Goal: Task Accomplishment & Management: Use online tool/utility

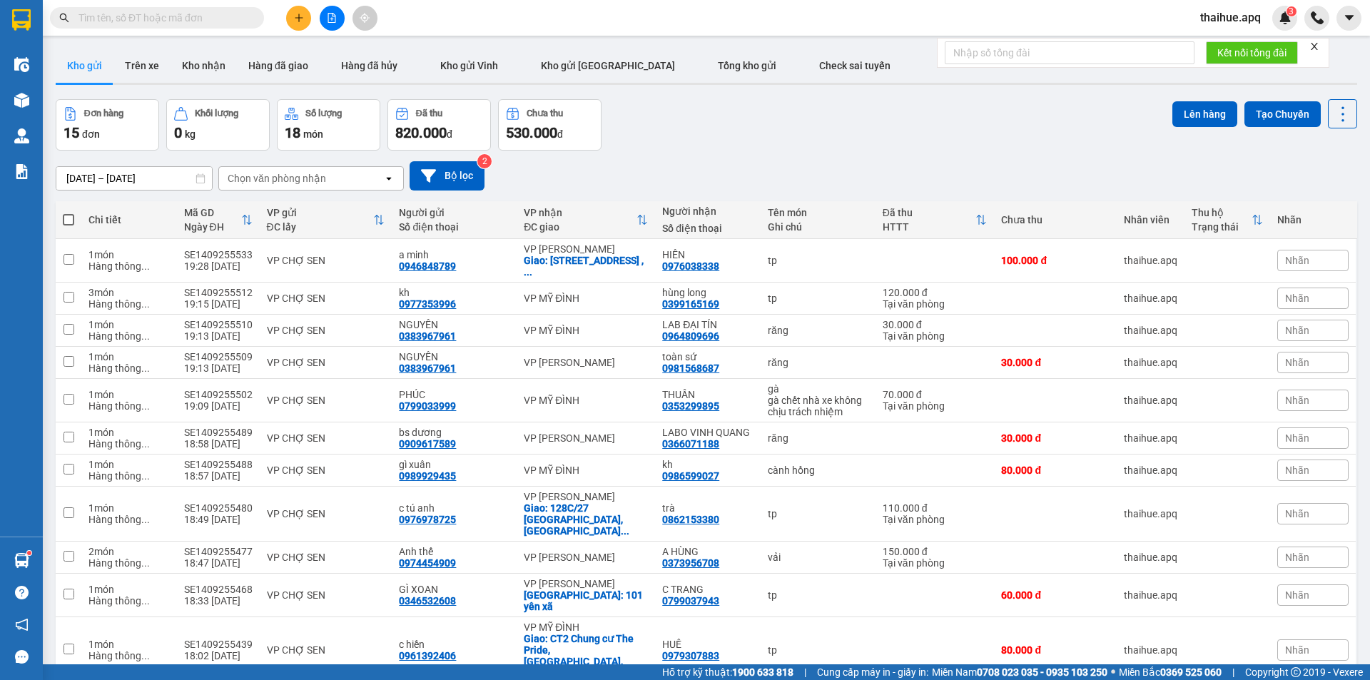
scroll to position [168, 0]
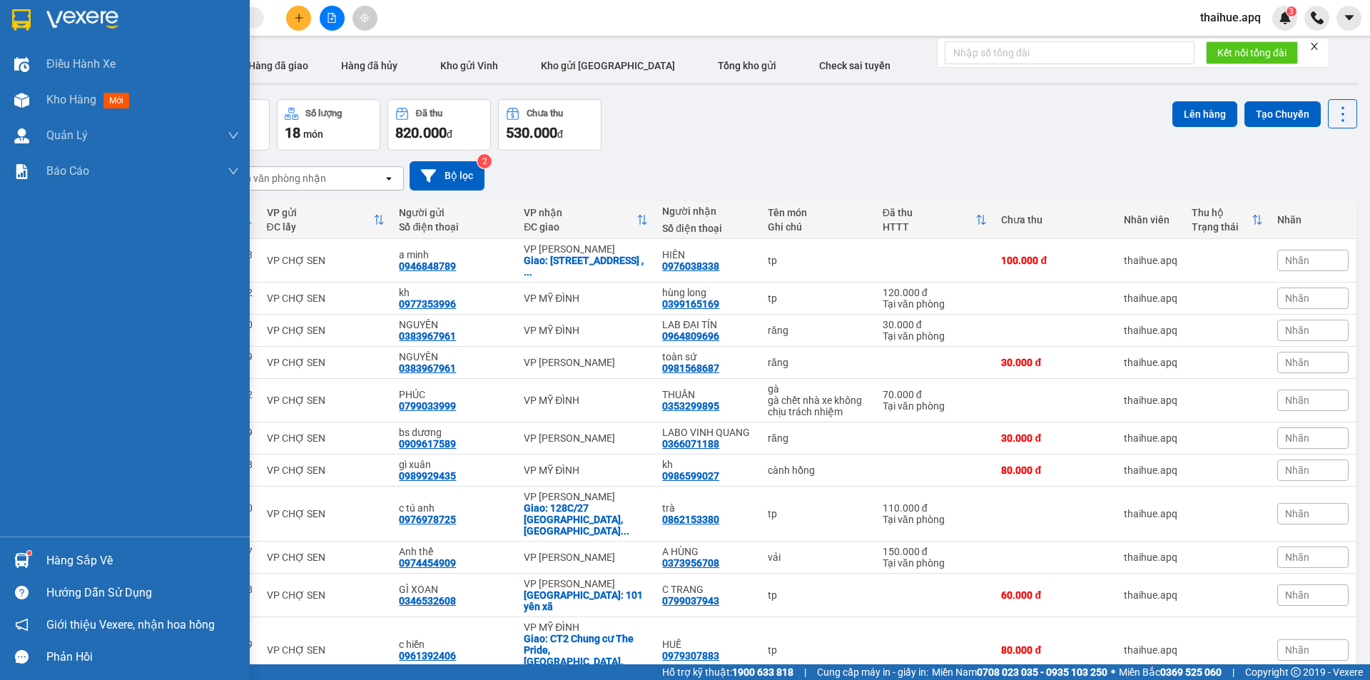
click at [56, 560] on div "Hàng sắp về" at bounding box center [142, 560] width 193 height 21
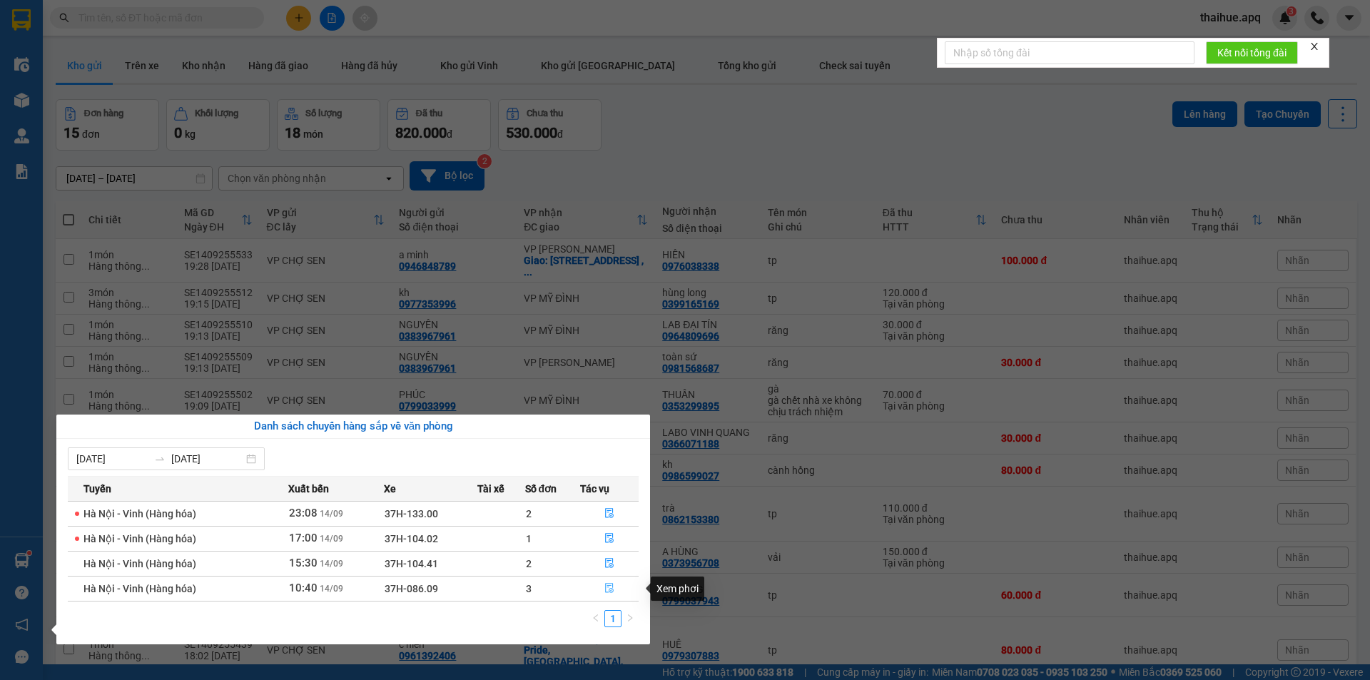
click at [609, 587] on icon "file-done" at bounding box center [609, 589] width 9 height 10
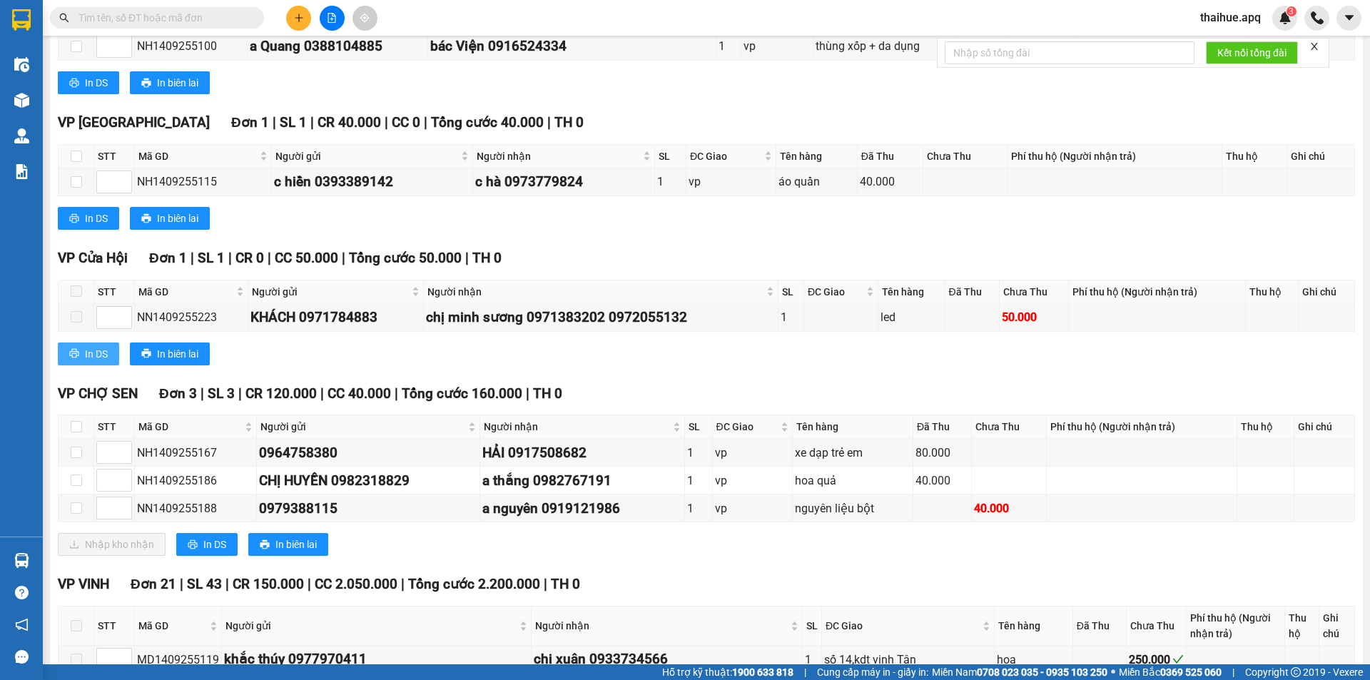
scroll to position [856, 0]
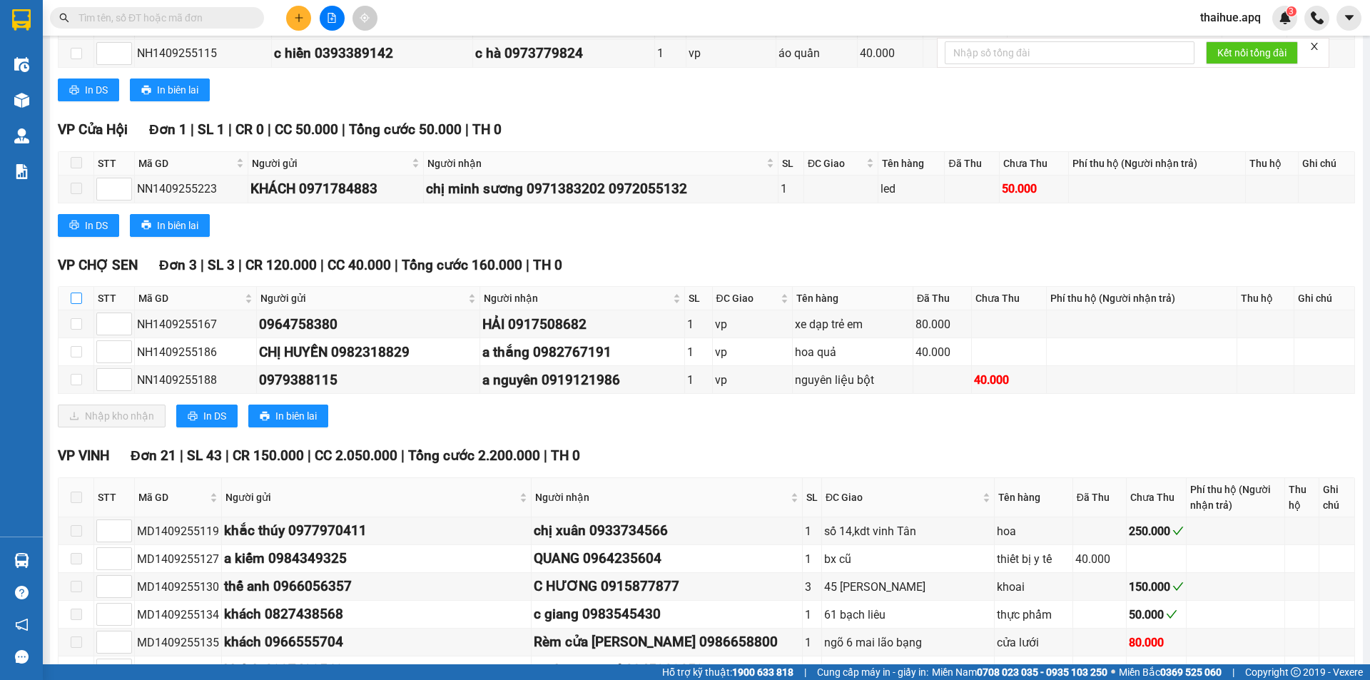
click at [79, 298] on input "checkbox" at bounding box center [76, 298] width 11 height 11
checkbox input "true"
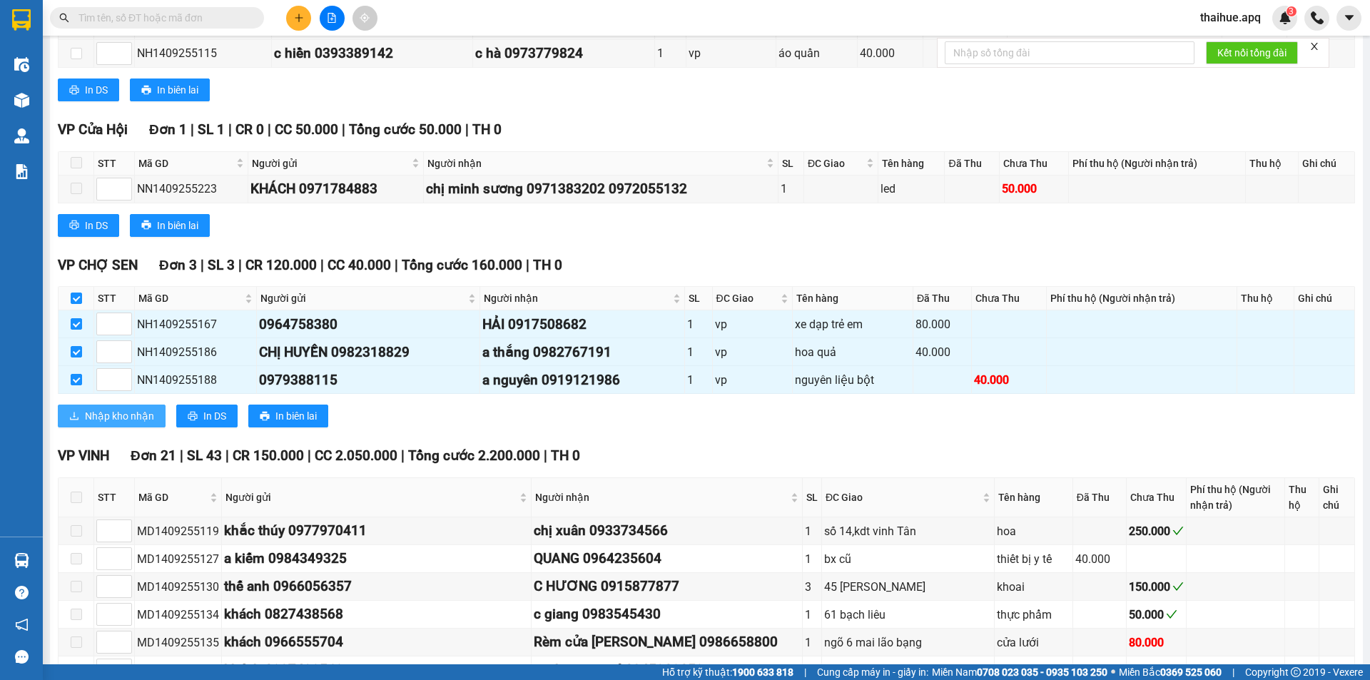
click at [103, 415] on span "Nhập kho nhận" at bounding box center [119, 416] width 69 height 16
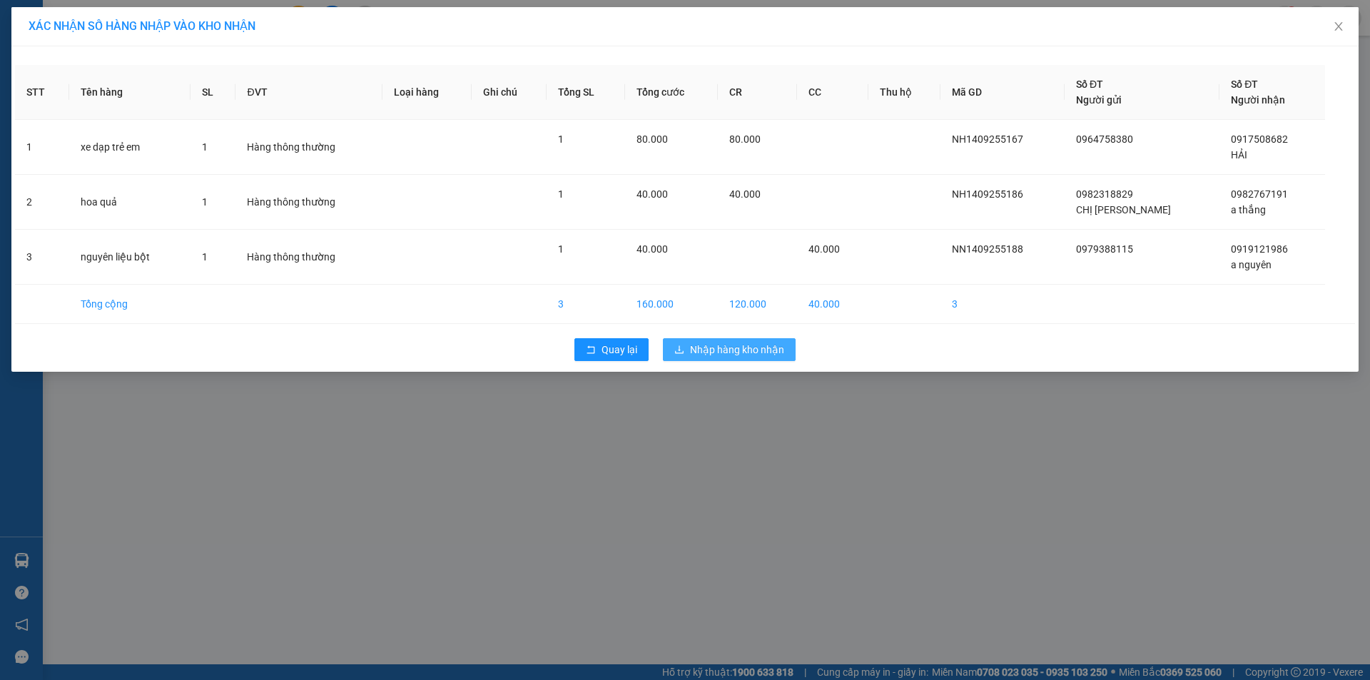
click at [730, 348] on span "Nhập hàng kho nhận" at bounding box center [737, 350] width 94 height 16
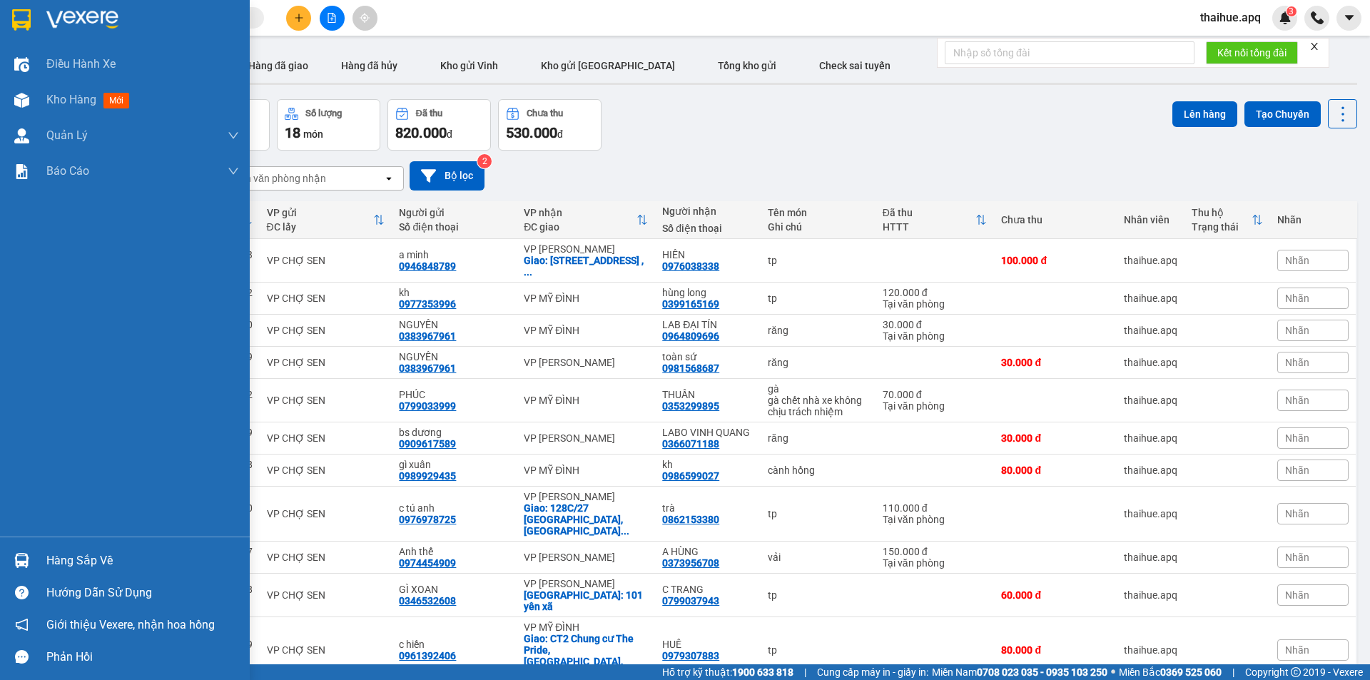
click at [44, 562] on div "Hàng sắp về" at bounding box center [125, 561] width 250 height 32
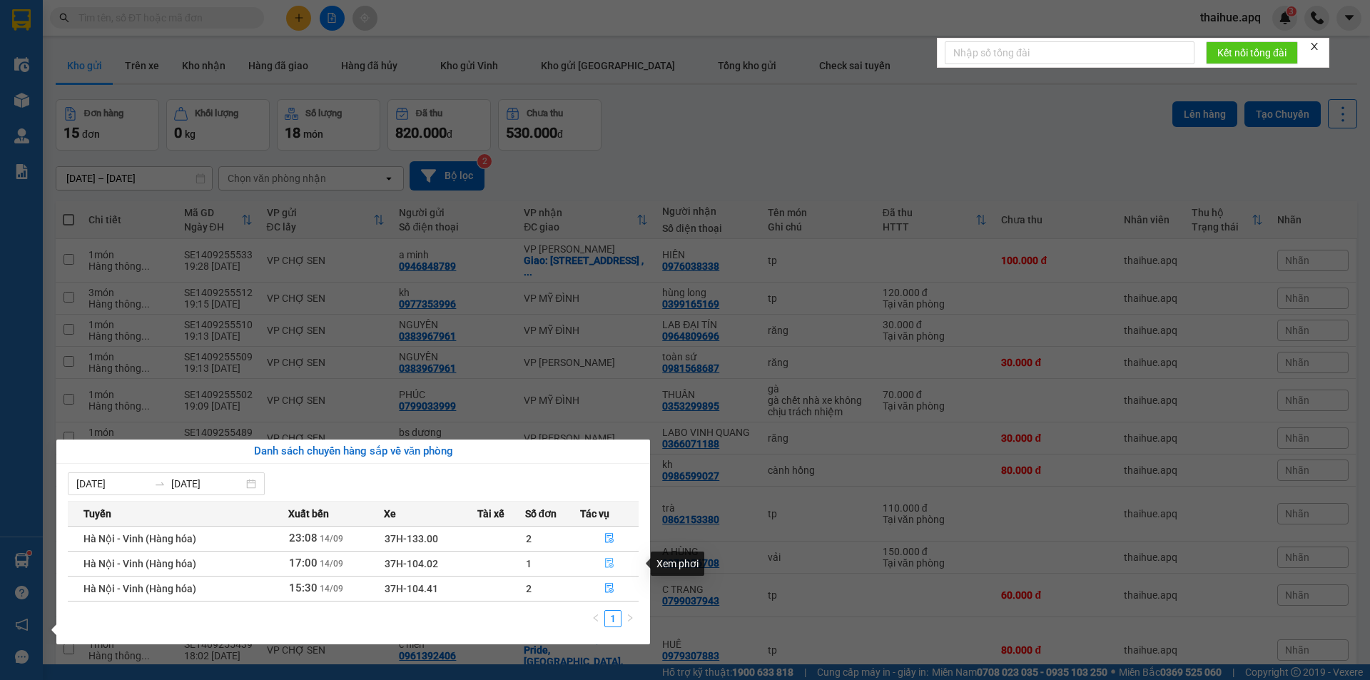
click at [611, 559] on icon "file-done" at bounding box center [609, 564] width 9 height 10
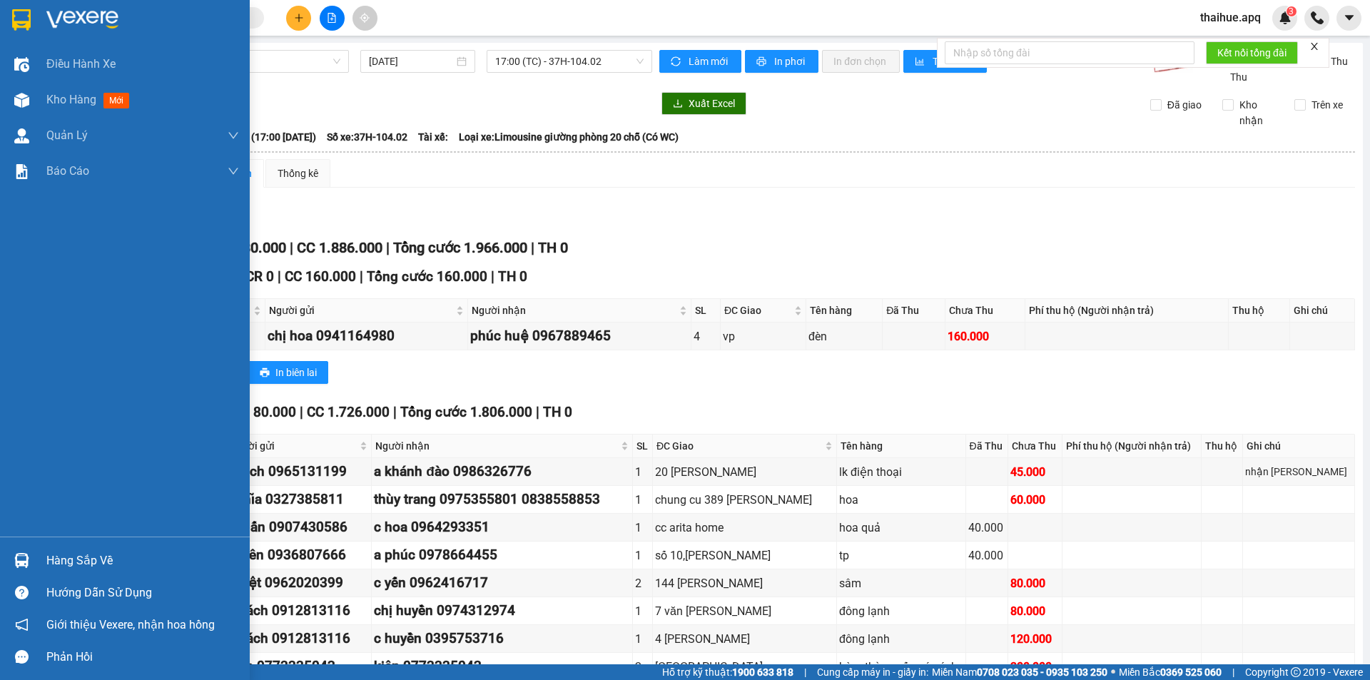
click at [64, 564] on div "Hàng sắp về" at bounding box center [142, 560] width 193 height 21
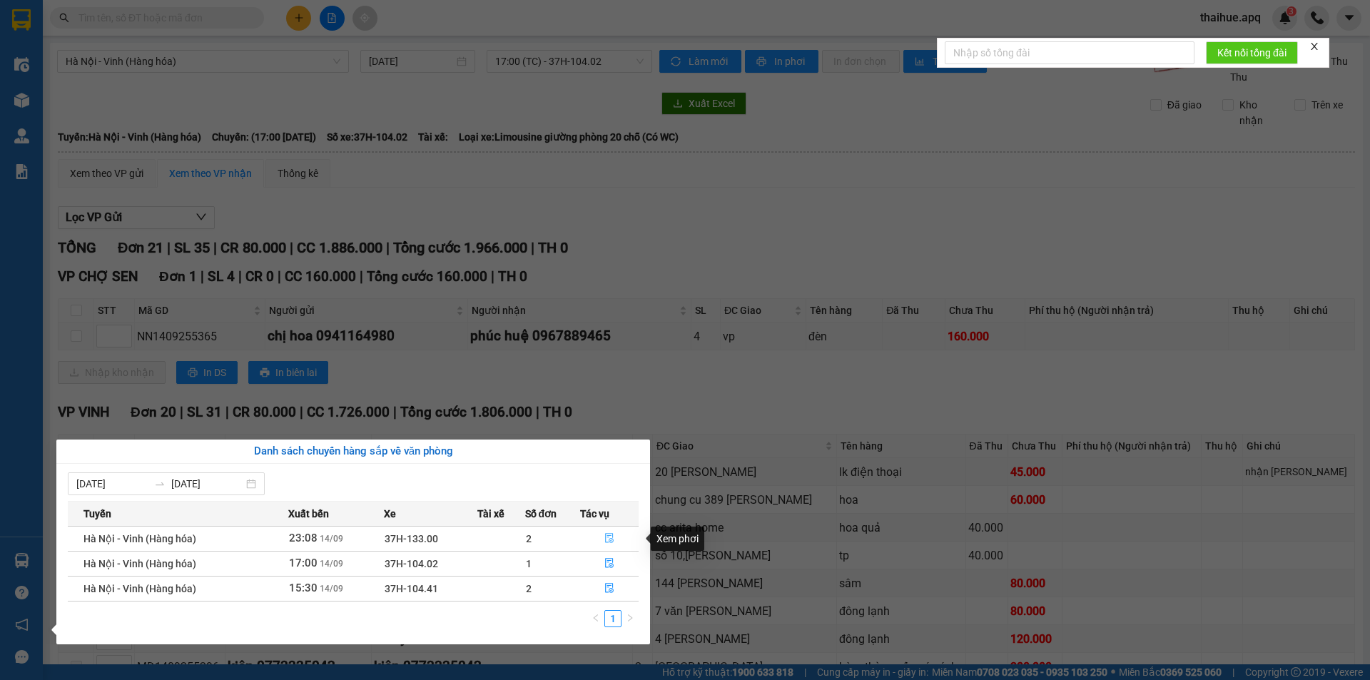
click at [607, 537] on icon "file-done" at bounding box center [609, 538] width 10 height 10
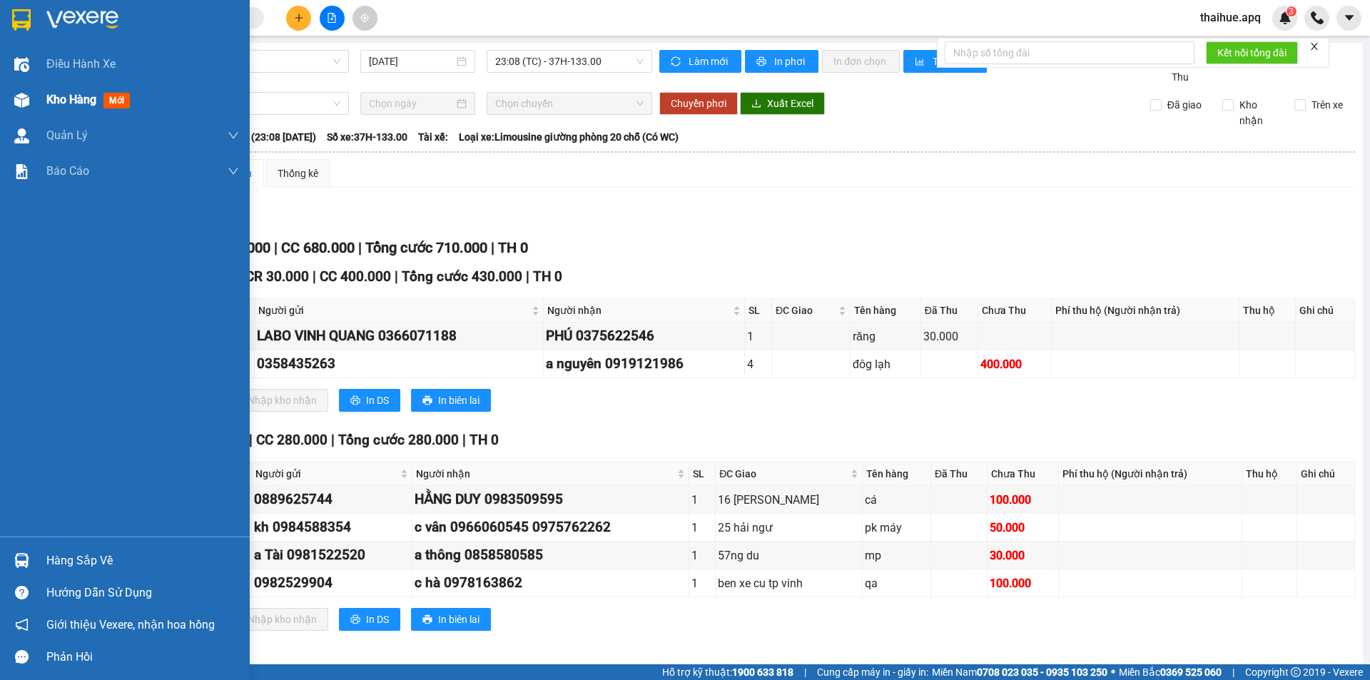
click at [81, 95] on span "Kho hàng" at bounding box center [71, 100] width 50 height 14
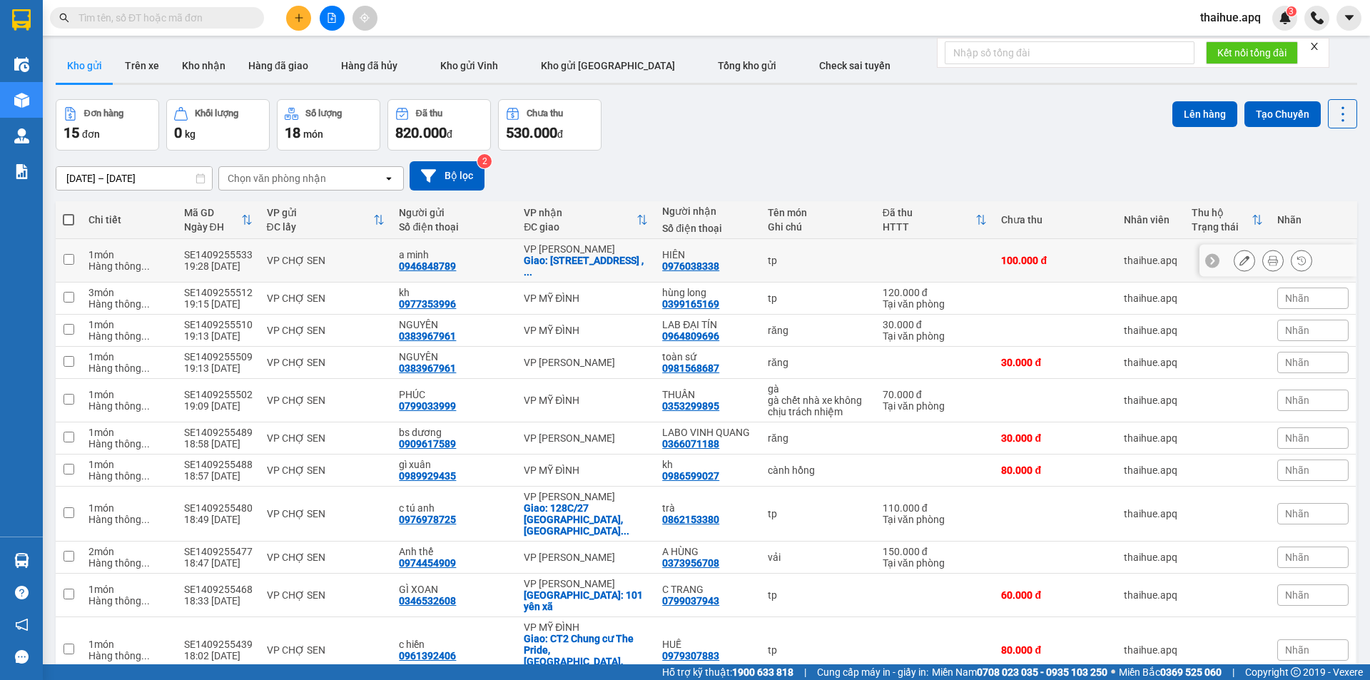
click at [370, 253] on td "VP CHỢ SEN" at bounding box center [326, 261] width 133 height 44
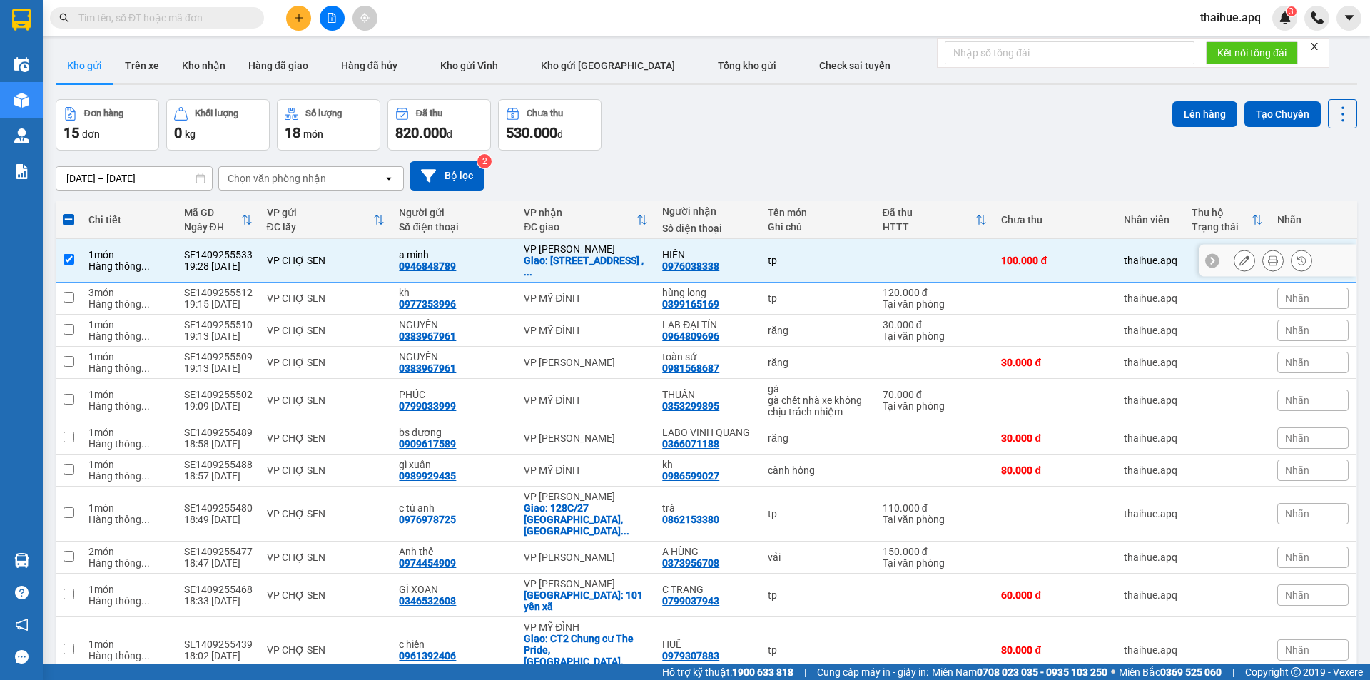
click at [964, 257] on td at bounding box center [935, 261] width 119 height 44
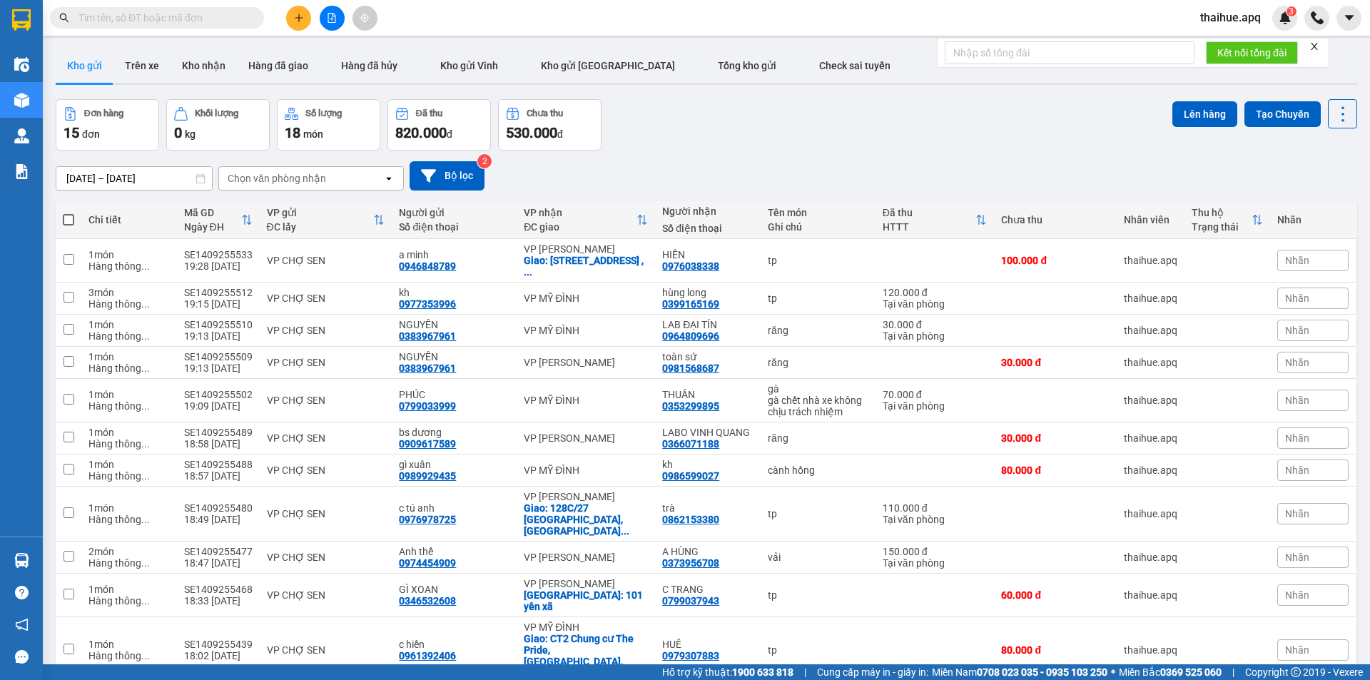
click at [349, 175] on div "Chọn văn phòng nhận" at bounding box center [301, 178] width 164 height 23
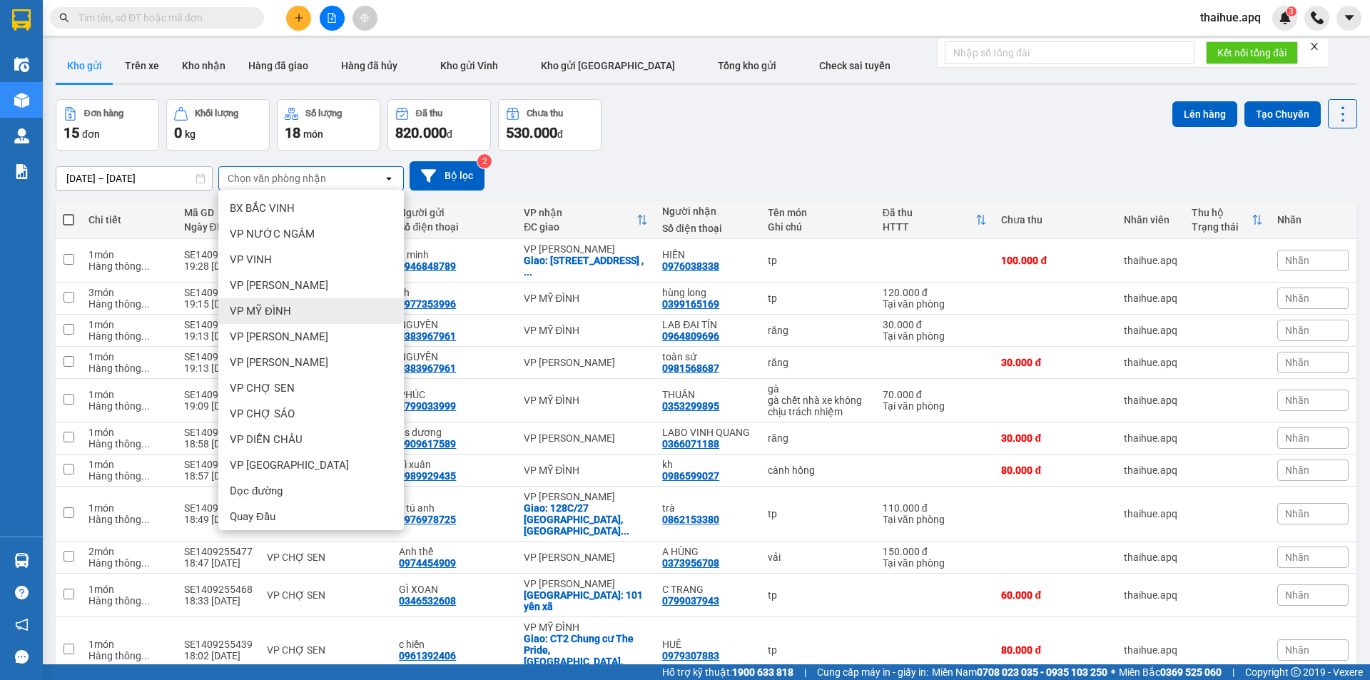
click at [268, 310] on span "VP MỸ ĐÌNH" at bounding box center [260, 311] width 61 height 14
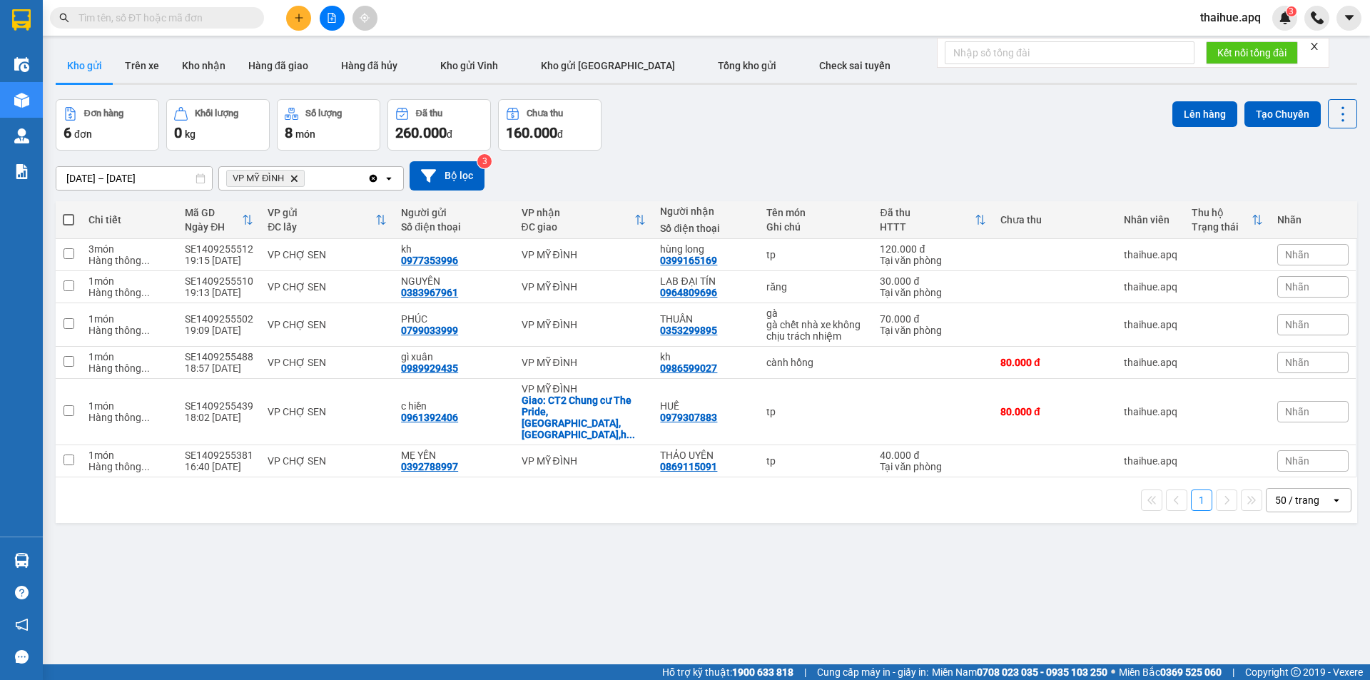
click at [296, 178] on icon "VP MỸ ĐÌNH, close by backspace" at bounding box center [294, 178] width 6 height 6
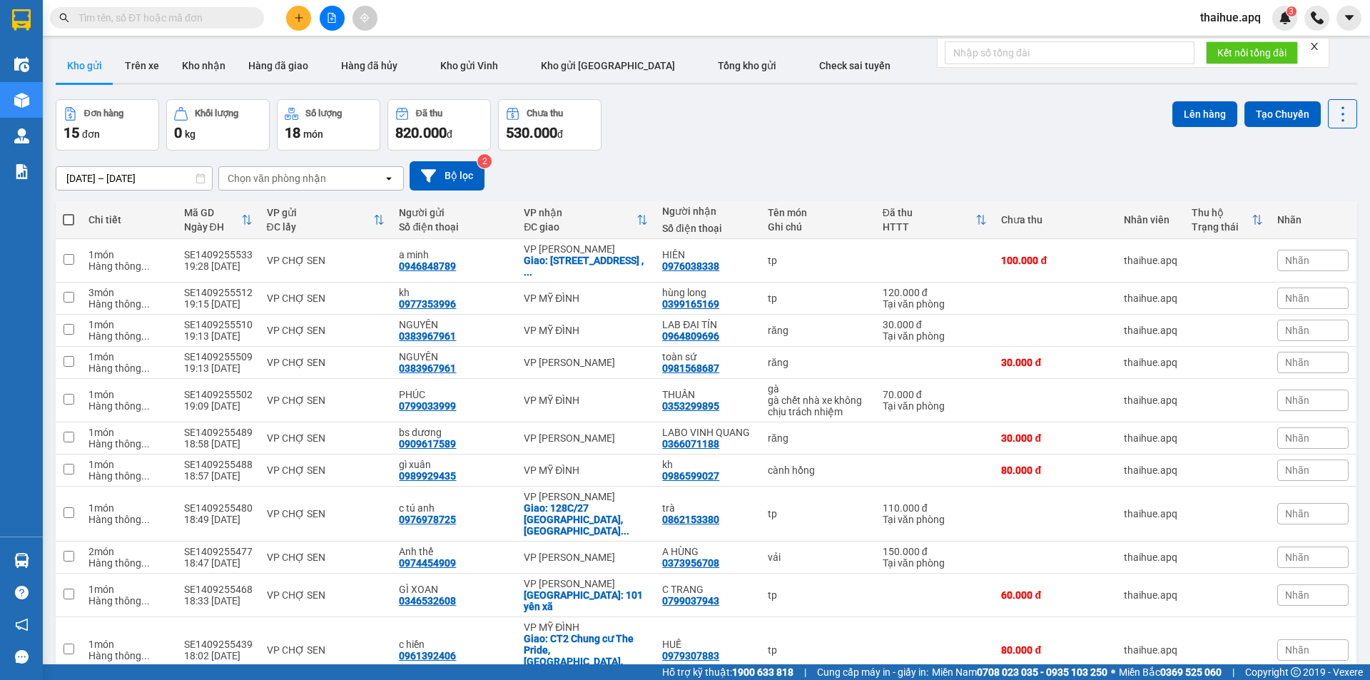
click at [345, 176] on div "Chọn văn phòng nhận" at bounding box center [301, 178] width 164 height 23
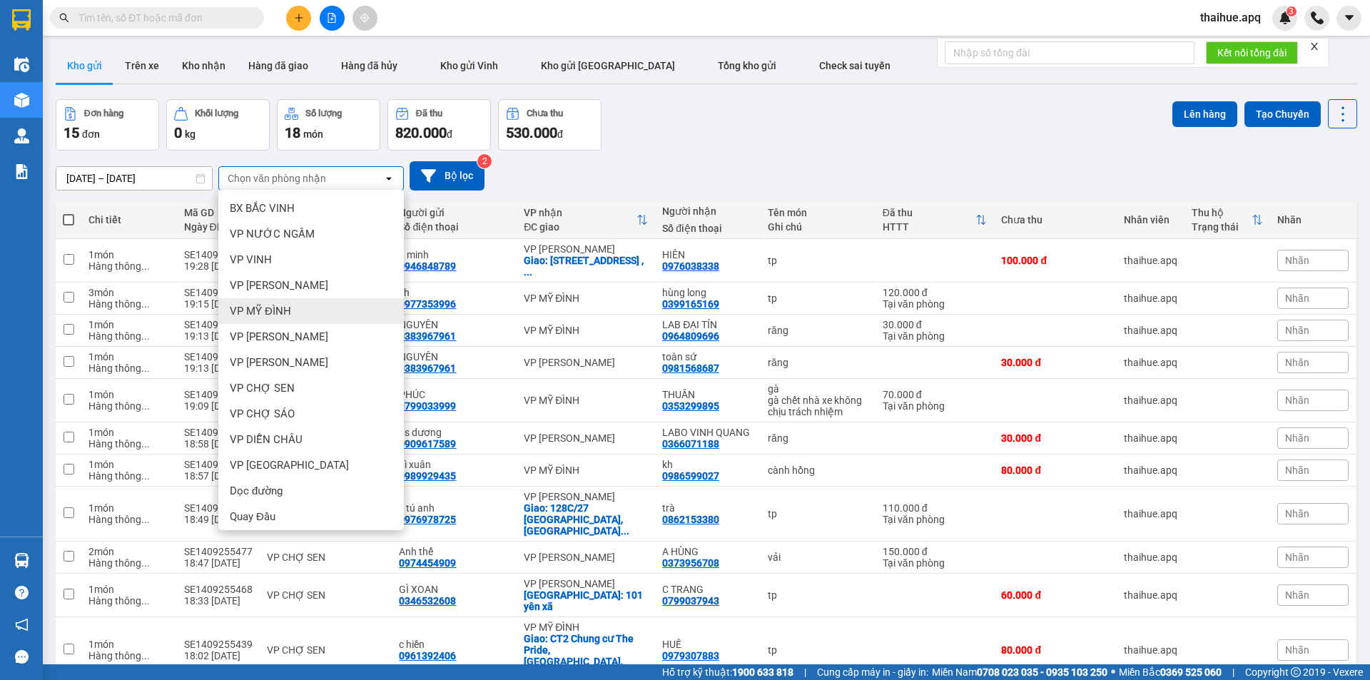
click at [282, 311] on span "VP MỸ ĐÌNH" at bounding box center [260, 311] width 61 height 14
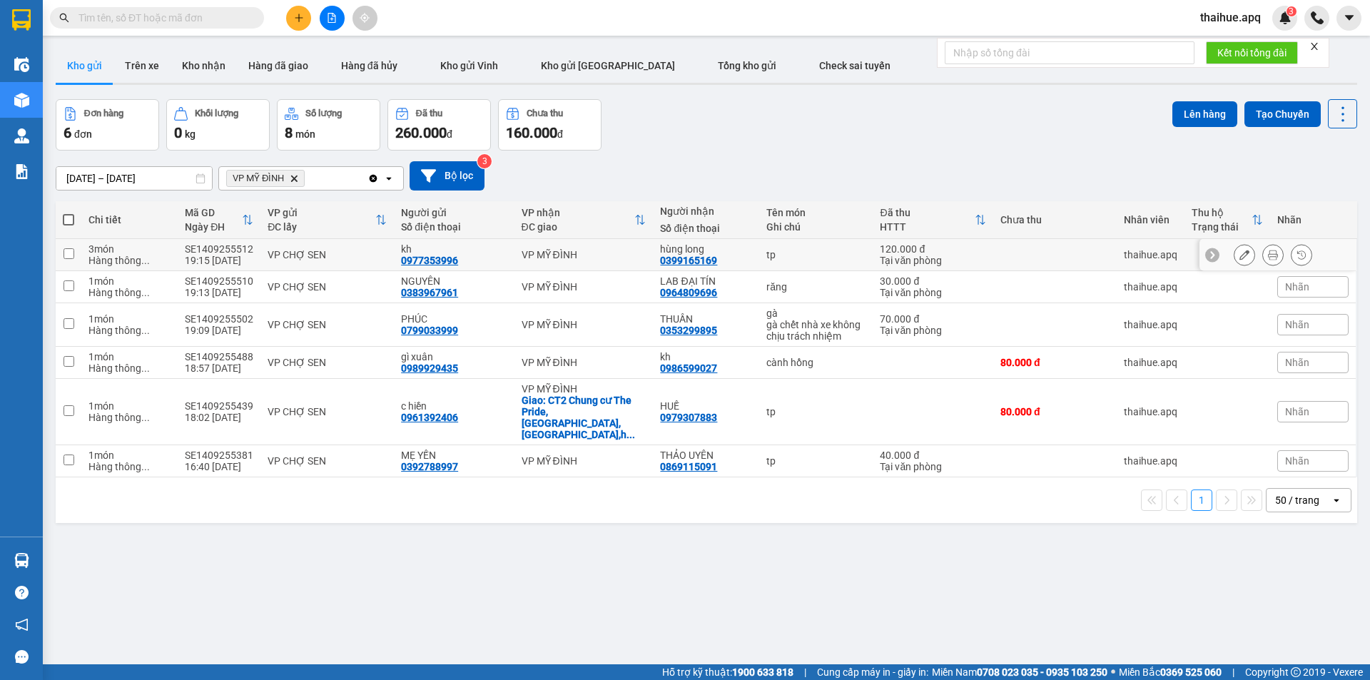
click at [363, 250] on div "VP CHỢ SEN" at bounding box center [327, 254] width 119 height 11
checkbox input "true"
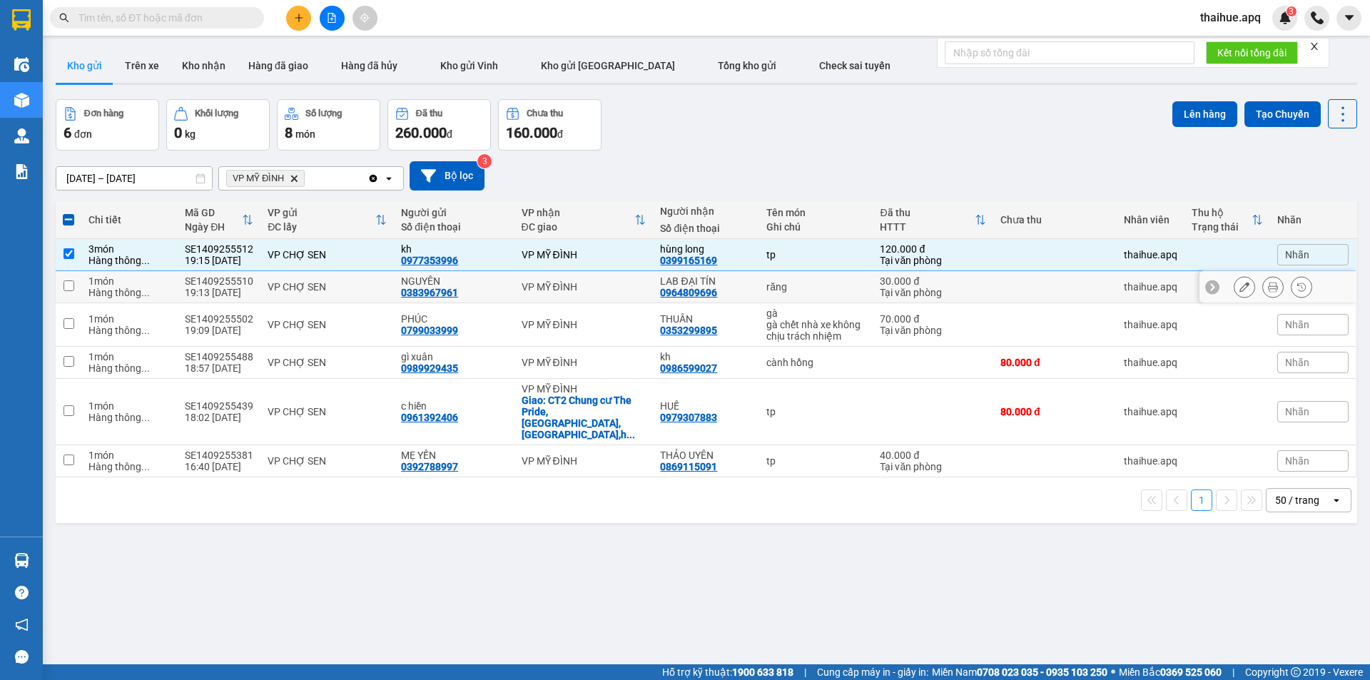
click at [363, 282] on div "VP CHỢ SEN" at bounding box center [327, 286] width 119 height 11
checkbox input "true"
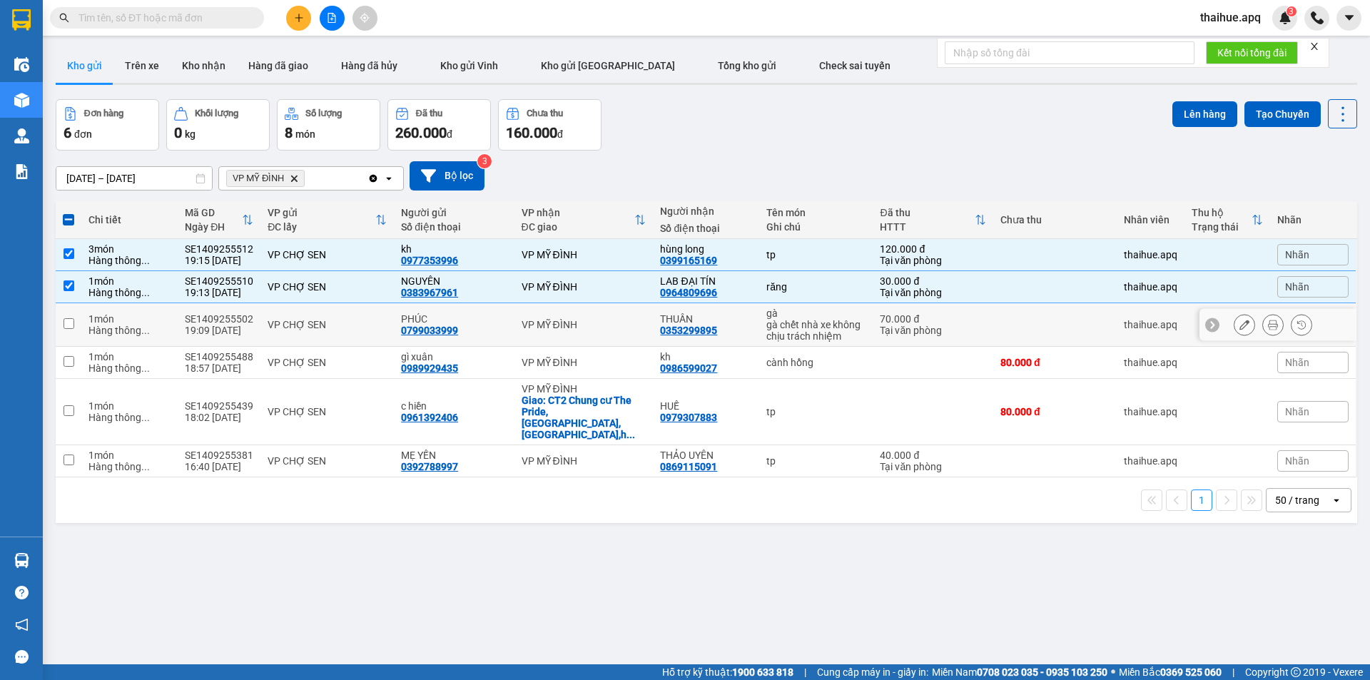
click at [363, 317] on td "VP CHỢ SEN" at bounding box center [326, 325] width 133 height 44
checkbox input "true"
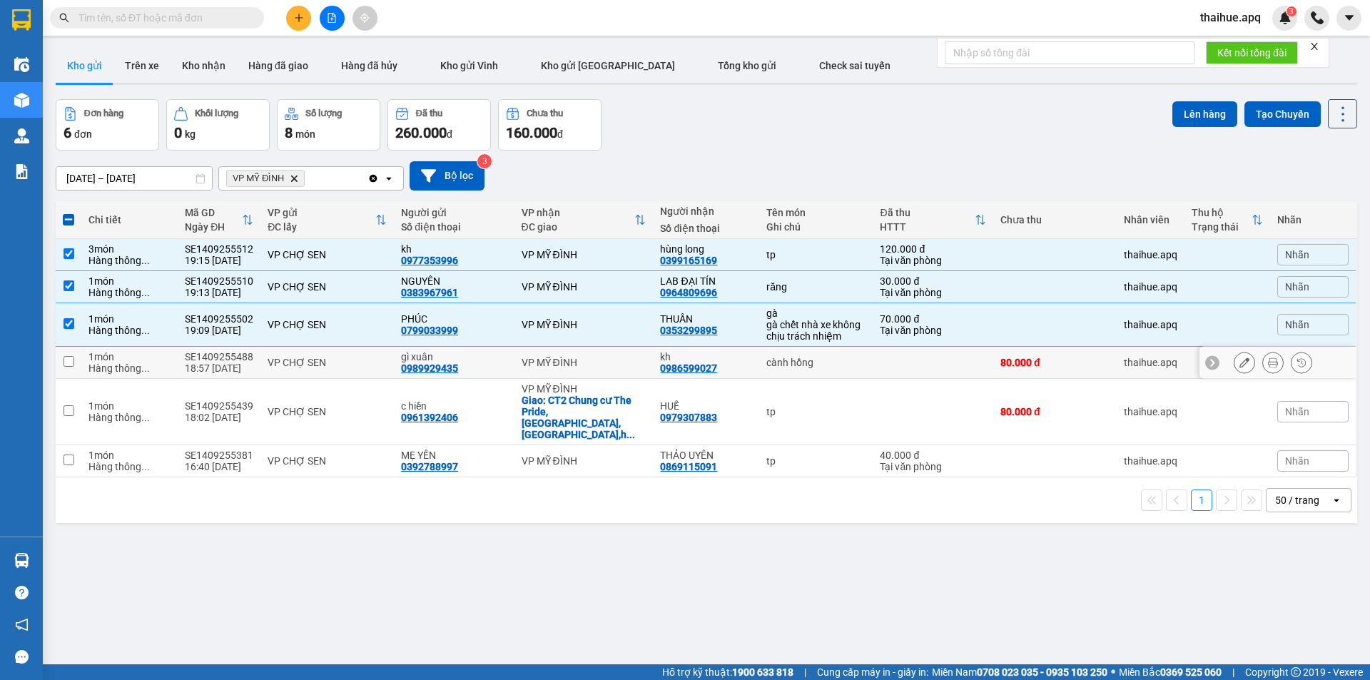
click at [360, 359] on div "VP CHỢ SEN" at bounding box center [327, 362] width 119 height 11
checkbox input "true"
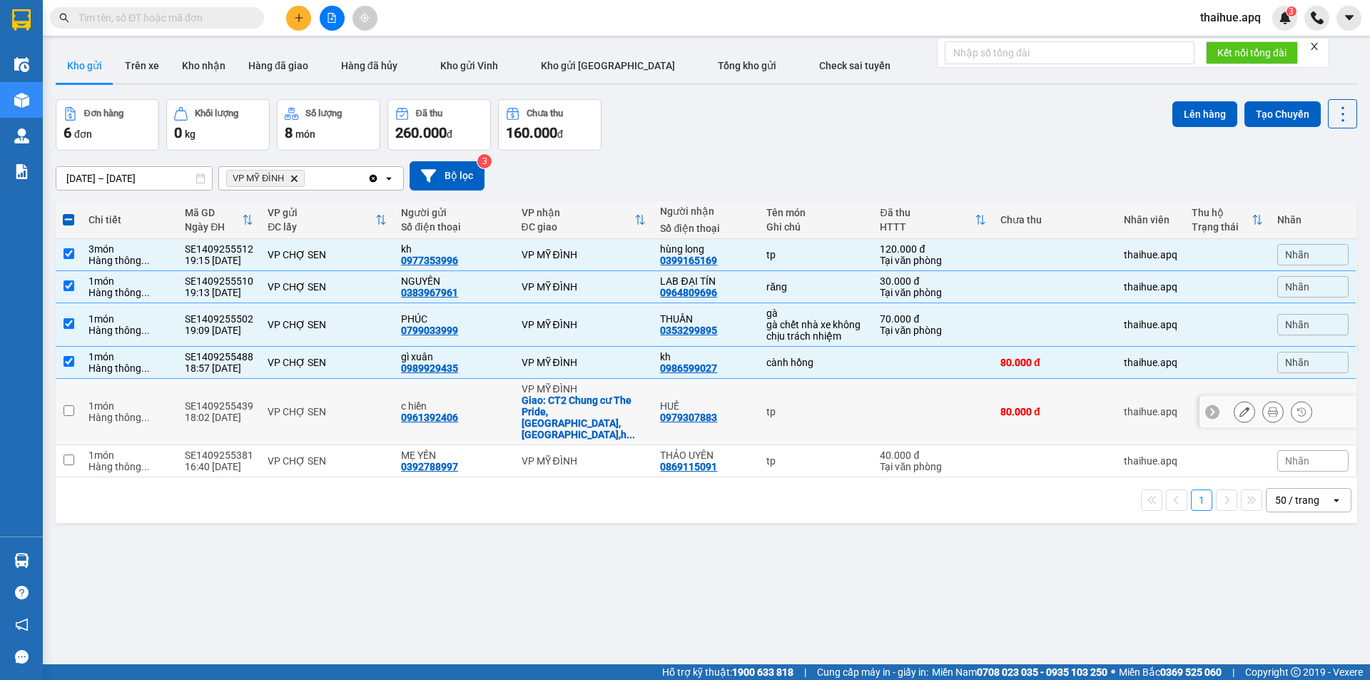
click at [363, 384] on td "VP CHỢ SEN" at bounding box center [326, 412] width 133 height 66
checkbox input "true"
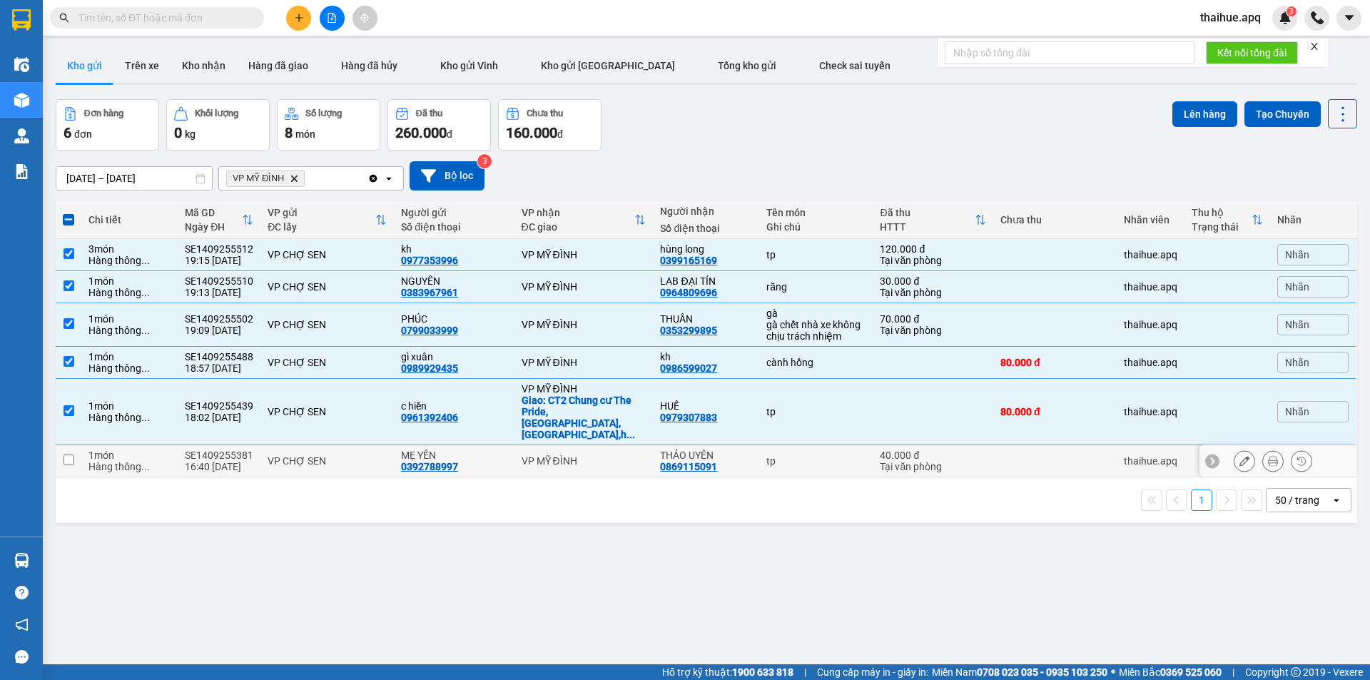
click at [372, 445] on td "VP CHỢ SEN" at bounding box center [326, 461] width 133 height 32
checkbox input "true"
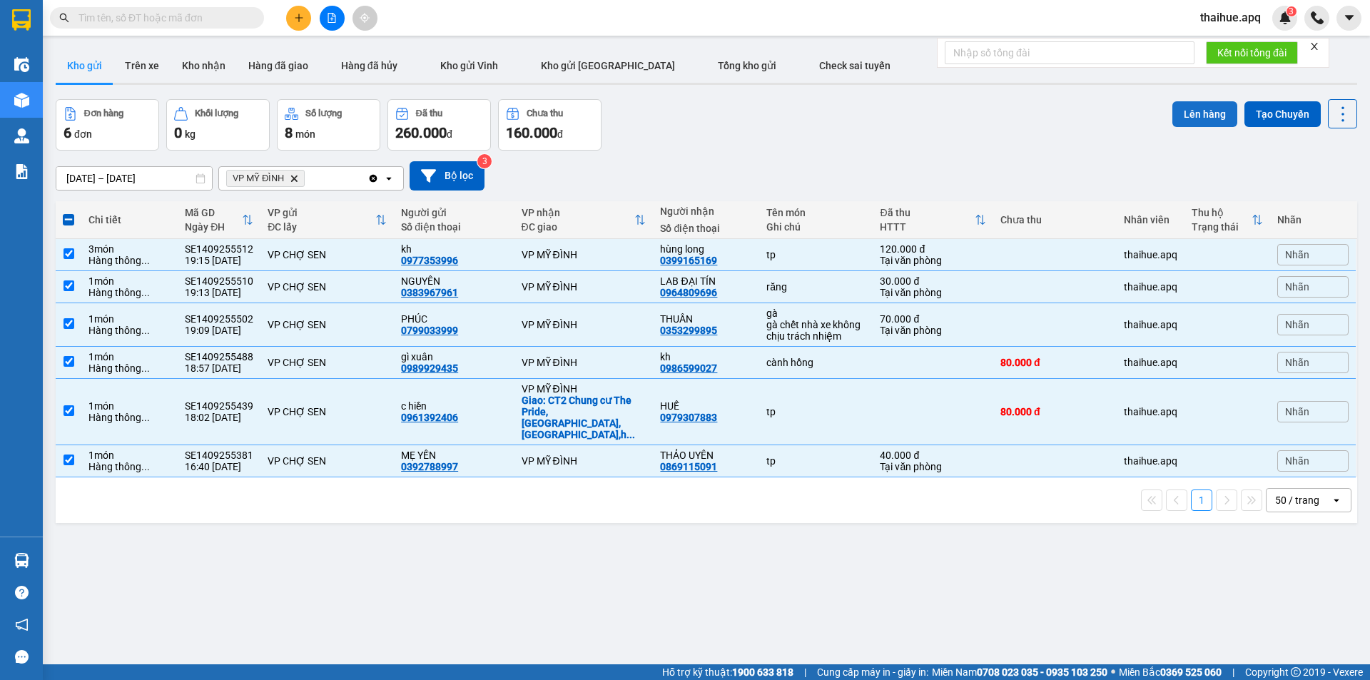
click at [1199, 110] on button "Lên hàng" at bounding box center [1205, 114] width 65 height 26
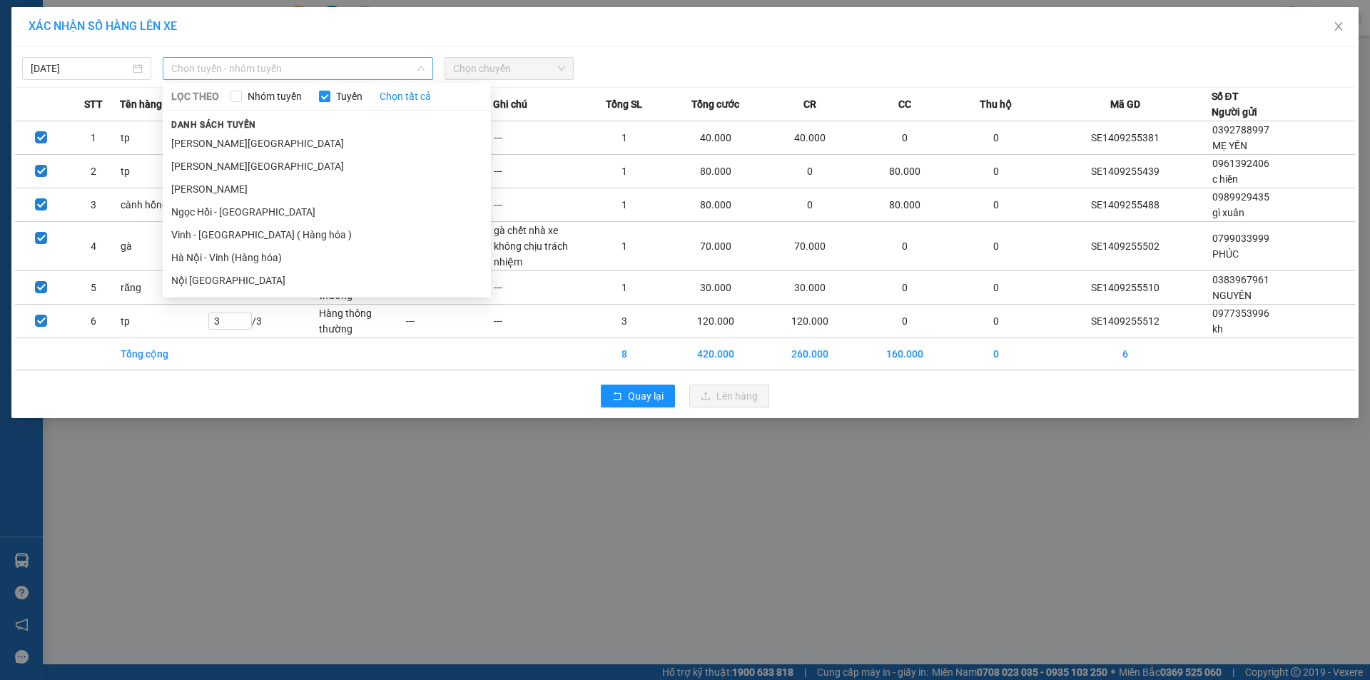
click at [305, 64] on span "Chọn tuyến - nhóm tuyến" at bounding box center [297, 68] width 253 height 21
click at [213, 238] on li "Vinh - [GEOGRAPHIC_DATA] ( Hàng hóa )" at bounding box center [327, 234] width 328 height 23
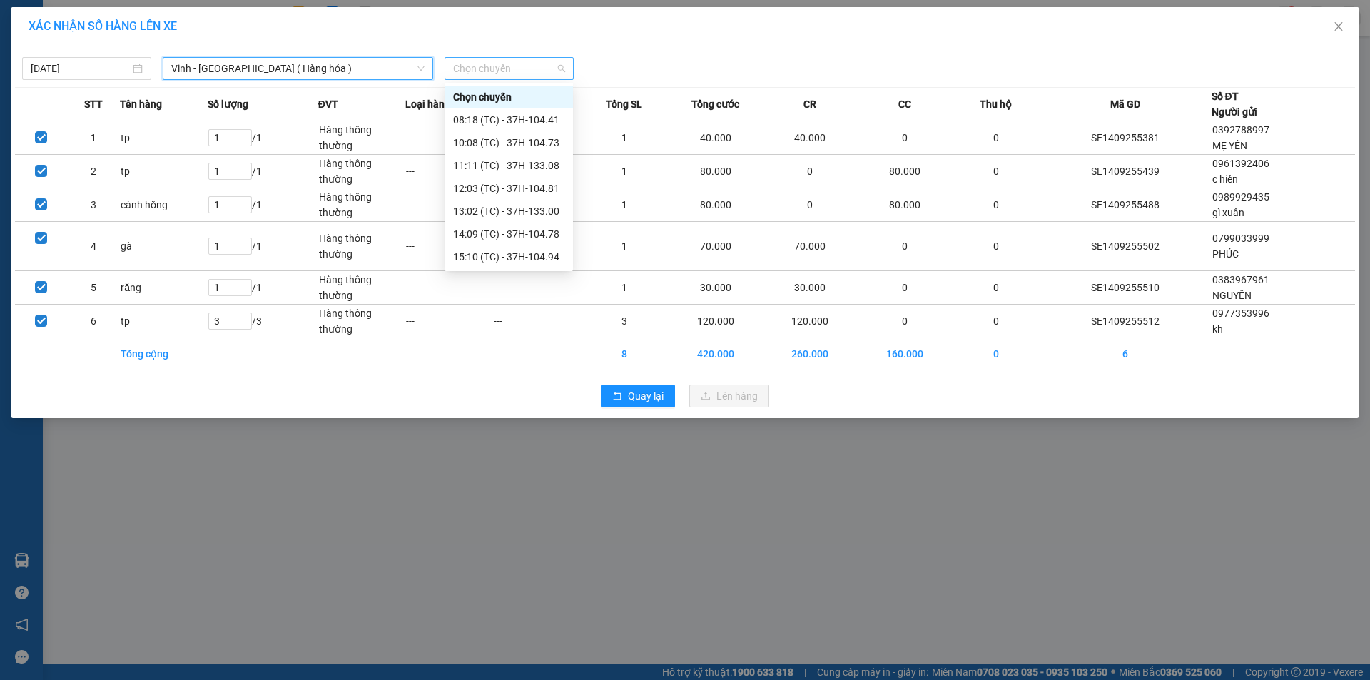
click at [535, 57] on div "Chọn chuyến" at bounding box center [509, 68] width 129 height 23
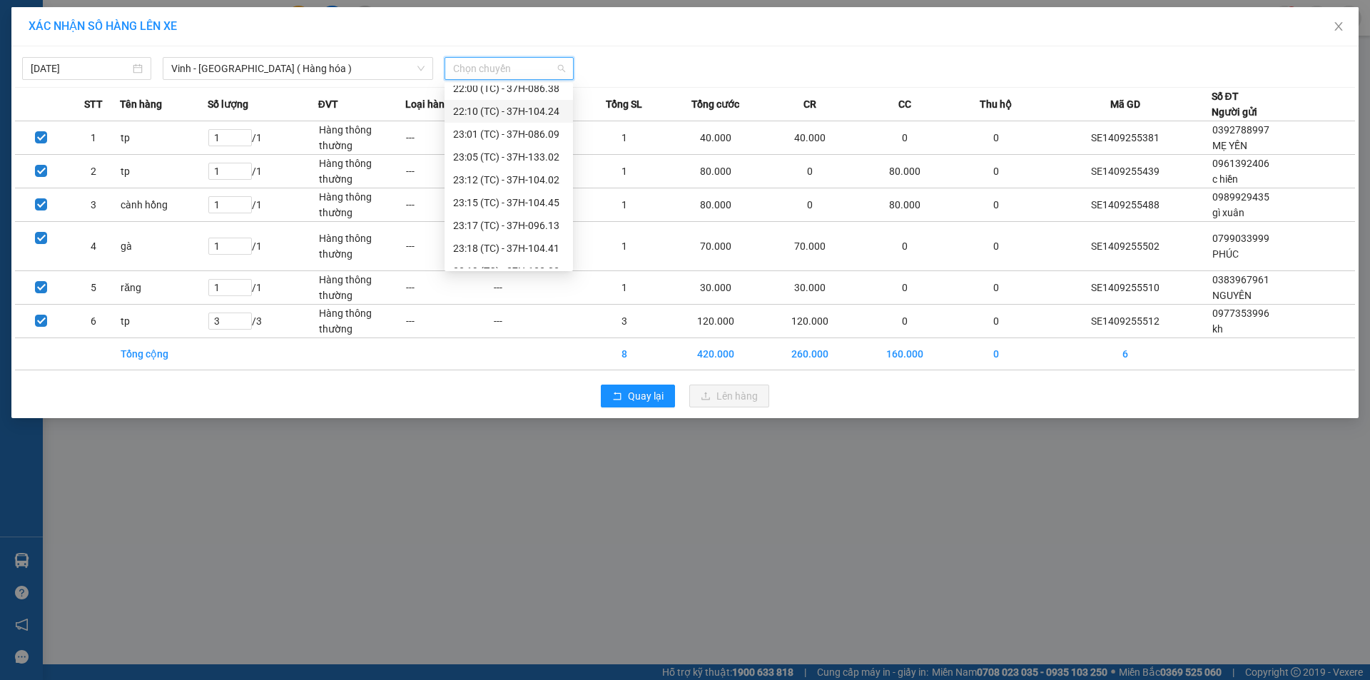
click at [537, 108] on div "22:10 (TC) - 37H-104.24" at bounding box center [508, 111] width 111 height 16
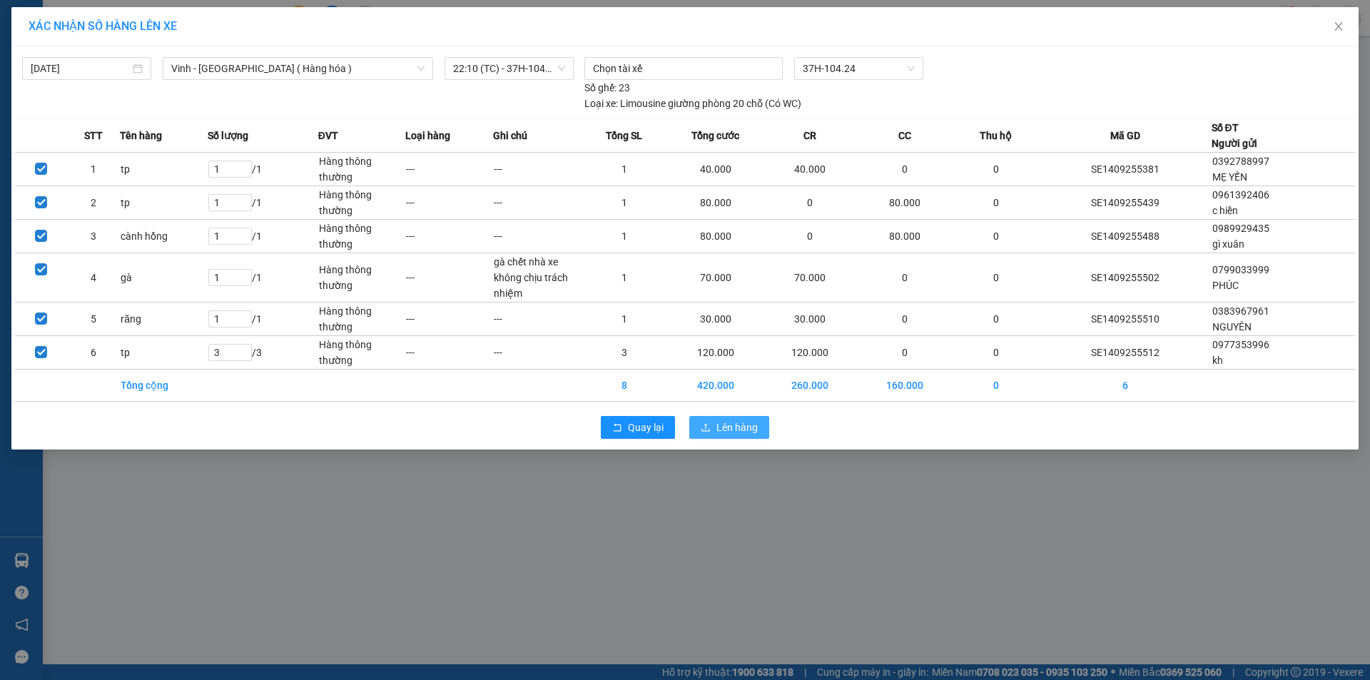
click at [733, 425] on span "Lên hàng" at bounding box center [737, 428] width 41 height 16
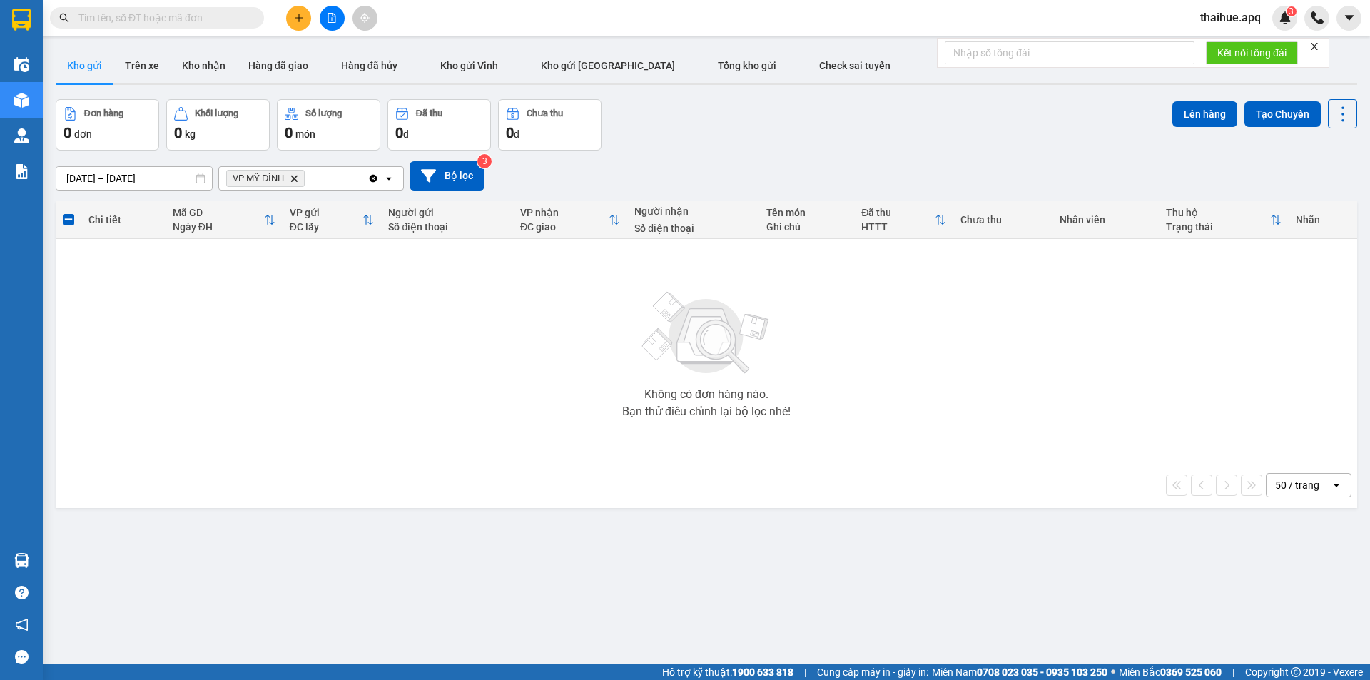
click at [294, 181] on icon "Delete" at bounding box center [294, 178] width 9 height 9
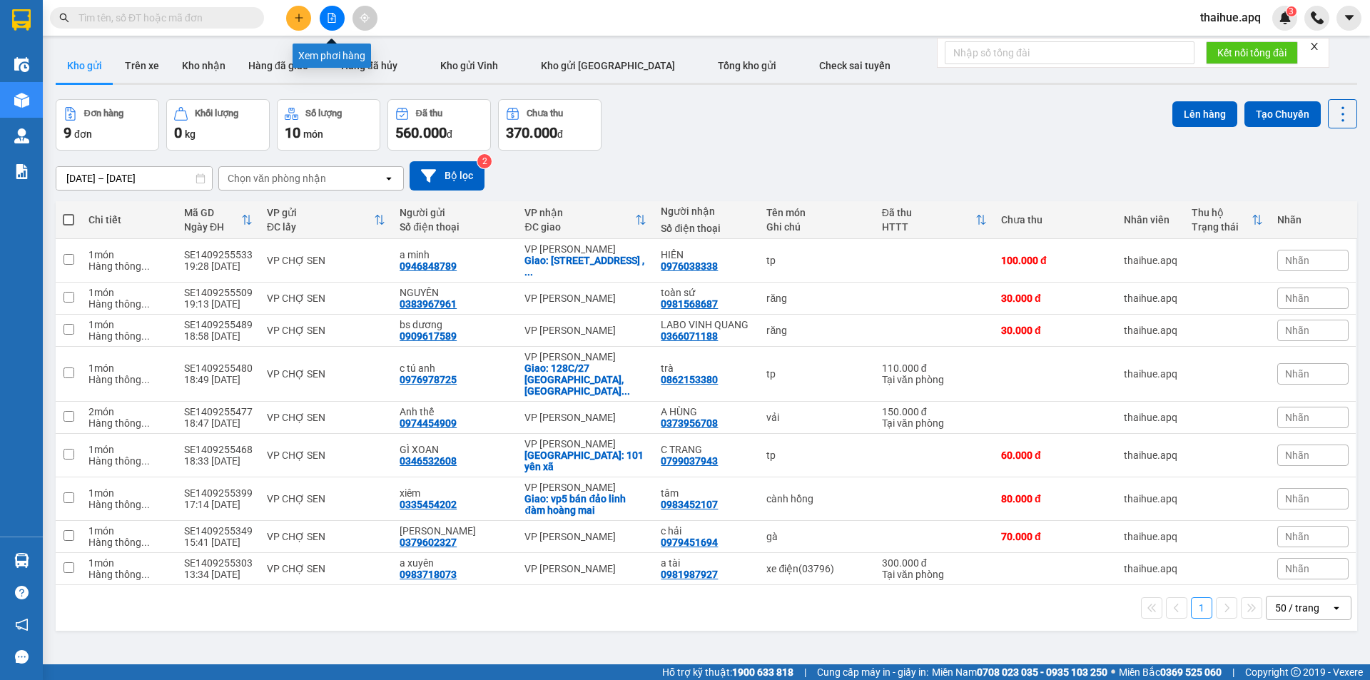
click at [331, 11] on button at bounding box center [332, 18] width 25 height 25
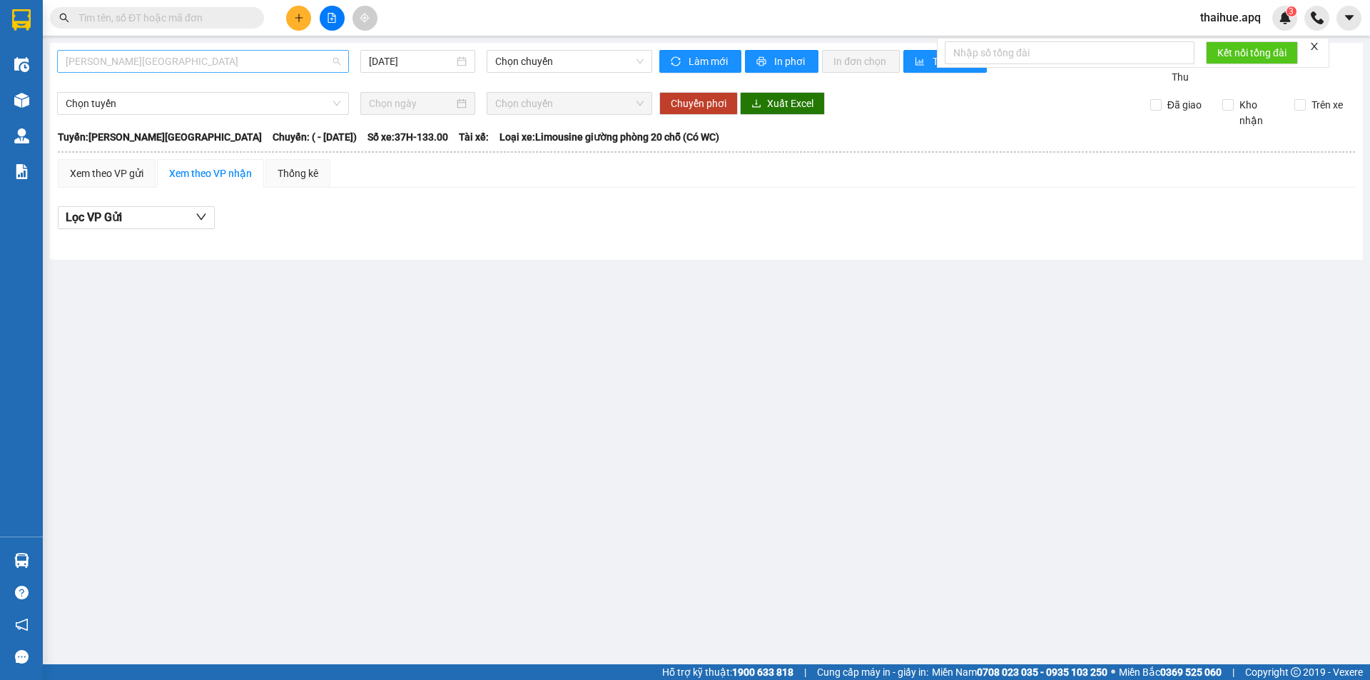
click at [206, 62] on span "[PERSON_NAME][GEOGRAPHIC_DATA]" at bounding box center [203, 61] width 275 height 21
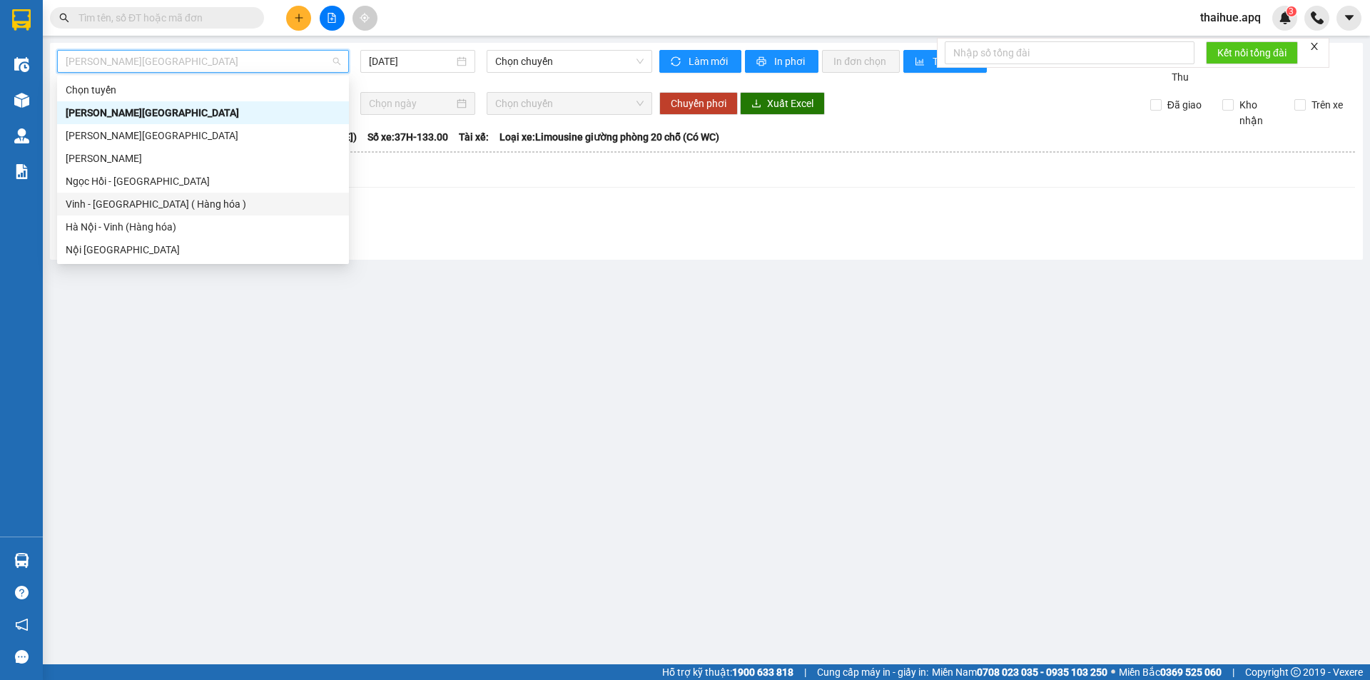
click at [123, 210] on div "Vinh - [GEOGRAPHIC_DATA] ( Hàng hóa )" at bounding box center [203, 204] width 275 height 16
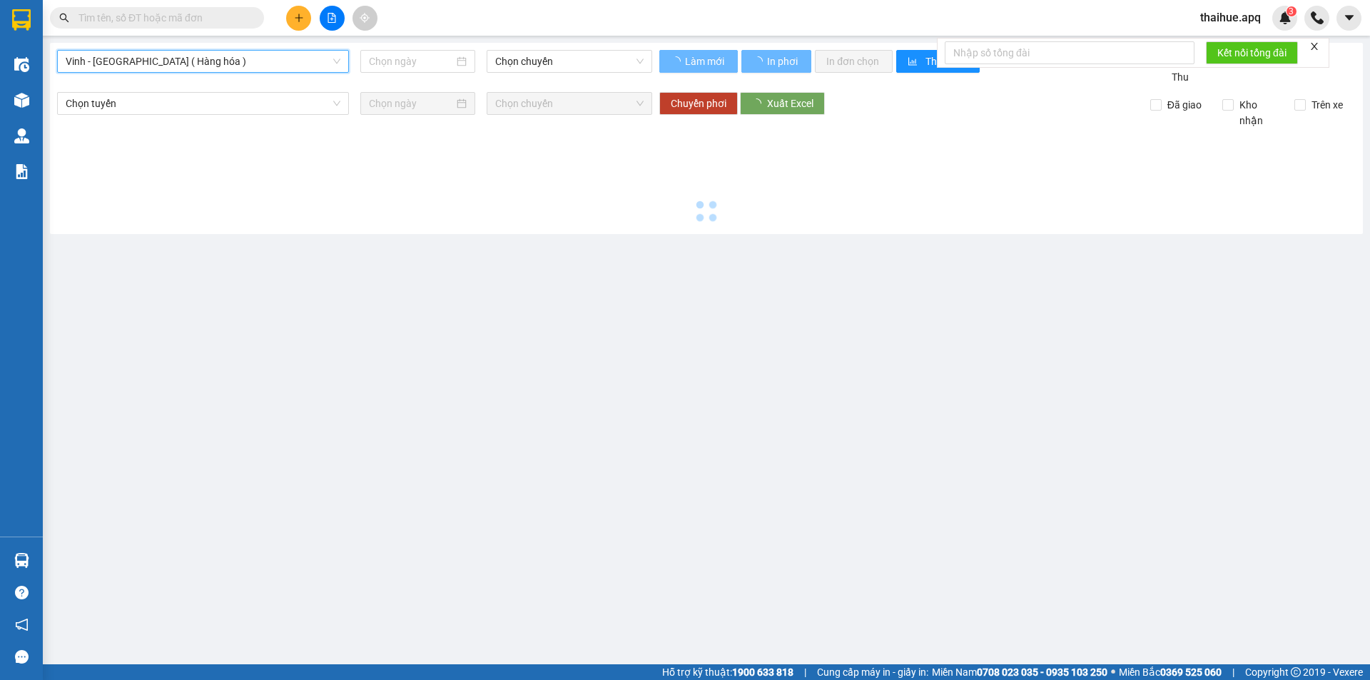
type input "[DATE]"
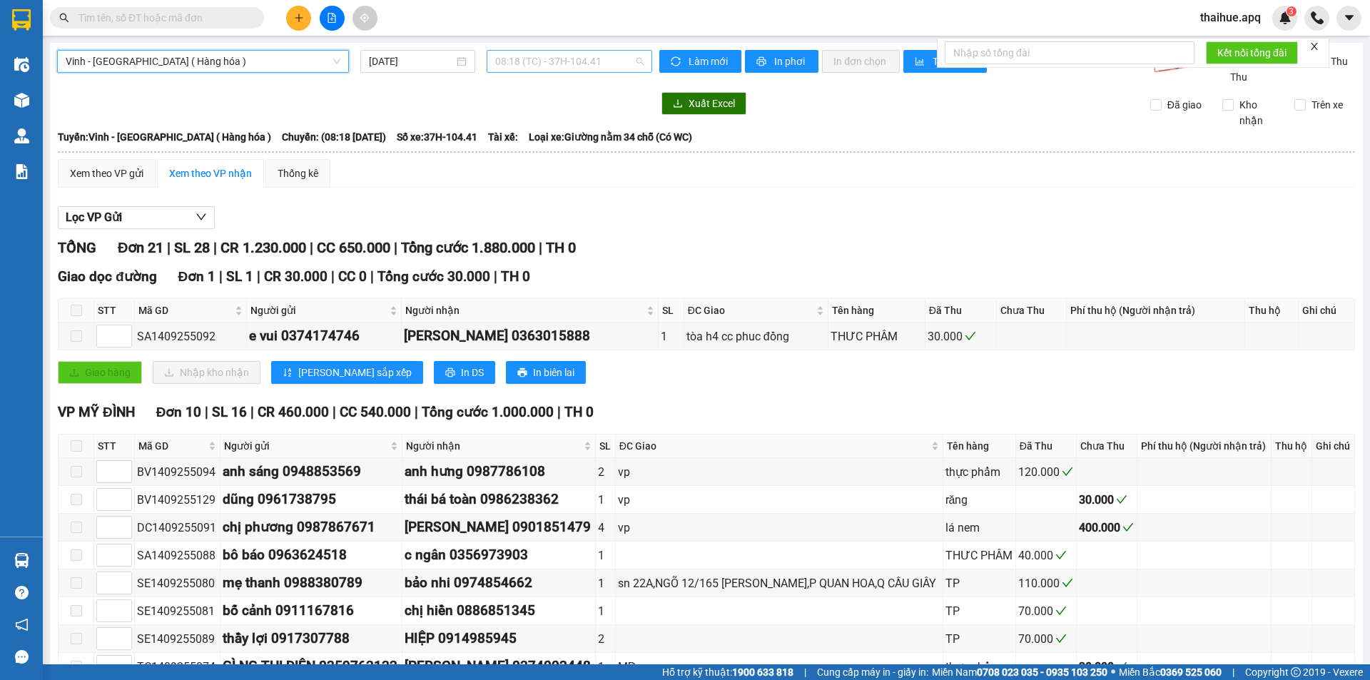
click at [605, 61] on span "08:18 (TC) - 37H-104.41" at bounding box center [569, 61] width 148 height 21
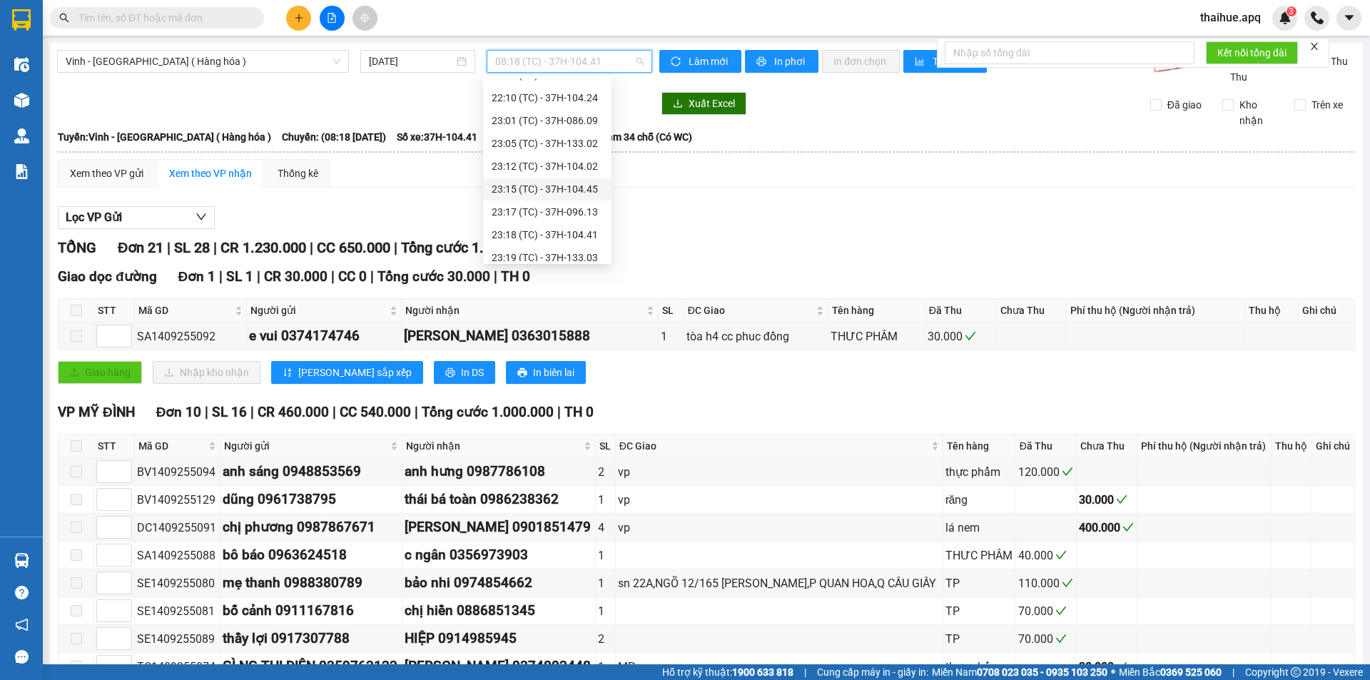
scroll to position [228, 0]
click at [573, 112] on div "23:01 (TC) - 37H-086.09" at bounding box center [547, 113] width 111 height 16
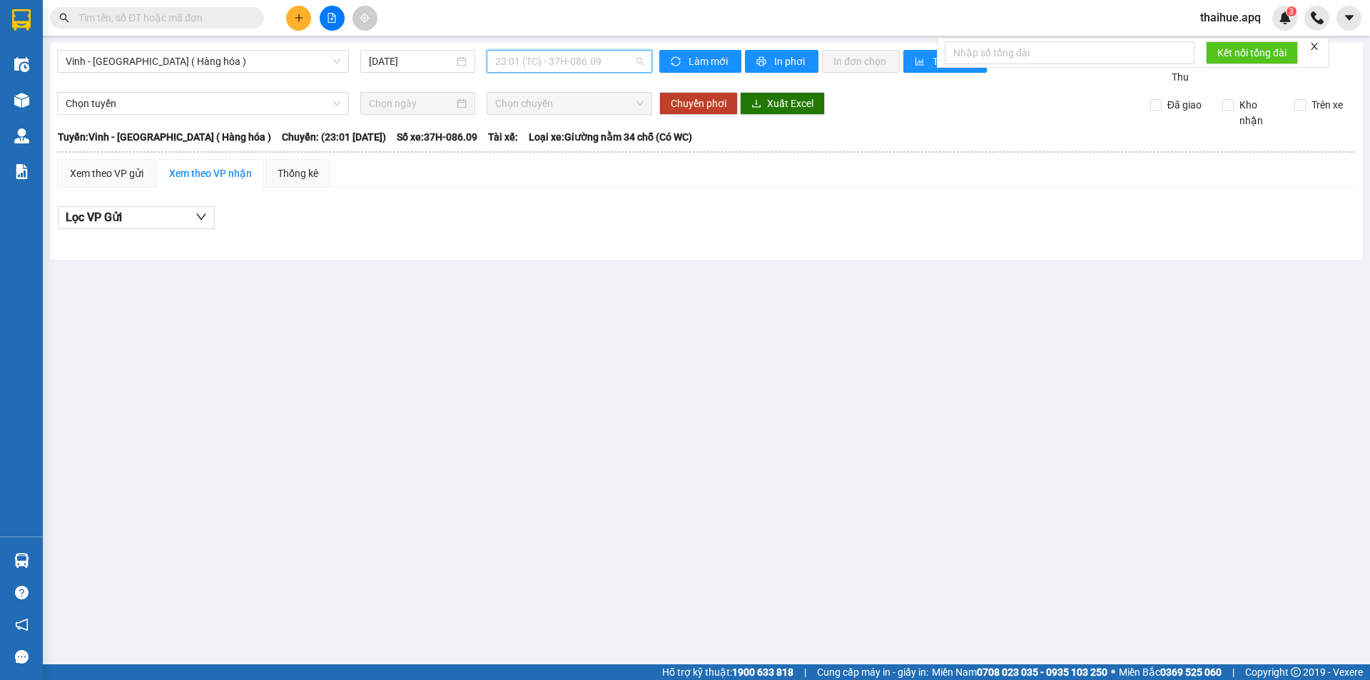
click at [612, 52] on span "23:01 (TC) - 37H-086.09" at bounding box center [569, 61] width 148 height 21
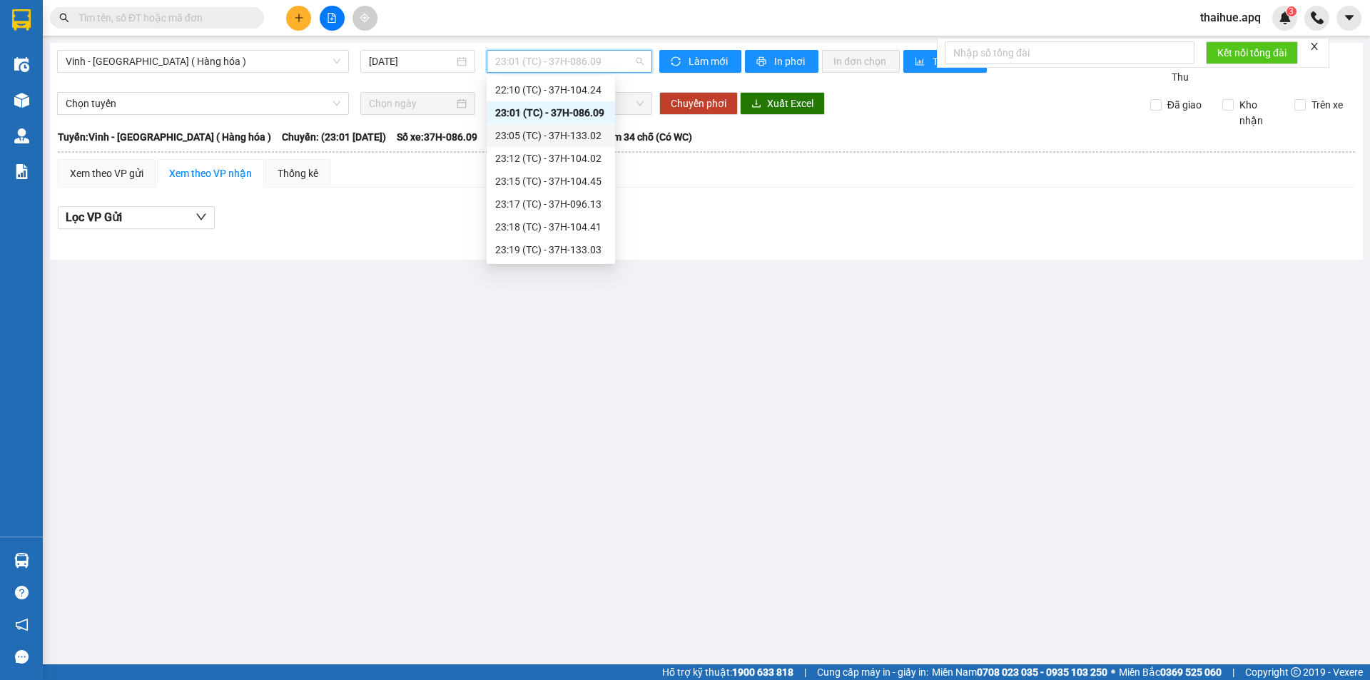
click at [586, 138] on div "23:05 (TC) - 37H-133.02" at bounding box center [550, 136] width 111 height 16
click at [613, 63] on span "23:05 (TC) - 37H-133.02" at bounding box center [569, 61] width 148 height 21
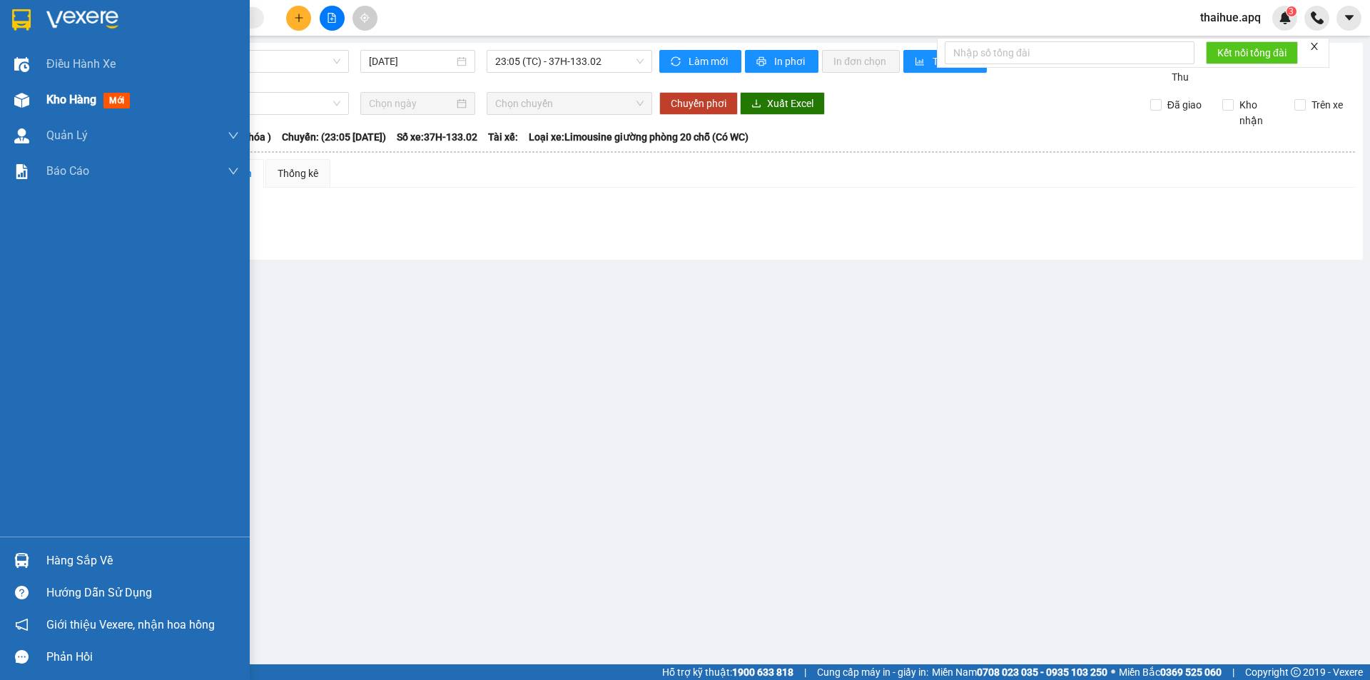
click at [74, 103] on span "Kho hàng" at bounding box center [71, 100] width 50 height 14
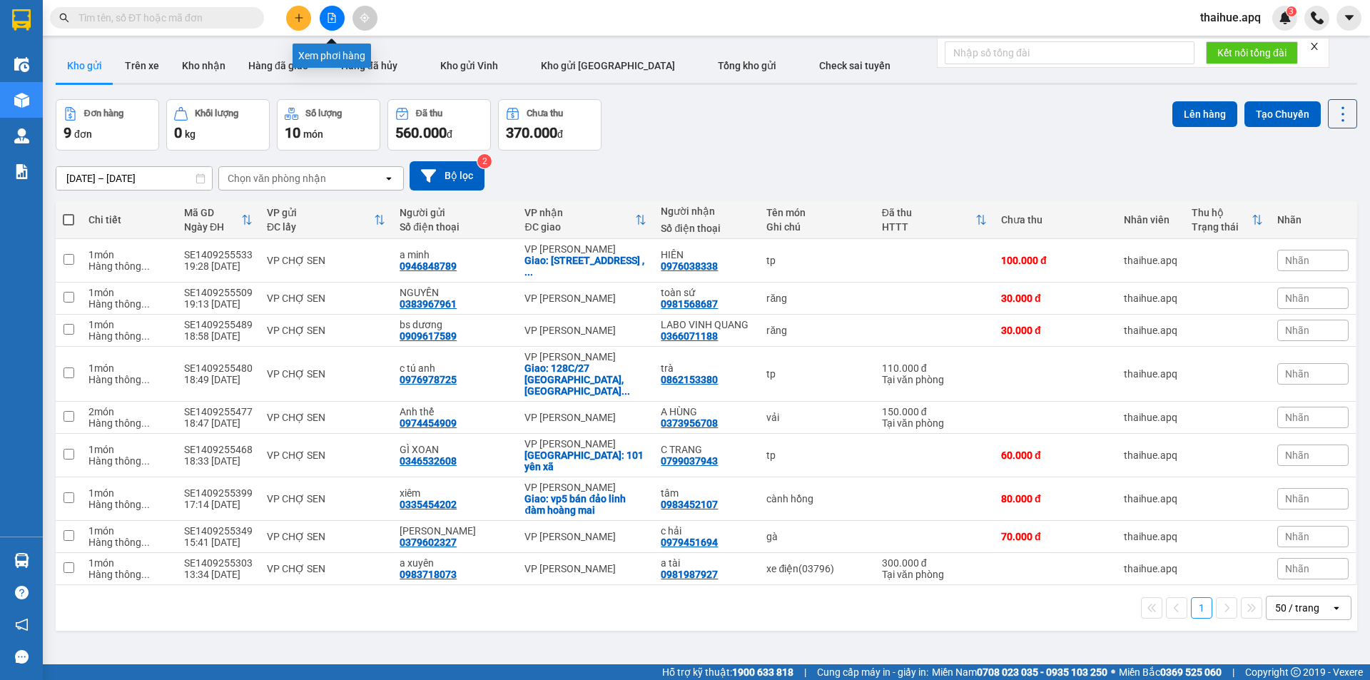
click at [328, 16] on icon "file-add" at bounding box center [332, 18] width 8 height 10
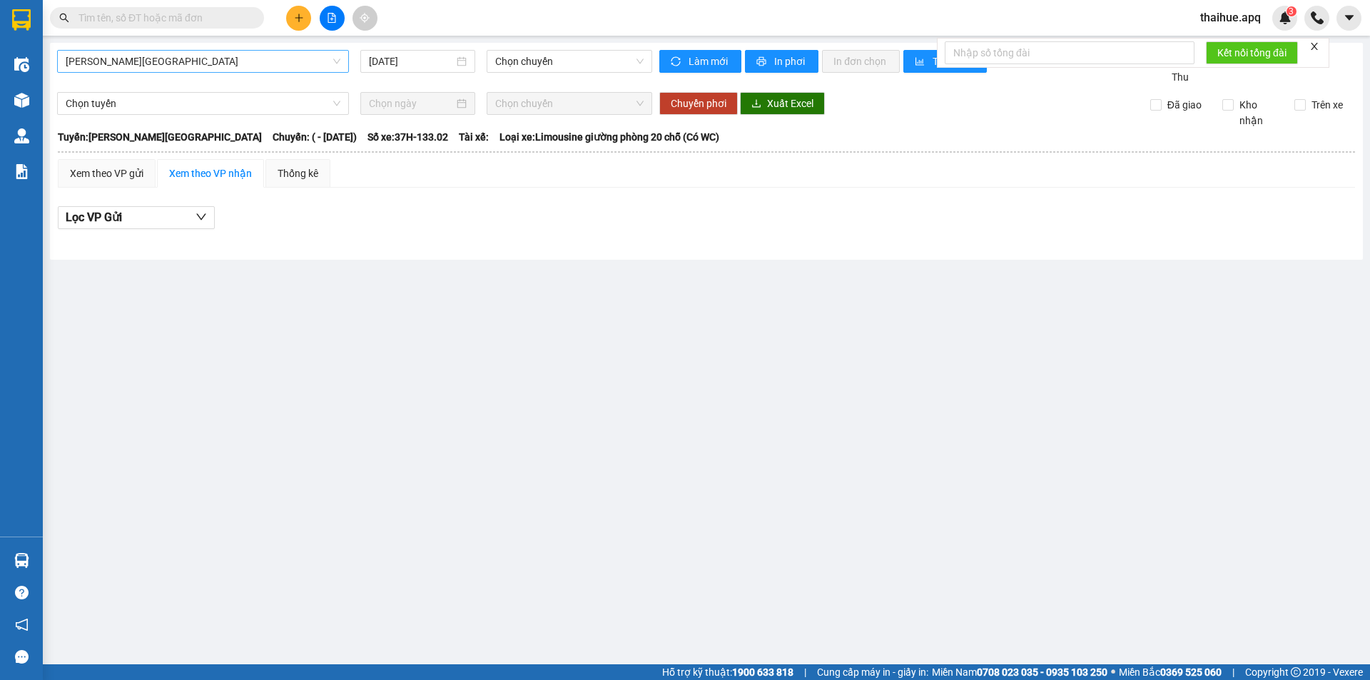
click at [178, 64] on span "[PERSON_NAME][GEOGRAPHIC_DATA]" at bounding box center [203, 61] width 275 height 21
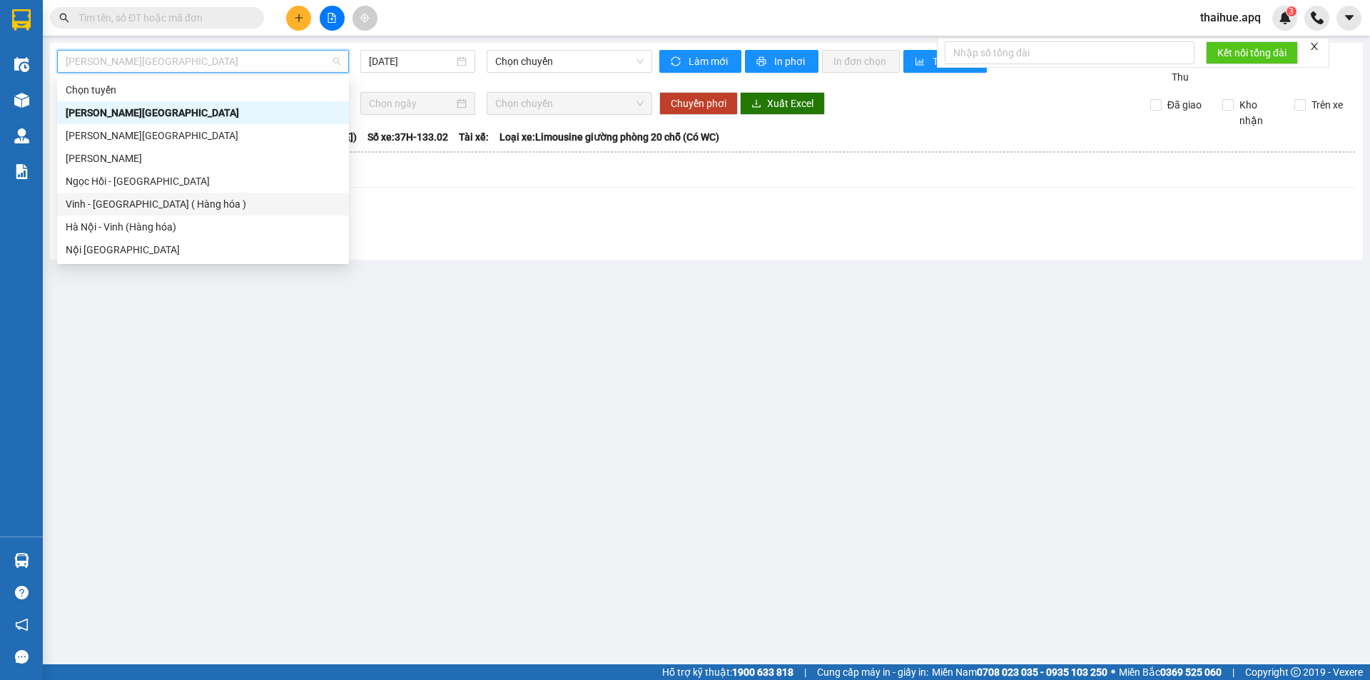
click at [108, 208] on div "Vinh - [GEOGRAPHIC_DATA] ( Hàng hóa )" at bounding box center [203, 204] width 275 height 16
type input "[DATE]"
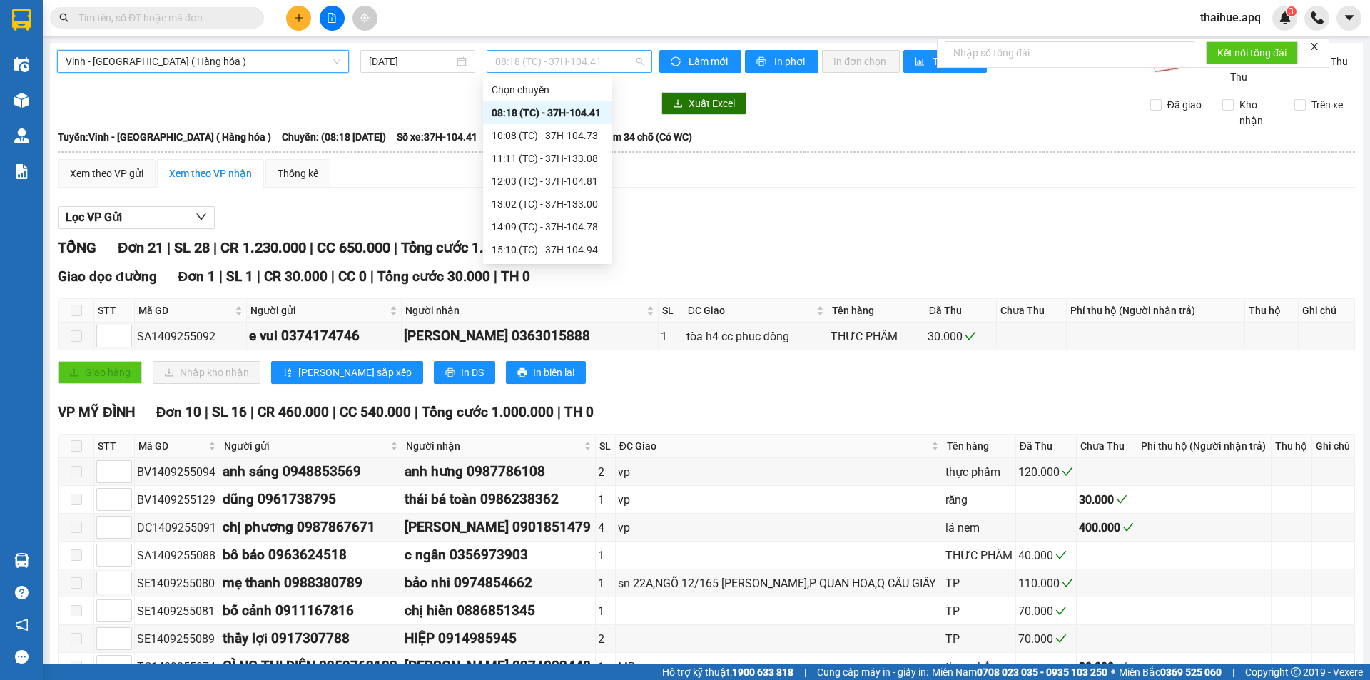
click at [602, 60] on span "08:18 (TC) - 37H-104.41" at bounding box center [569, 61] width 148 height 21
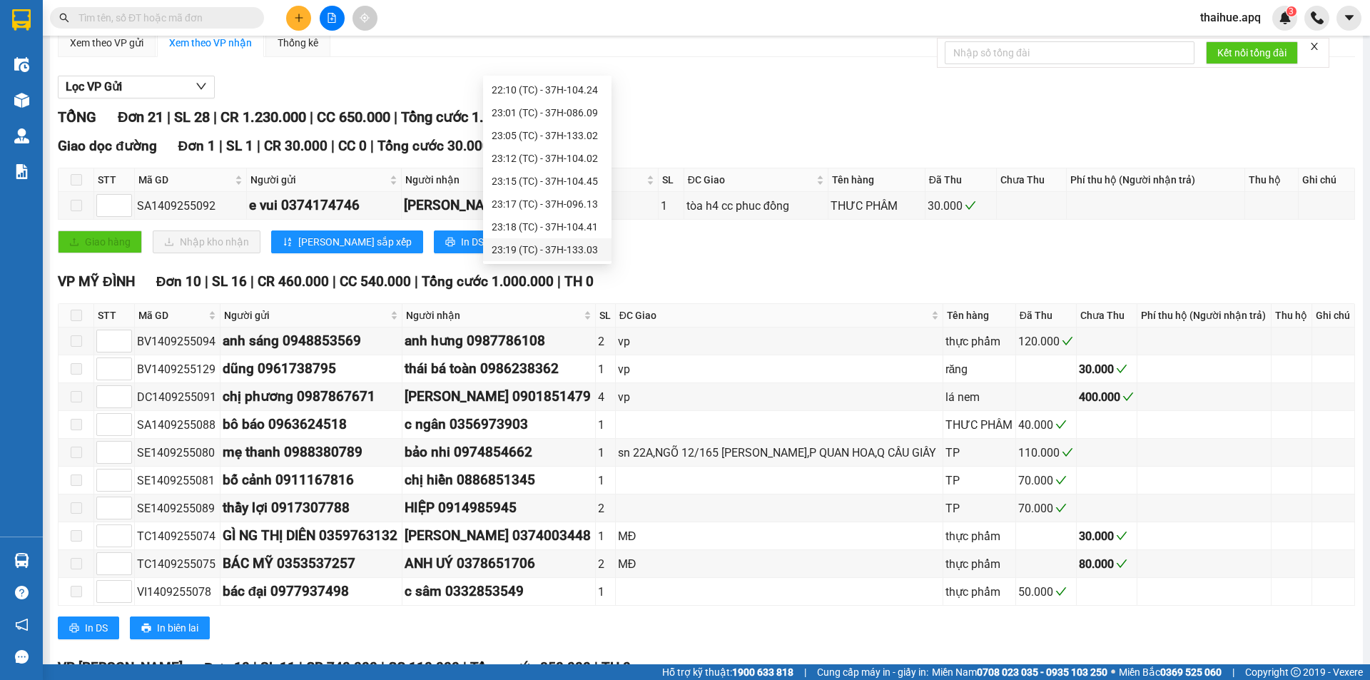
scroll to position [143, 0]
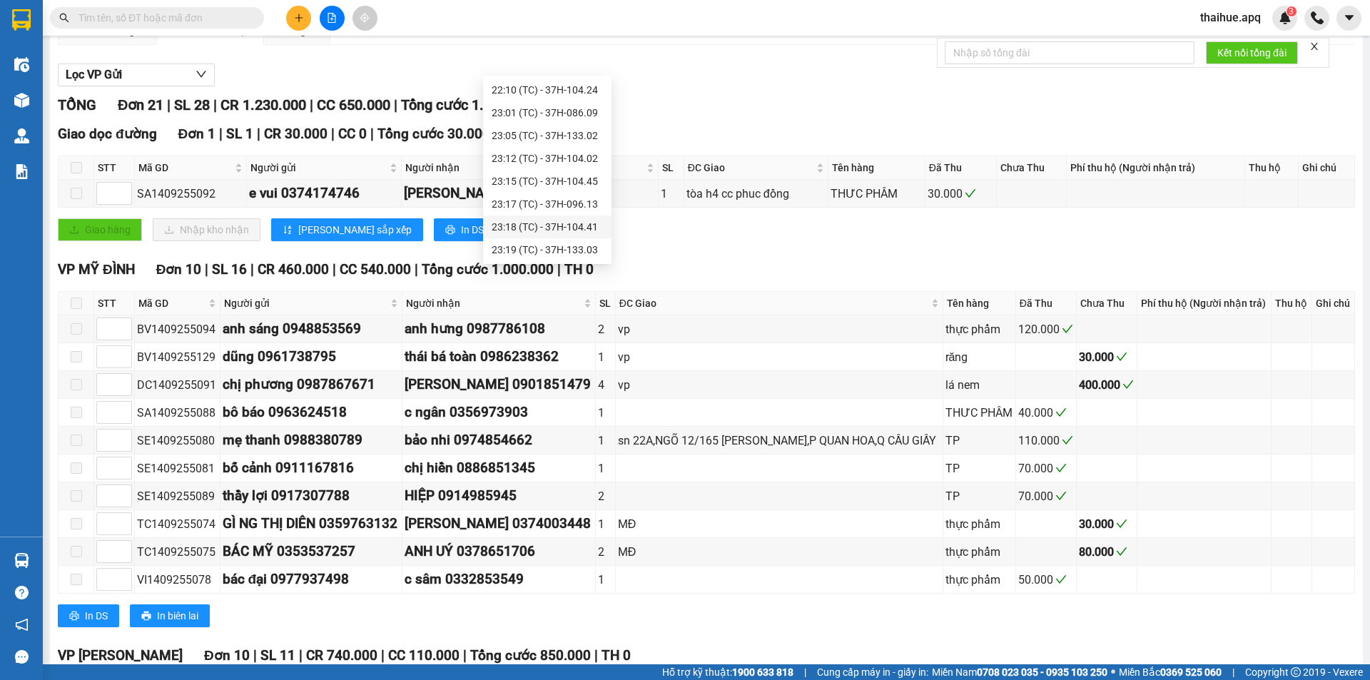
click at [581, 227] on div "23:18 (TC) - 37H-104.41" at bounding box center [547, 227] width 111 height 16
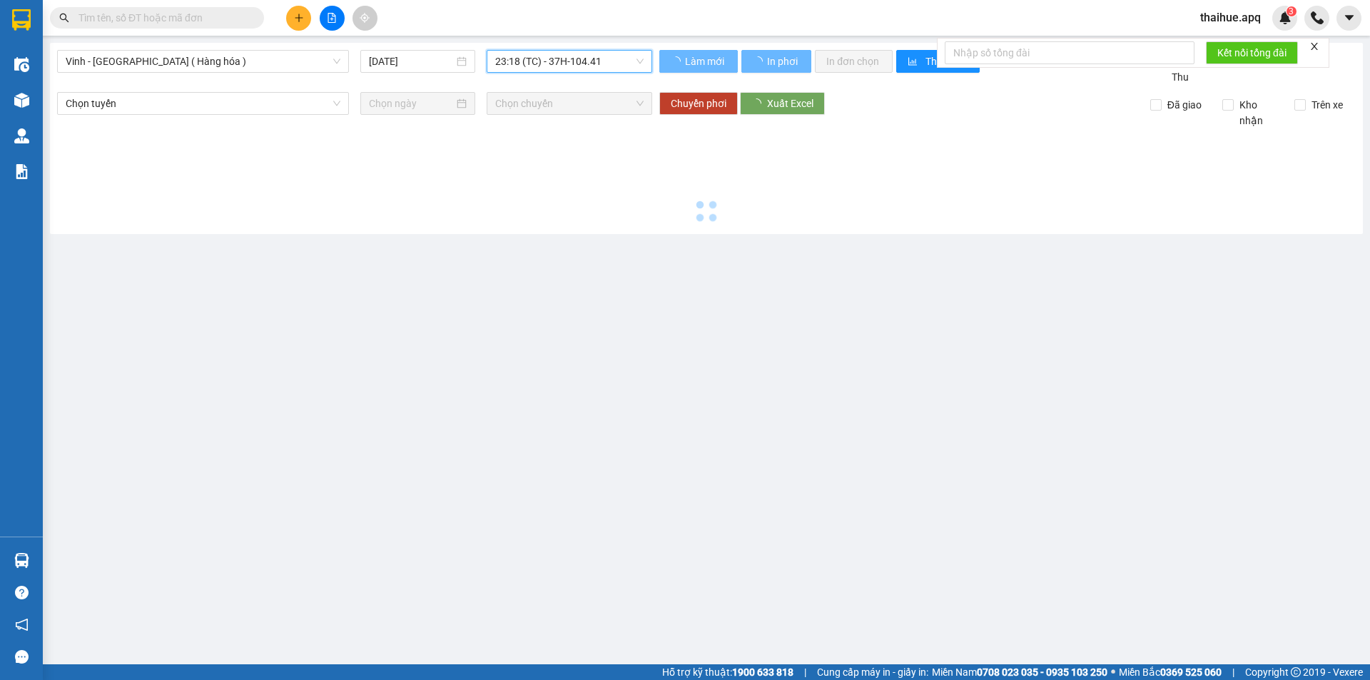
scroll to position [0, 0]
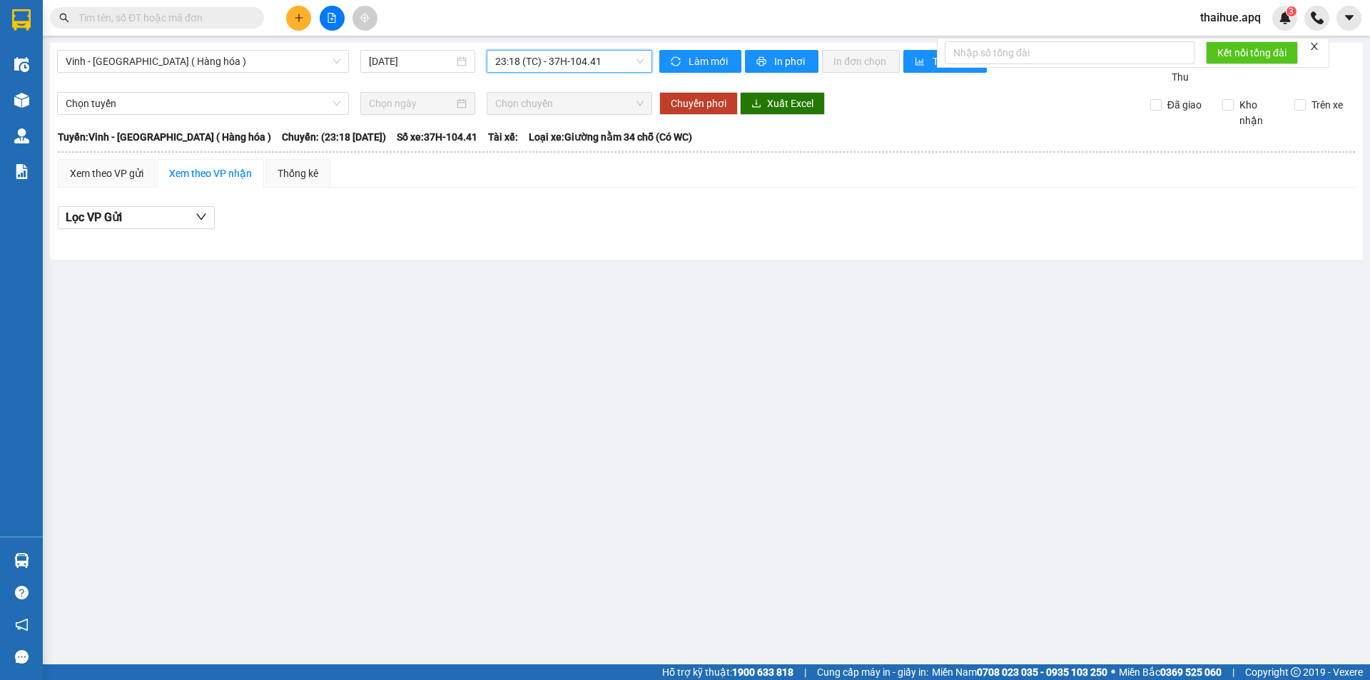
click at [610, 64] on span "23:18 (TC) - 37H-104.41" at bounding box center [569, 61] width 148 height 21
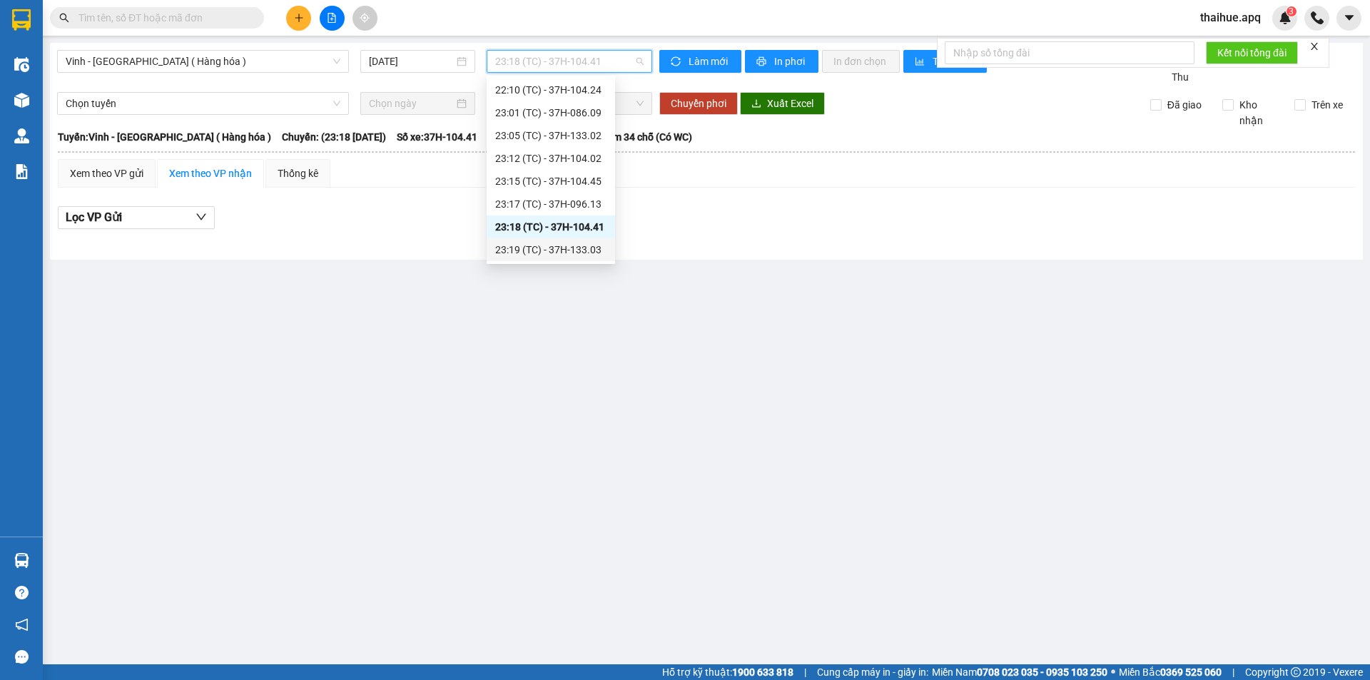
click at [582, 250] on div "23:19 (TC) - 37H-133.03" at bounding box center [550, 250] width 111 height 16
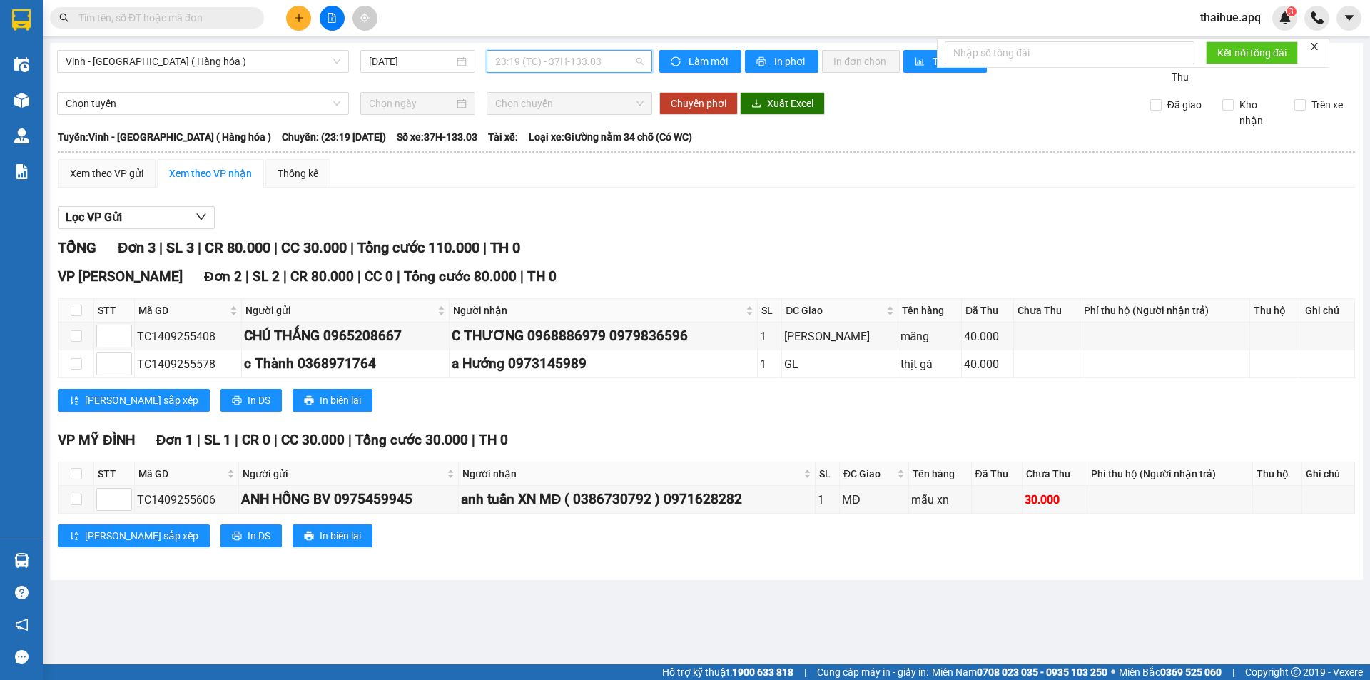
click at [621, 61] on span "23:19 (TC) - 37H-133.03" at bounding box center [569, 61] width 148 height 21
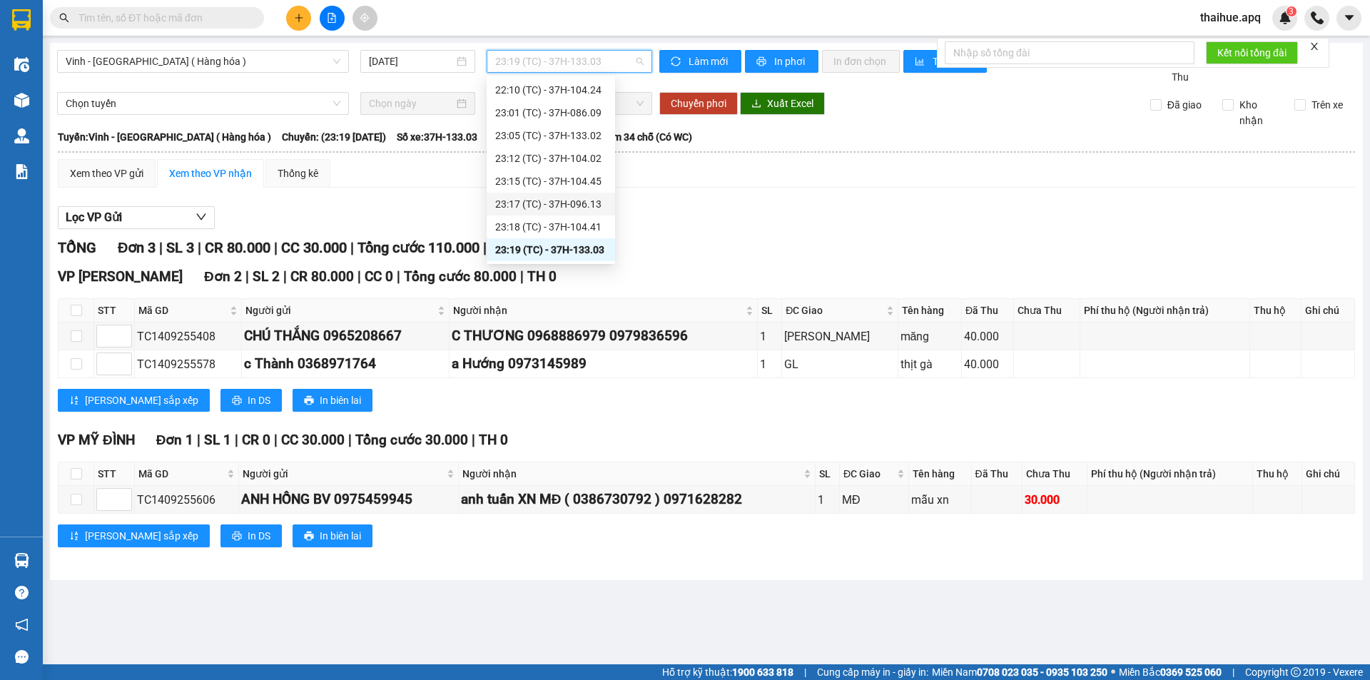
click at [585, 207] on div "23:17 (TC) - 37H-096.13" at bounding box center [550, 204] width 111 height 16
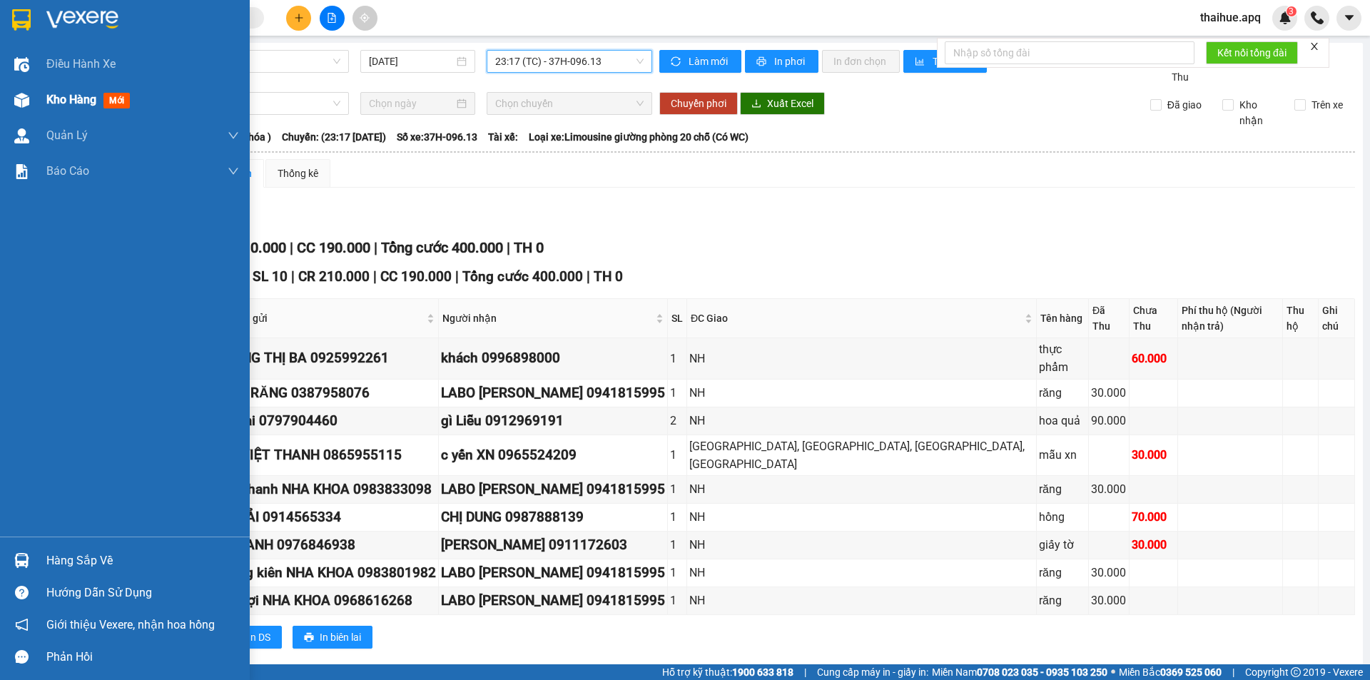
click at [64, 98] on span "Kho hàng" at bounding box center [71, 100] width 50 height 14
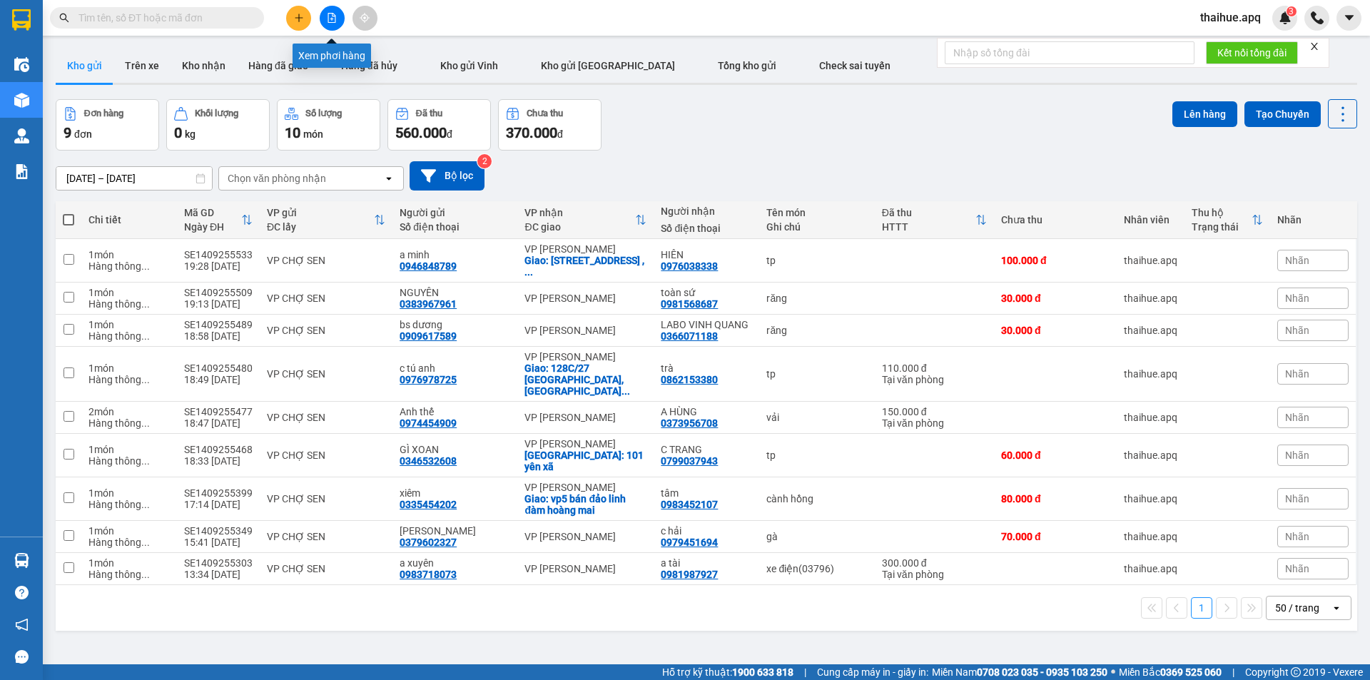
click at [330, 15] on icon "file-add" at bounding box center [332, 18] width 10 height 10
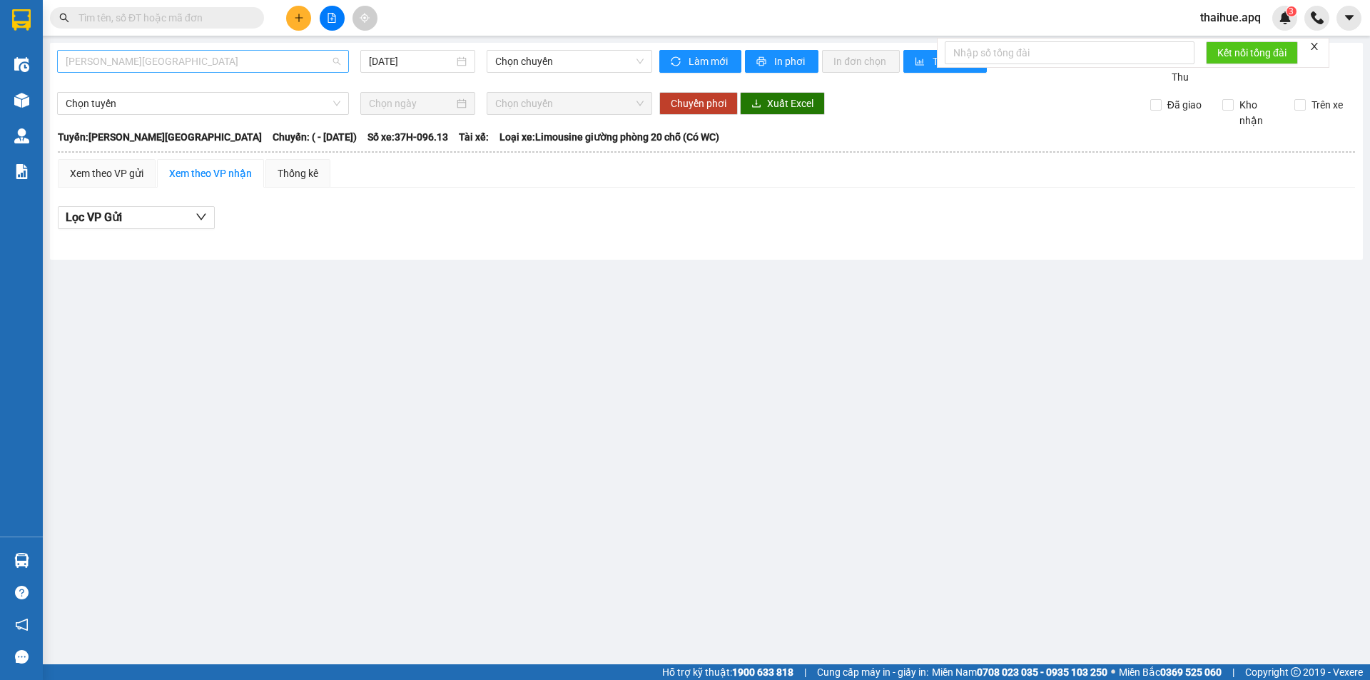
click at [224, 57] on span "[PERSON_NAME][GEOGRAPHIC_DATA]" at bounding box center [203, 61] width 275 height 21
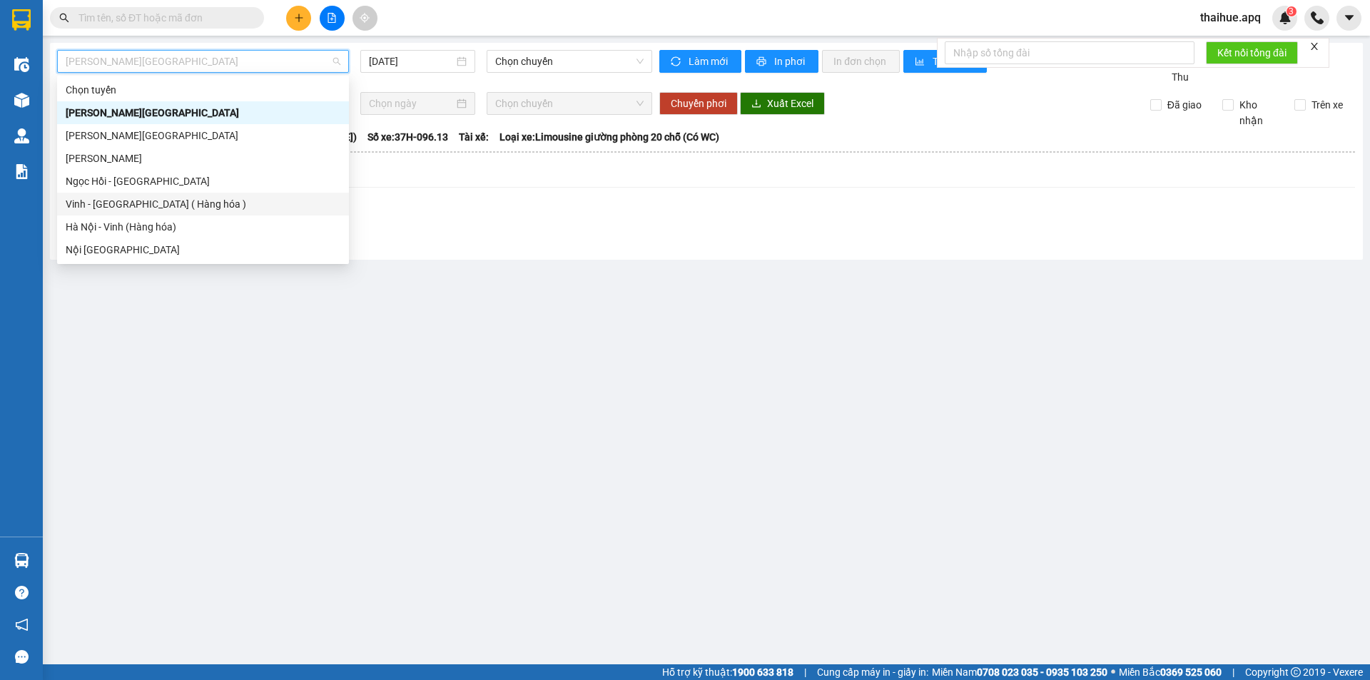
click at [110, 205] on div "Vinh - [GEOGRAPHIC_DATA] ( Hàng hóa )" at bounding box center [203, 204] width 275 height 16
type input "[DATE]"
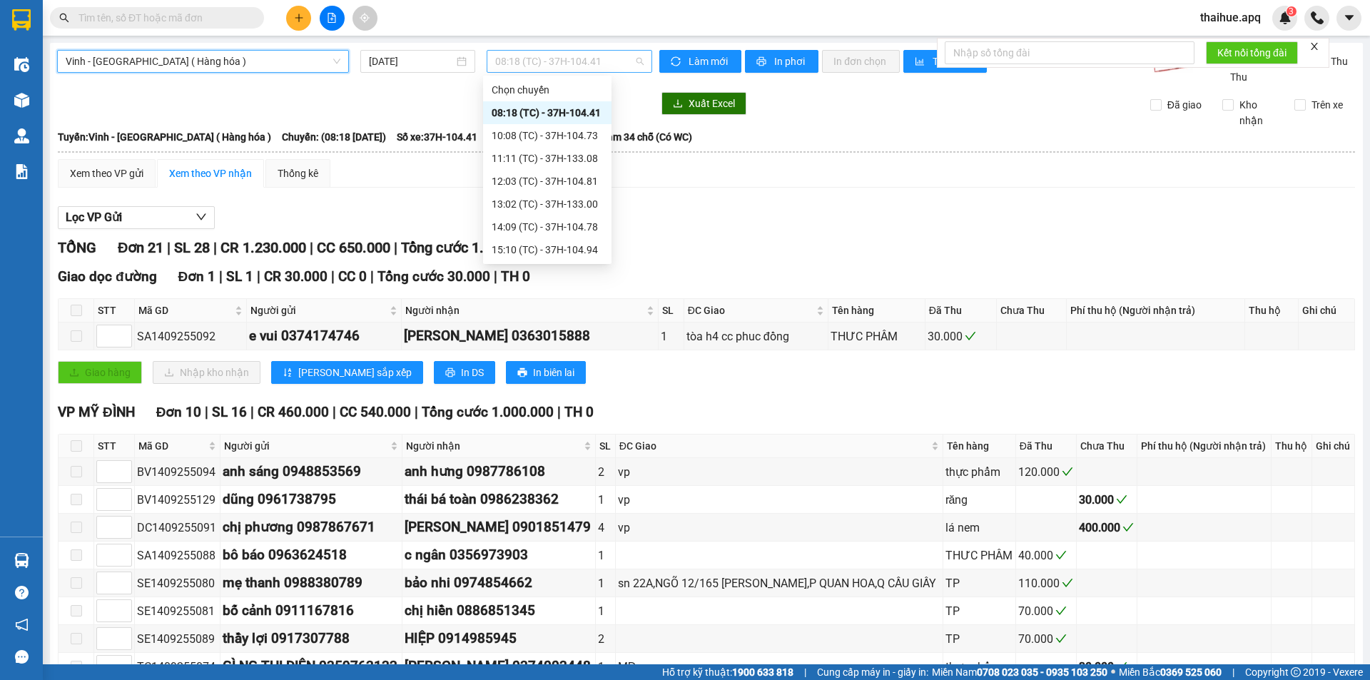
click at [603, 56] on span "08:18 (TC) - 37H-104.41" at bounding box center [569, 61] width 148 height 21
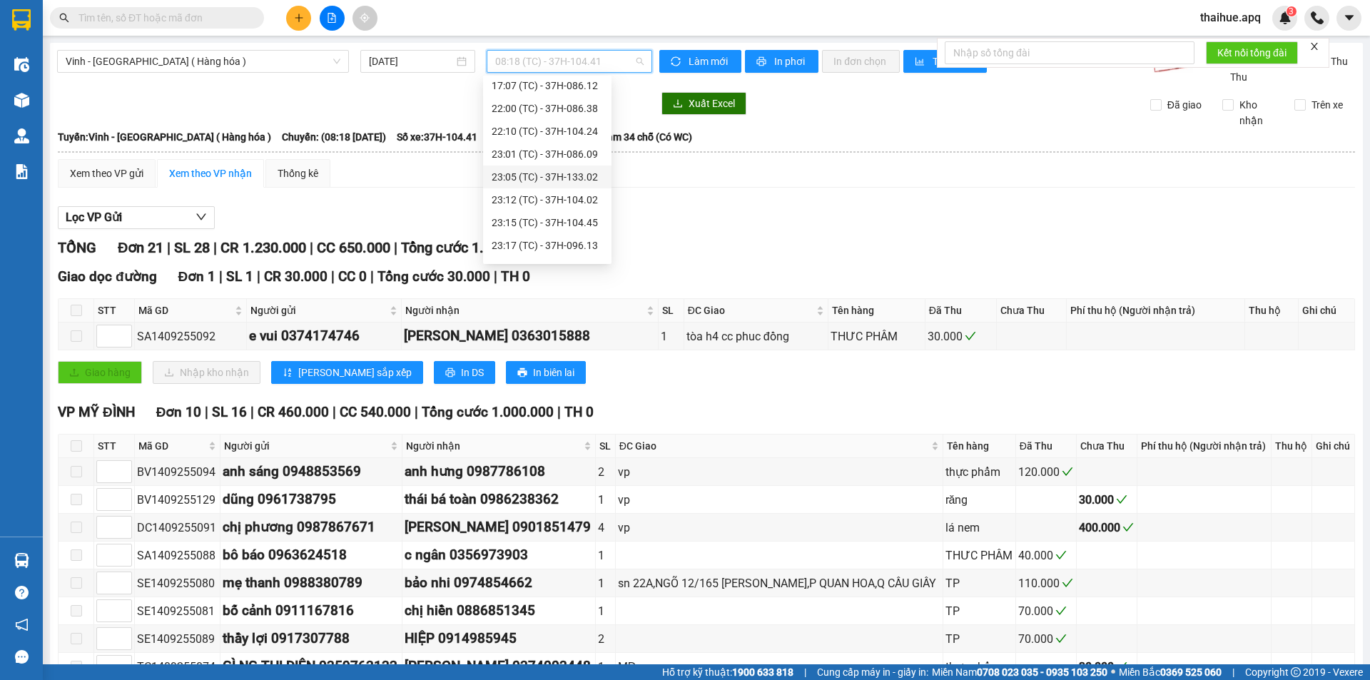
scroll to position [228, 0]
click at [582, 206] on div "23:17 (TC) - 37H-096.13" at bounding box center [547, 204] width 111 height 16
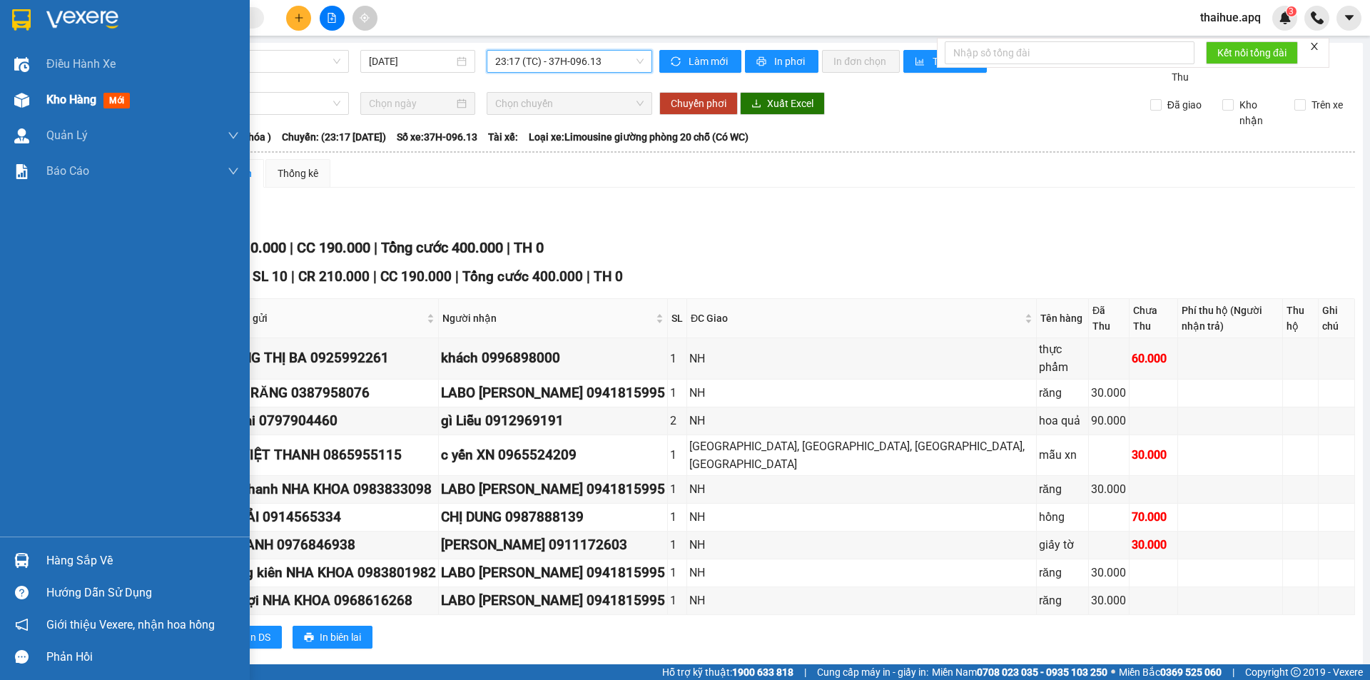
click at [64, 100] on span "Kho hàng" at bounding box center [71, 100] width 50 height 14
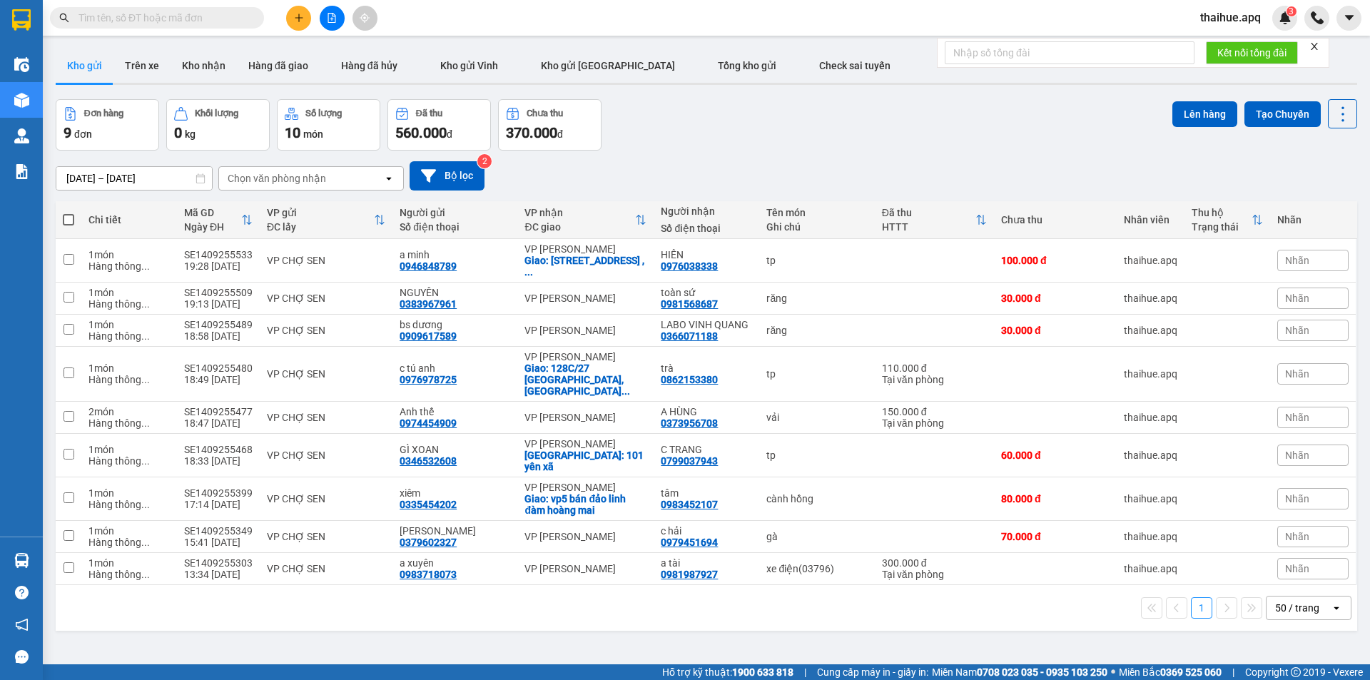
click at [340, 180] on div "Chọn văn phòng nhận" at bounding box center [301, 178] width 164 height 23
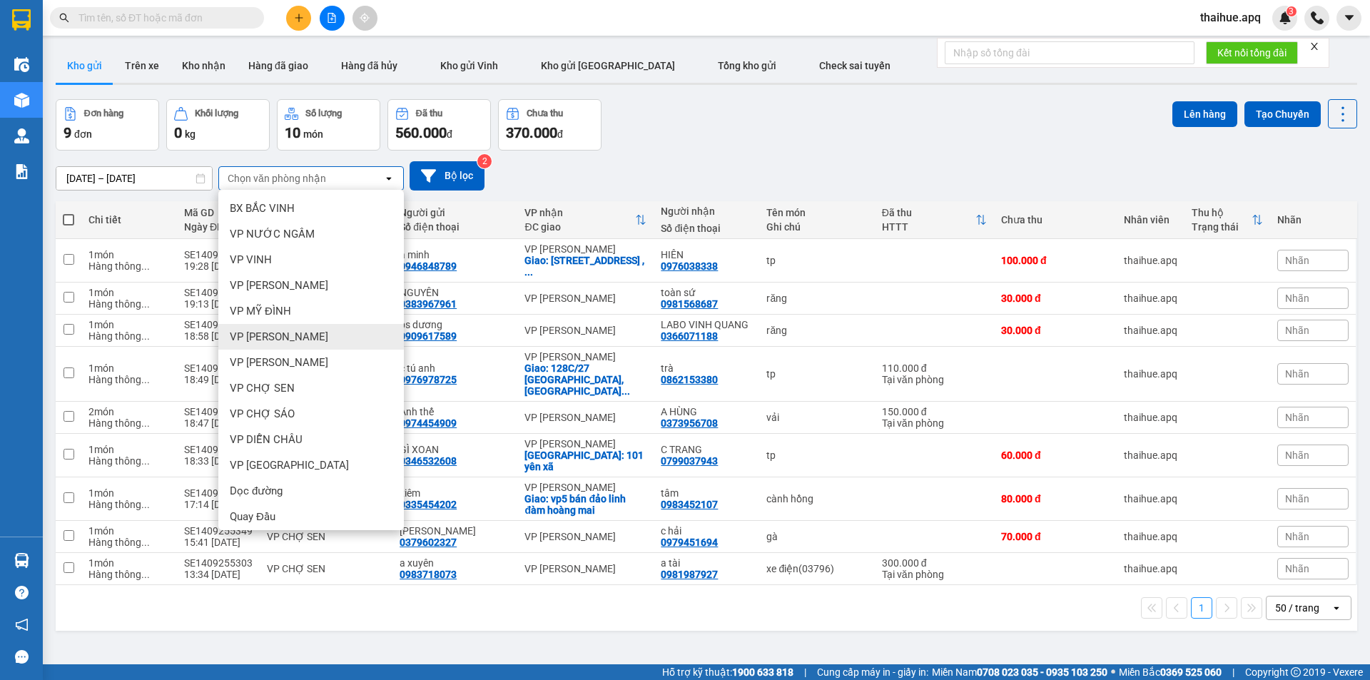
click at [290, 339] on span "VP [PERSON_NAME]" at bounding box center [279, 337] width 98 height 14
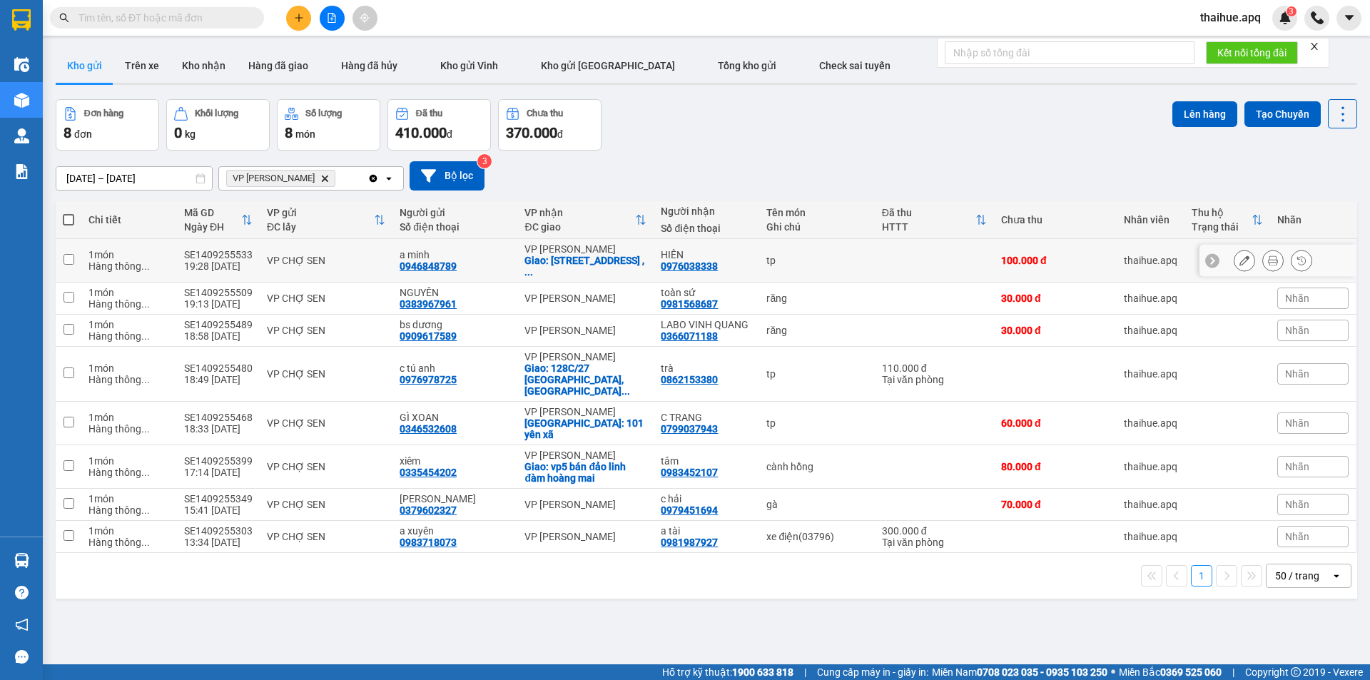
click at [345, 261] on div "VP CHỢ SEN" at bounding box center [326, 260] width 118 height 11
checkbox input "true"
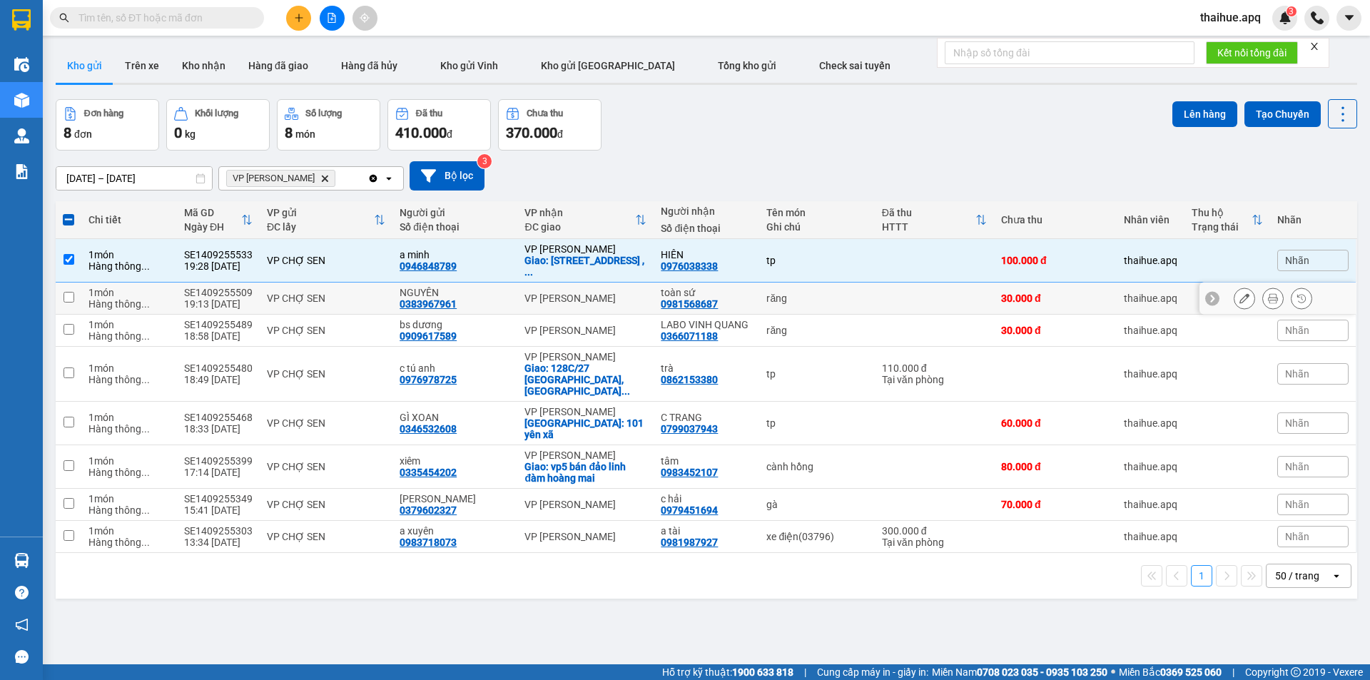
click at [348, 296] on div "VP CHỢ SEN" at bounding box center [326, 298] width 118 height 11
checkbox input "true"
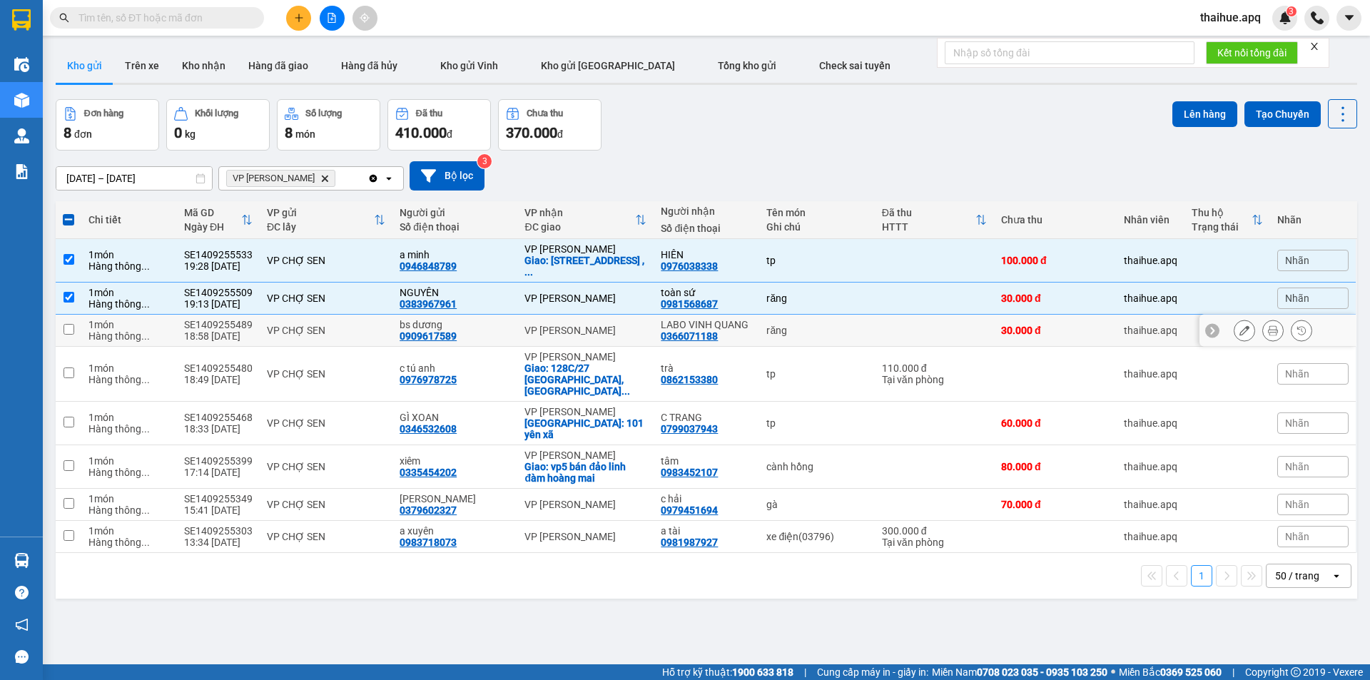
click at [350, 328] on div "VP CHỢ SEN" at bounding box center [326, 330] width 118 height 11
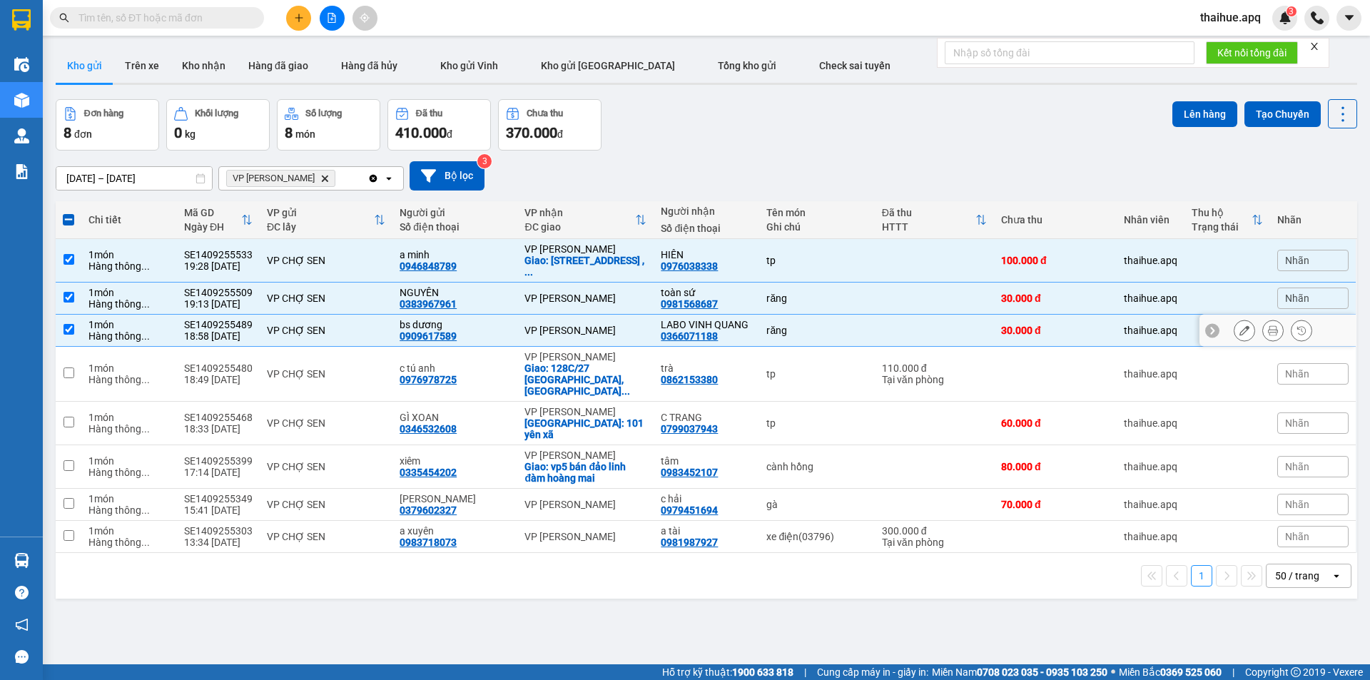
checkbox input "true"
click at [360, 368] on div "VP CHỢ SEN" at bounding box center [326, 373] width 118 height 11
checkbox input "true"
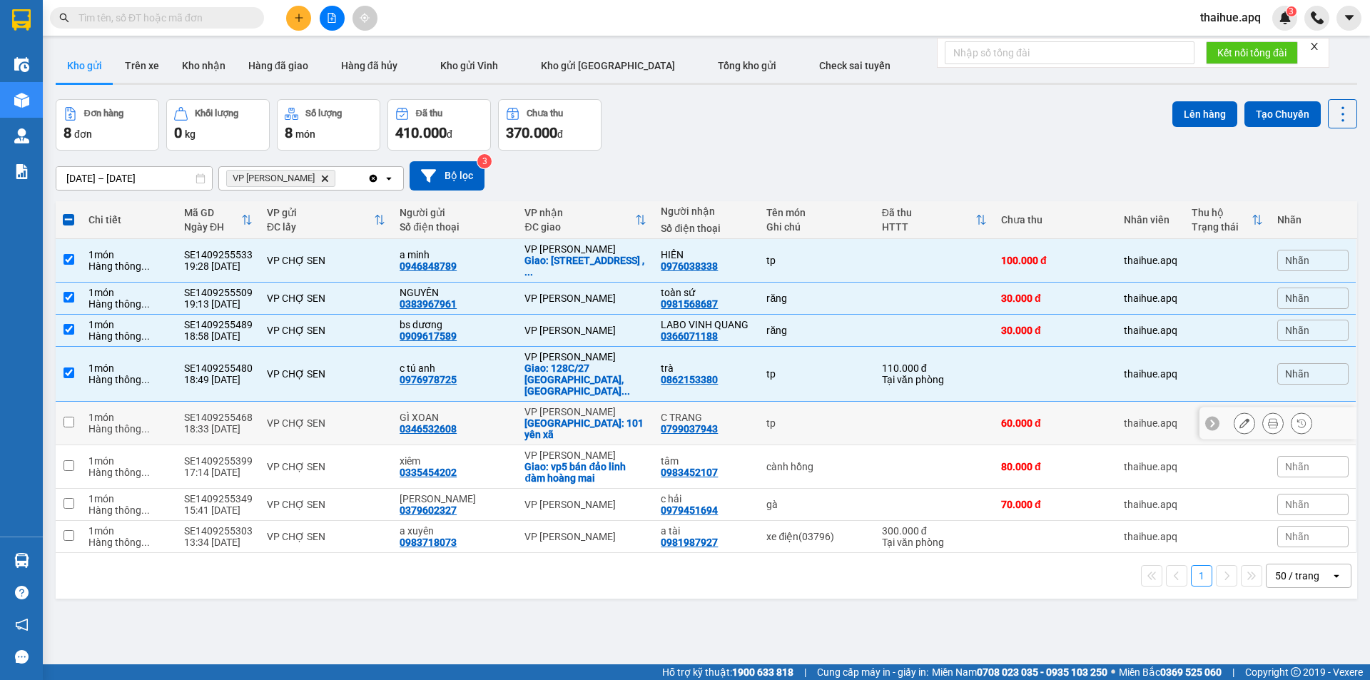
click at [365, 418] on div "VP CHỢ SEN" at bounding box center [326, 423] width 118 height 11
checkbox input "true"
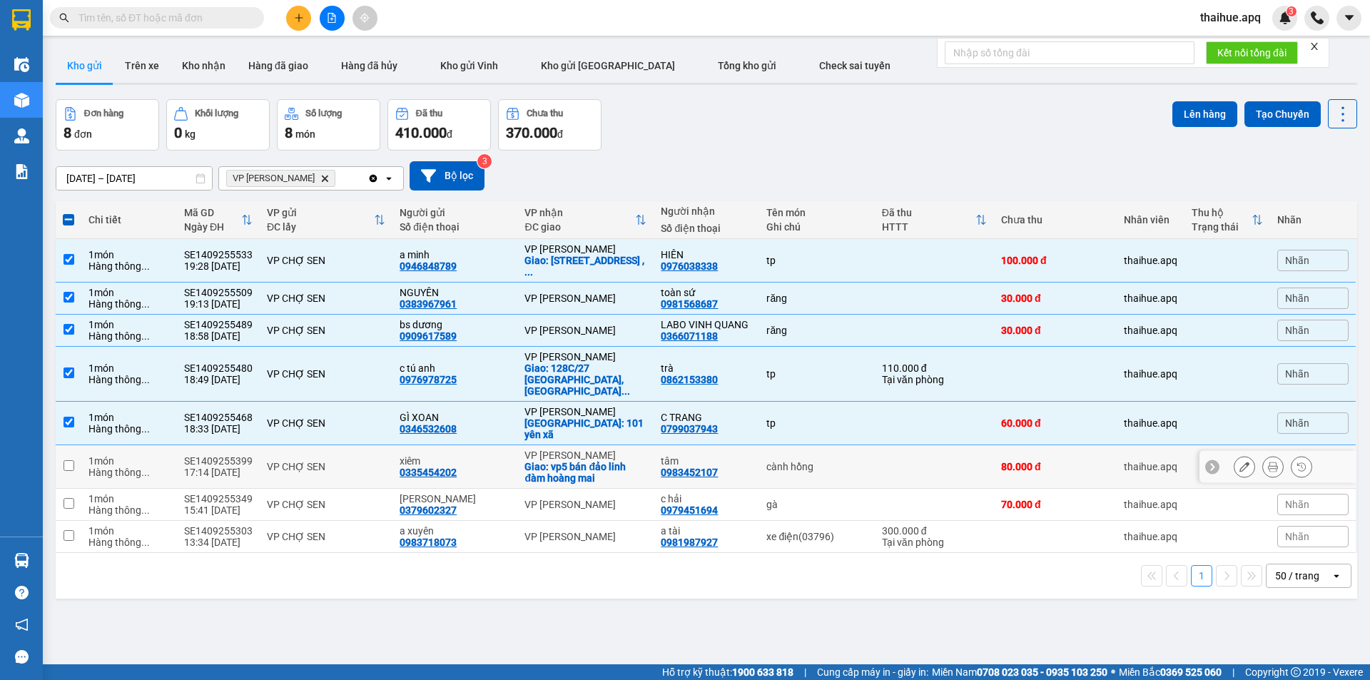
click at [362, 445] on td "VP CHỢ SEN" at bounding box center [326, 467] width 133 height 44
checkbox input "true"
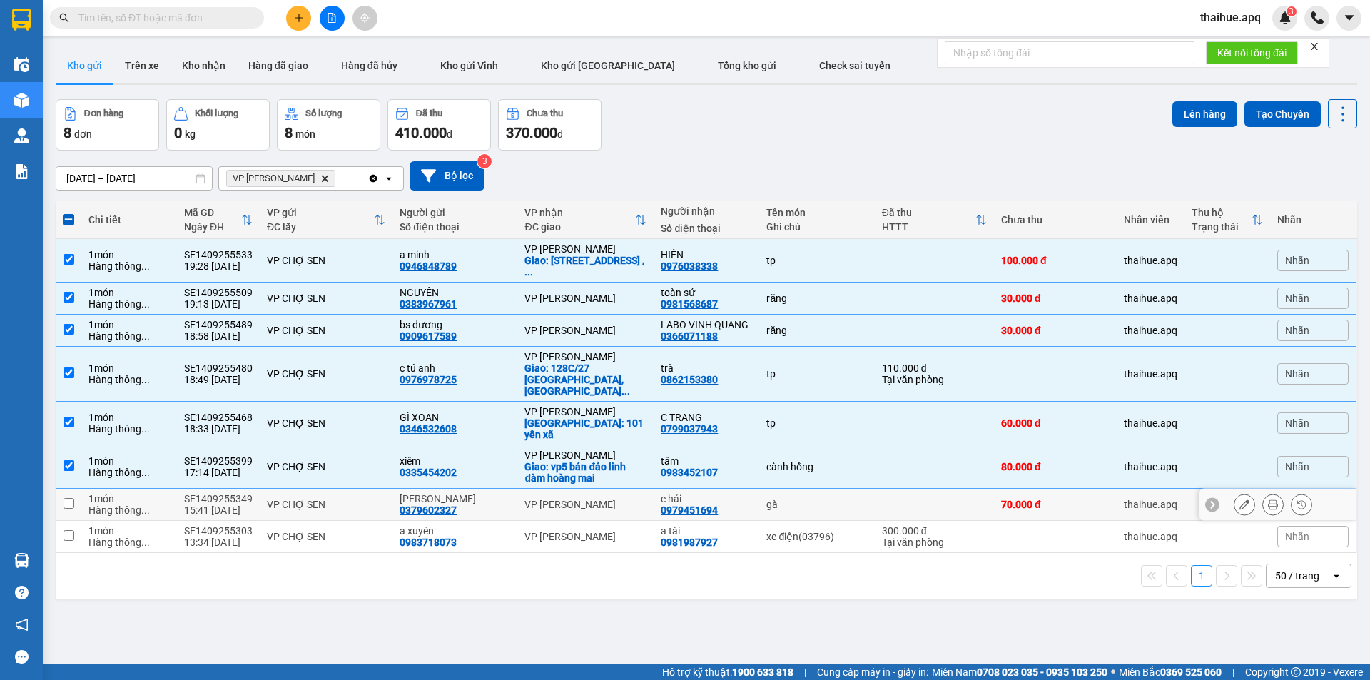
click at [368, 499] on div "VP CHỢ SEN" at bounding box center [326, 504] width 118 height 11
checkbox input "true"
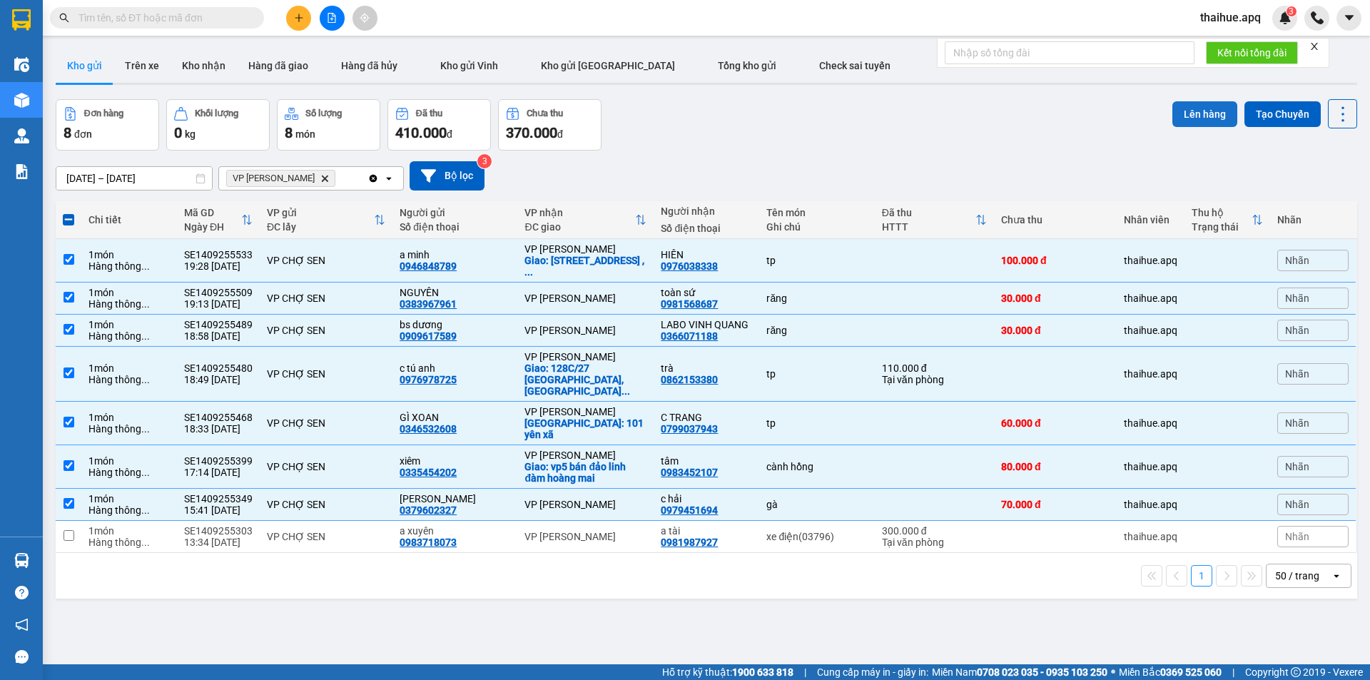
click at [1201, 113] on button "Lên hàng" at bounding box center [1205, 114] width 65 height 26
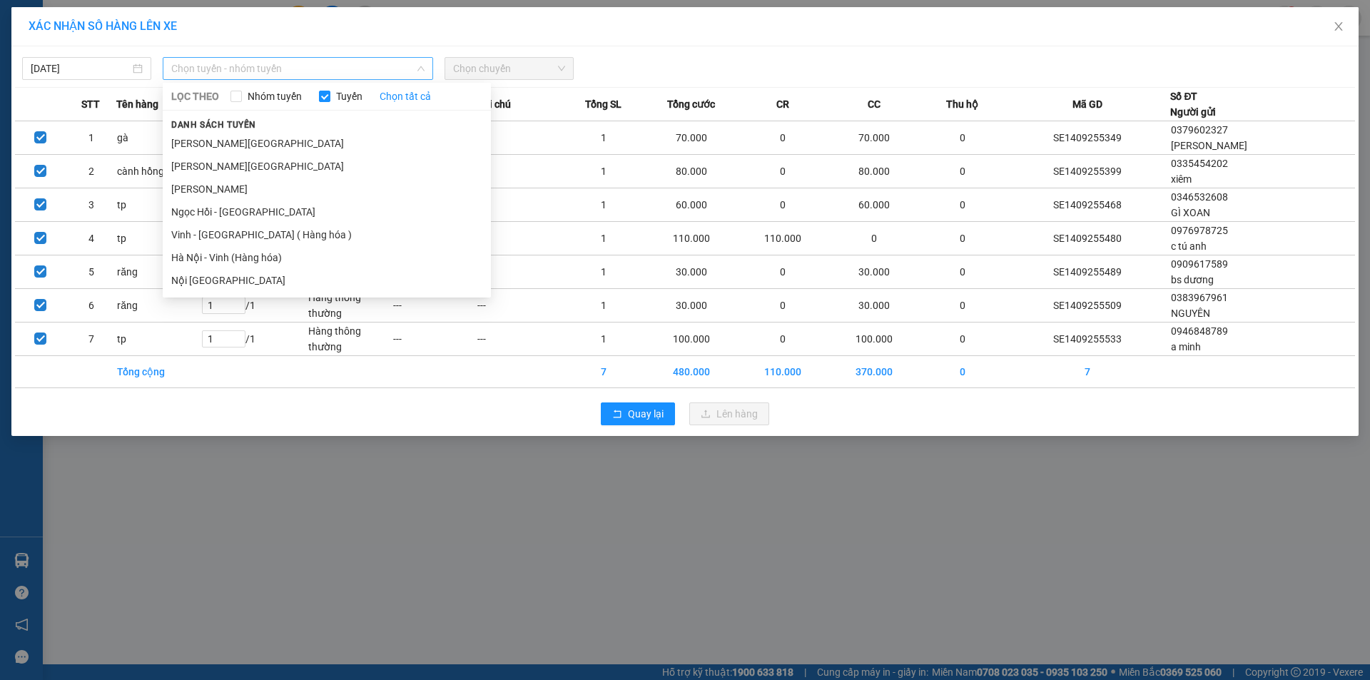
click at [324, 66] on span "Chọn tuyến - nhóm tuyến" at bounding box center [297, 68] width 253 height 21
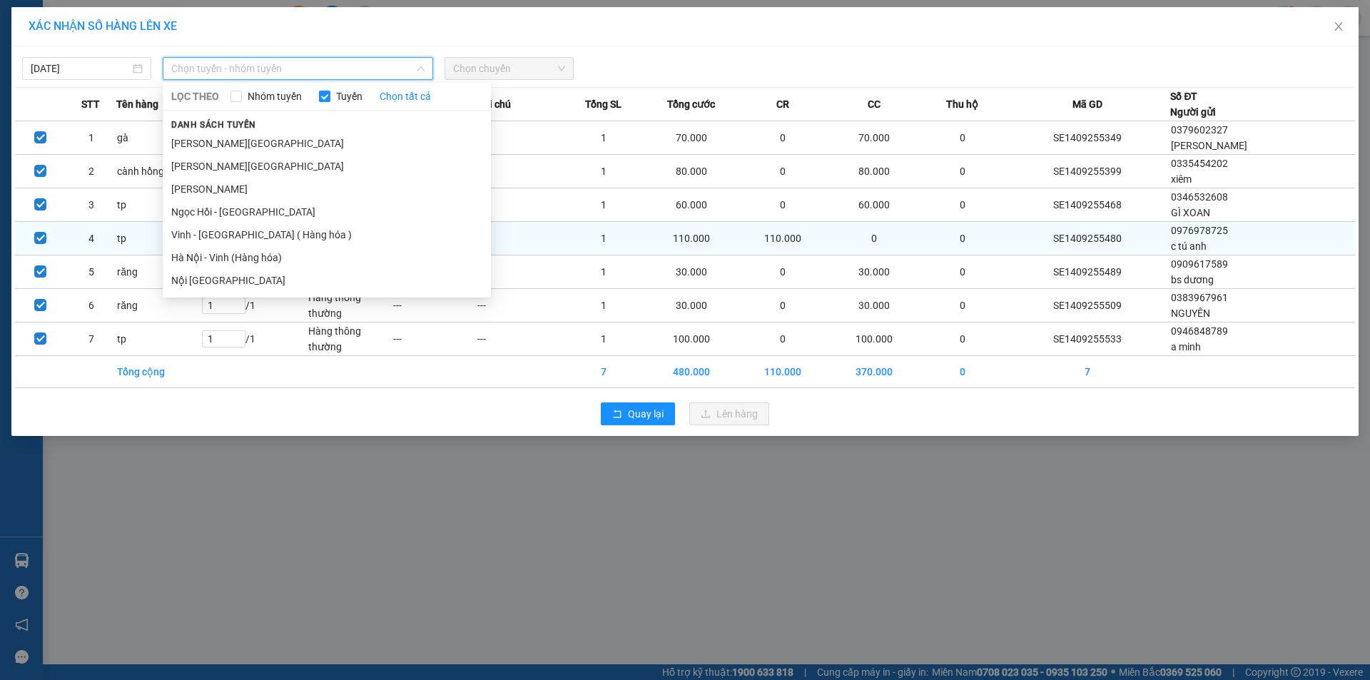
click at [270, 236] on li "Vinh - [GEOGRAPHIC_DATA] ( Hàng hóa )" at bounding box center [327, 234] width 328 height 23
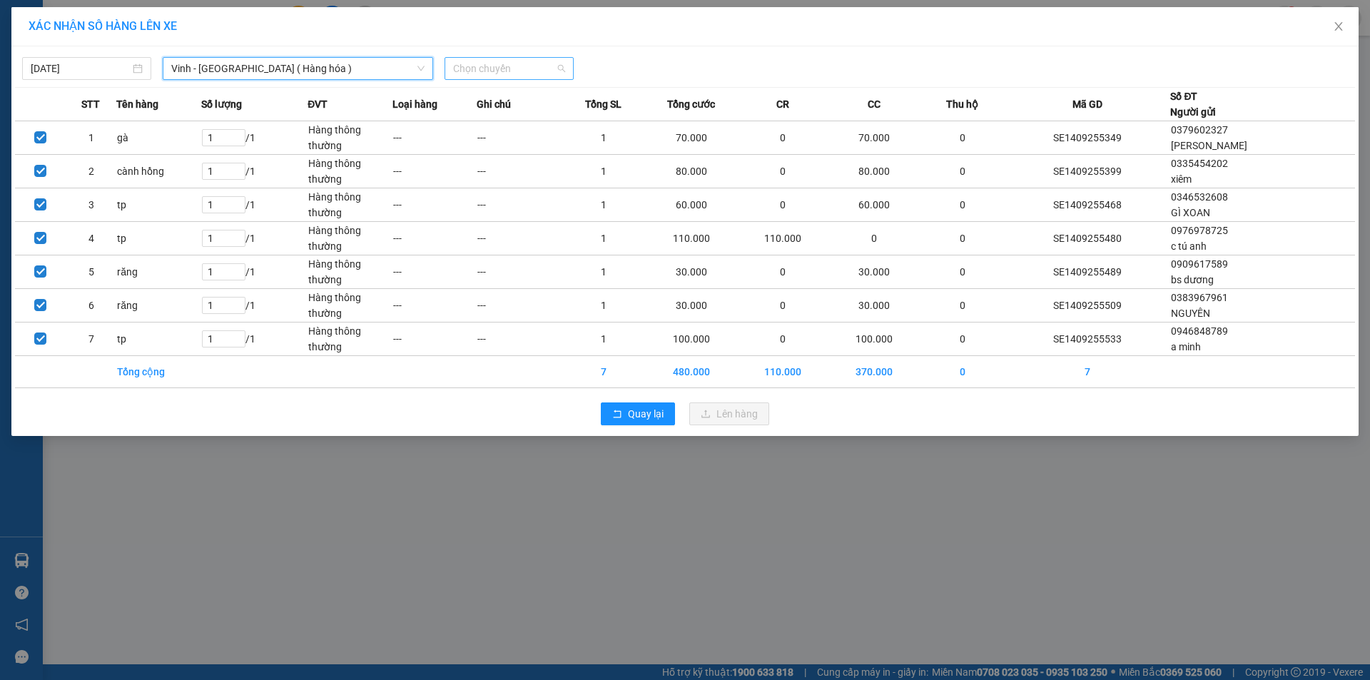
click at [530, 61] on span "Chọn chuyến" at bounding box center [509, 68] width 112 height 21
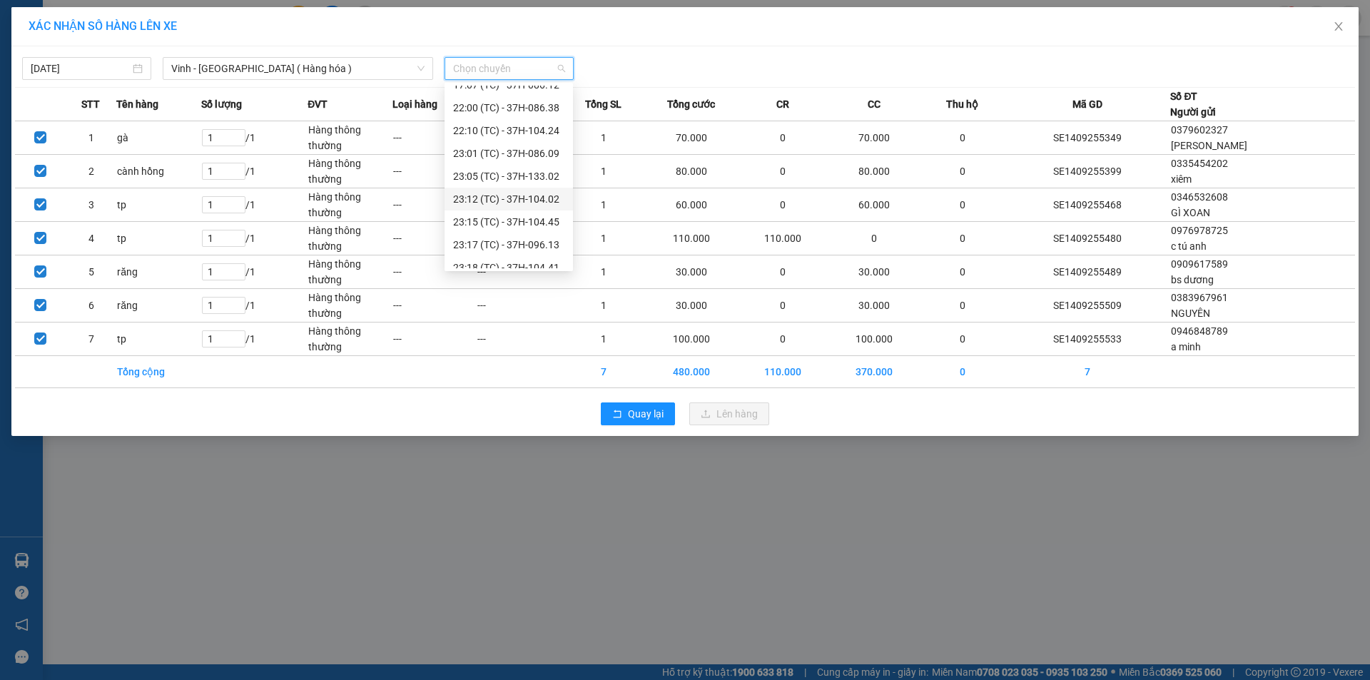
scroll to position [214, 0]
click at [544, 224] on div "23:17 (TC) - 37H-096.13" at bounding box center [508, 226] width 111 height 16
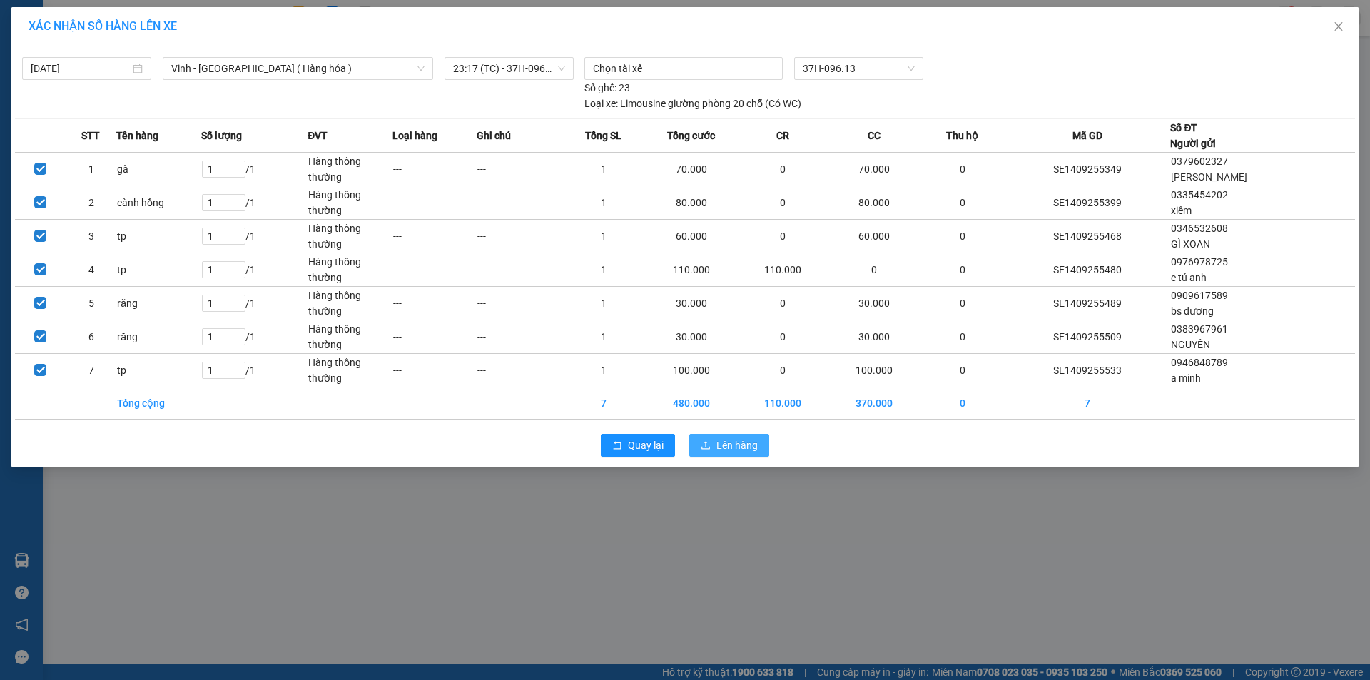
drag, startPoint x: 724, startPoint y: 442, endPoint x: 730, endPoint y: 427, distance: 16.7
click at [729, 437] on span "Lên hàng" at bounding box center [737, 445] width 41 height 16
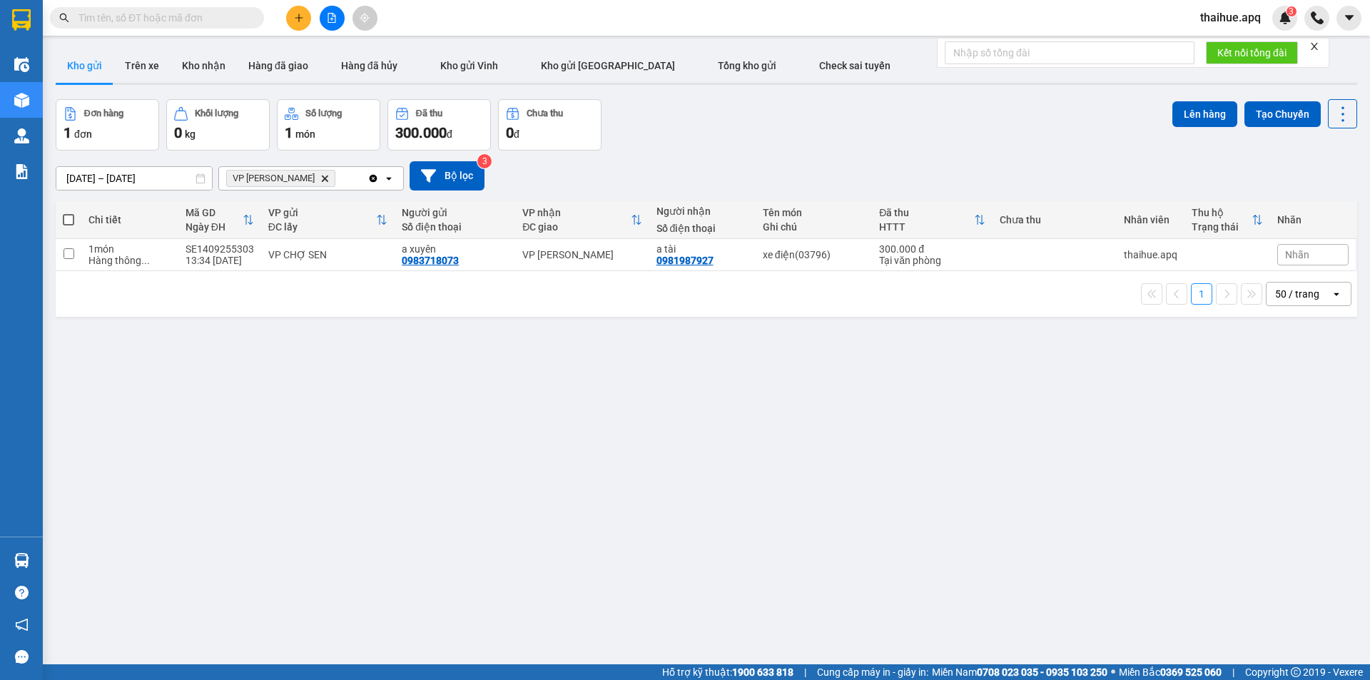
click at [322, 178] on icon "VP NGỌC HỒI, close by backspace" at bounding box center [325, 178] width 6 height 6
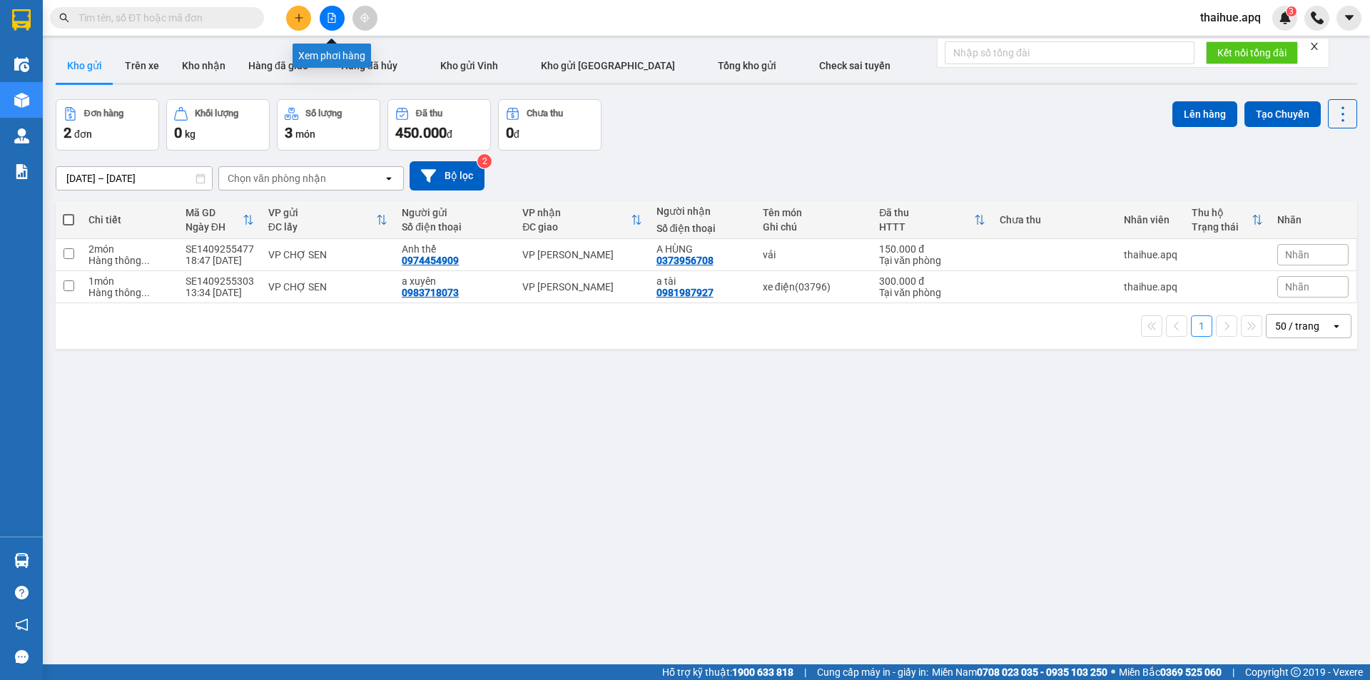
click at [331, 16] on icon "file-add" at bounding box center [332, 18] width 10 height 10
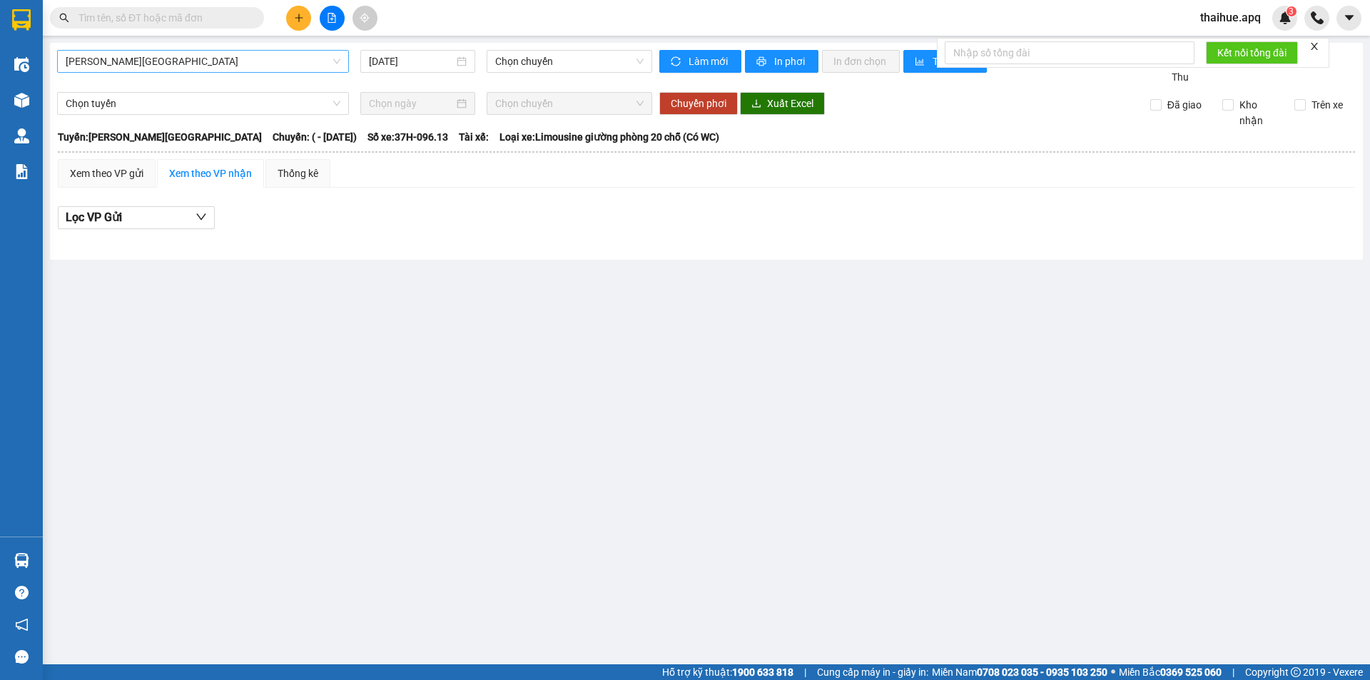
click at [187, 64] on span "[PERSON_NAME][GEOGRAPHIC_DATA]" at bounding box center [203, 61] width 275 height 21
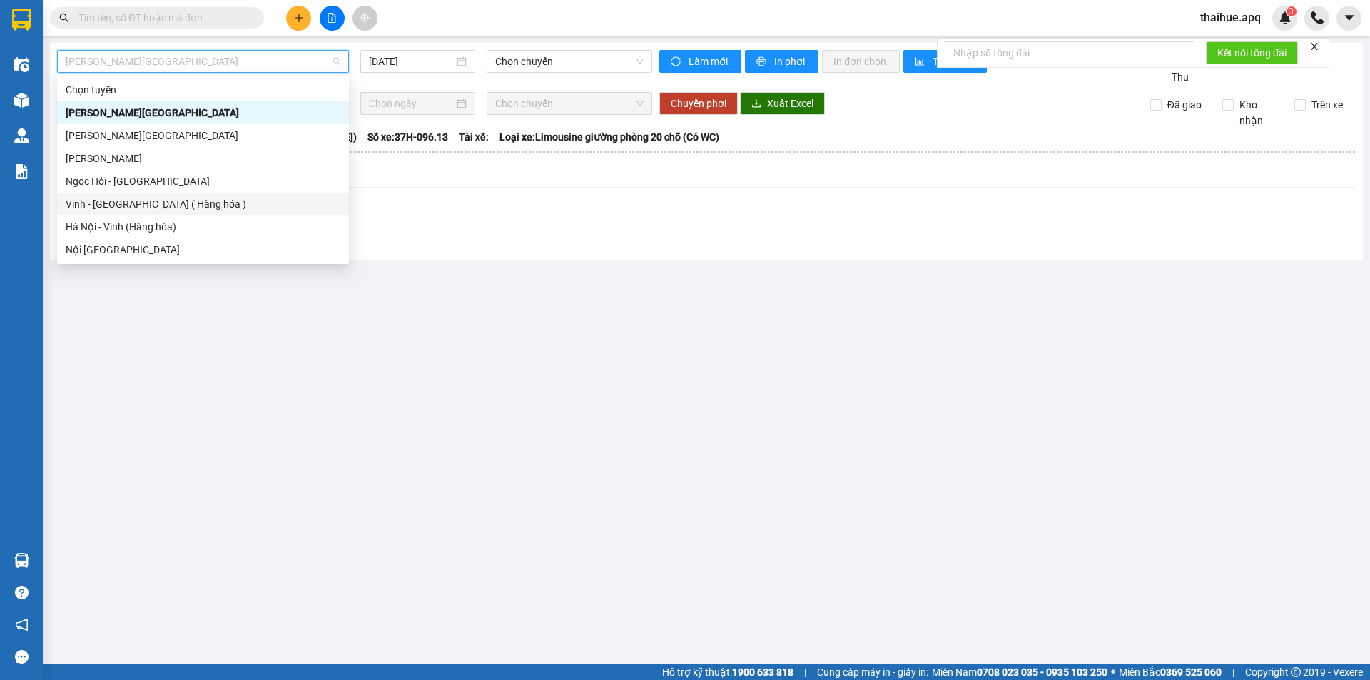
click at [109, 206] on div "Vinh - [GEOGRAPHIC_DATA] ( Hàng hóa )" at bounding box center [203, 204] width 275 height 16
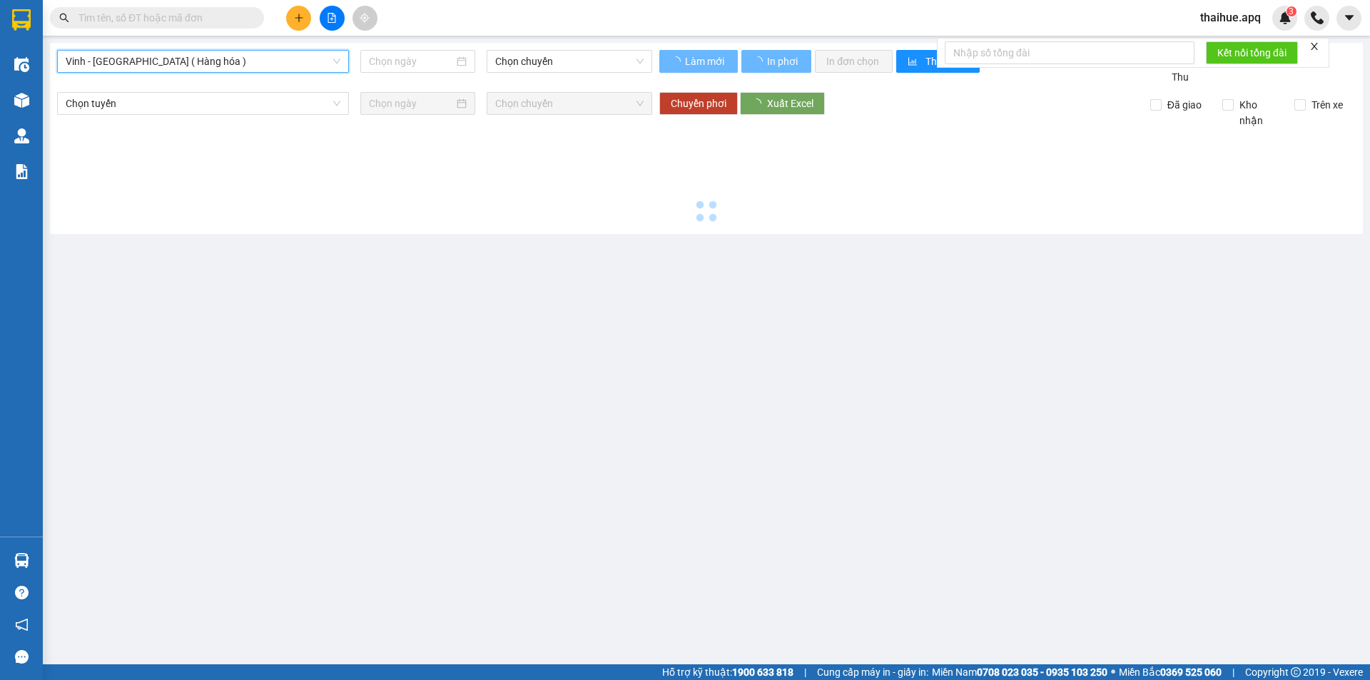
type input "[DATE]"
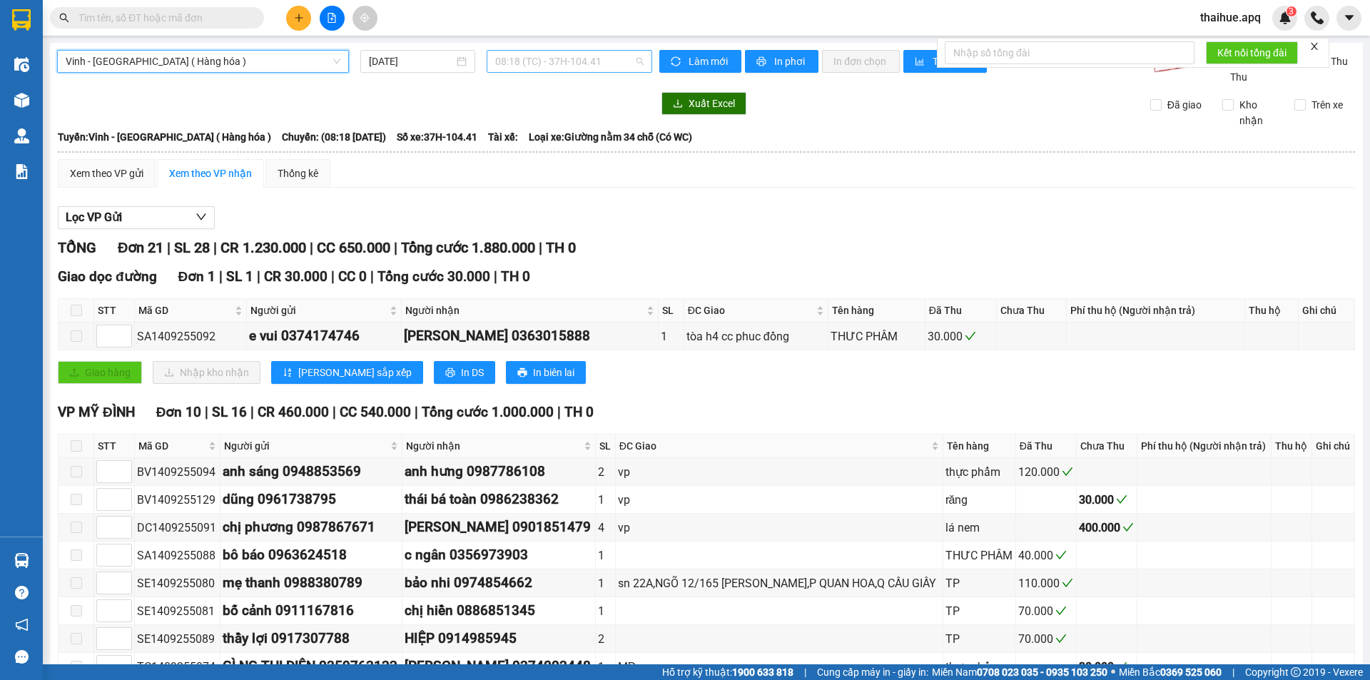
click at [609, 56] on span "08:18 (TC) - 37H-104.41" at bounding box center [569, 61] width 148 height 21
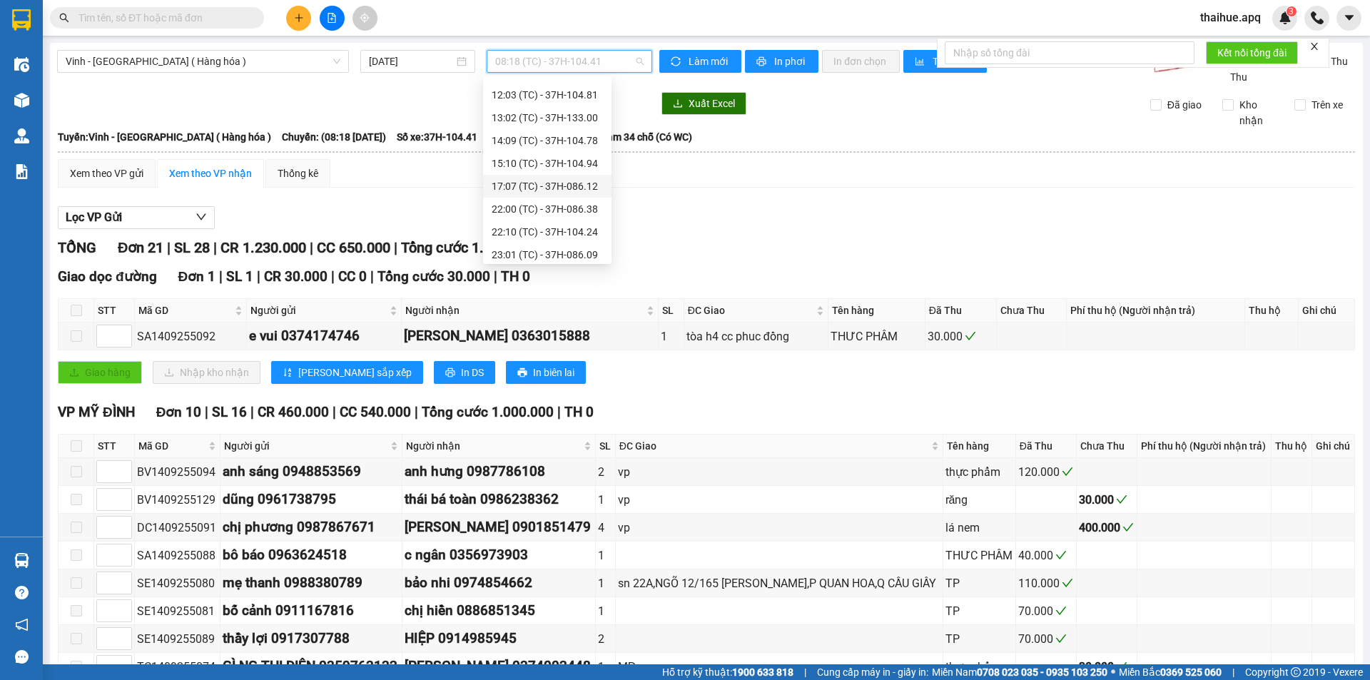
scroll to position [228, 0]
click at [580, 251] on div "23:19 (TC) - 37H-133.03" at bounding box center [547, 250] width 111 height 16
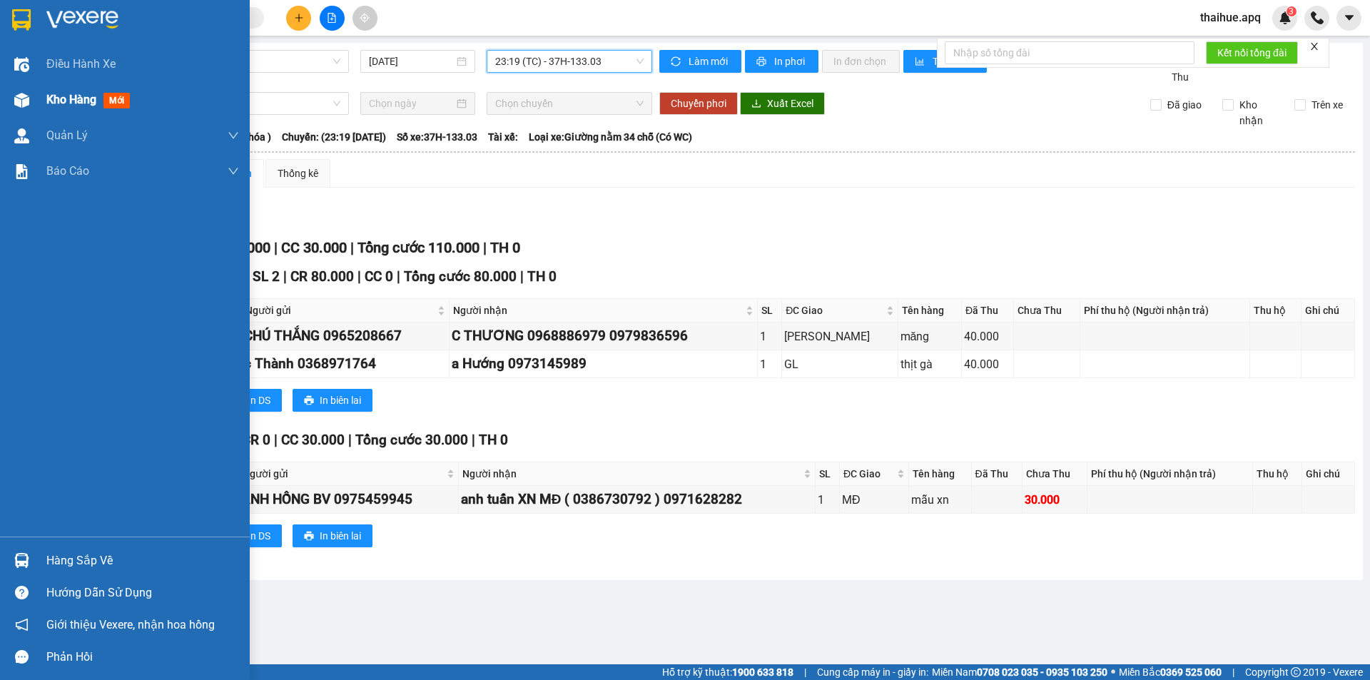
click at [69, 97] on span "Kho hàng" at bounding box center [71, 100] width 50 height 14
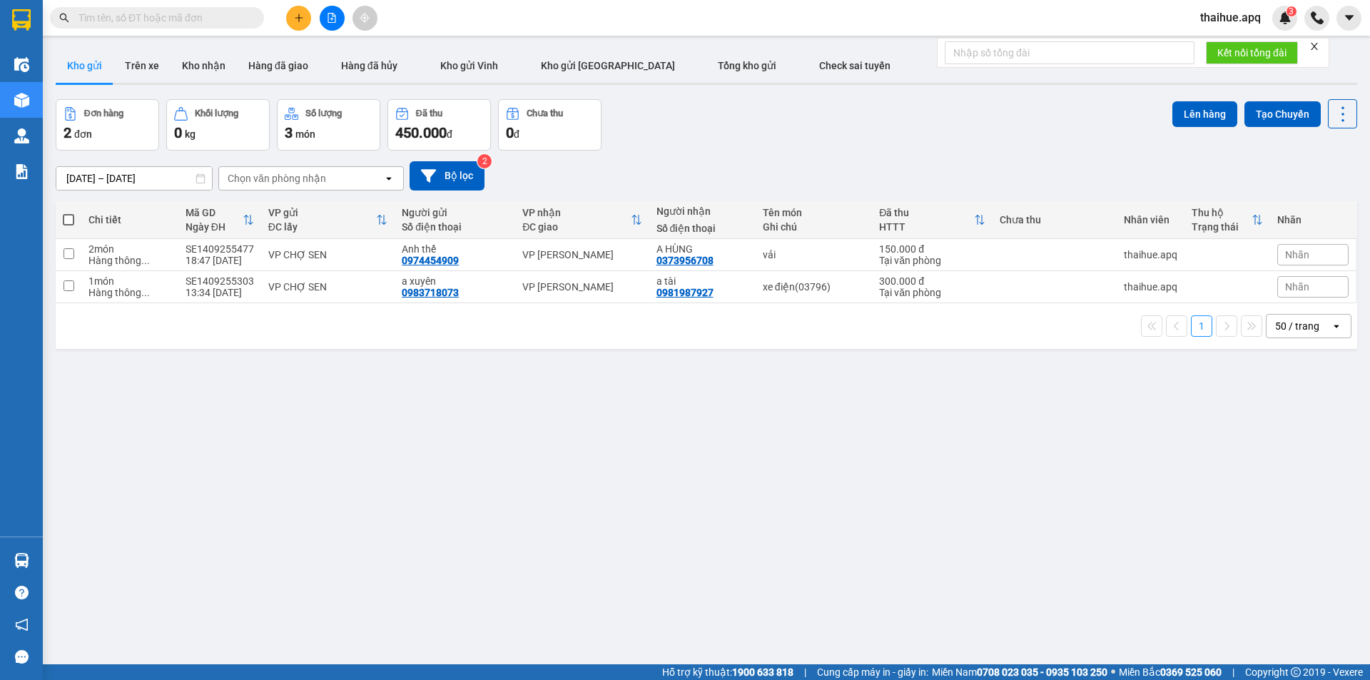
click at [346, 175] on div "Chọn văn phòng nhận" at bounding box center [301, 178] width 164 height 23
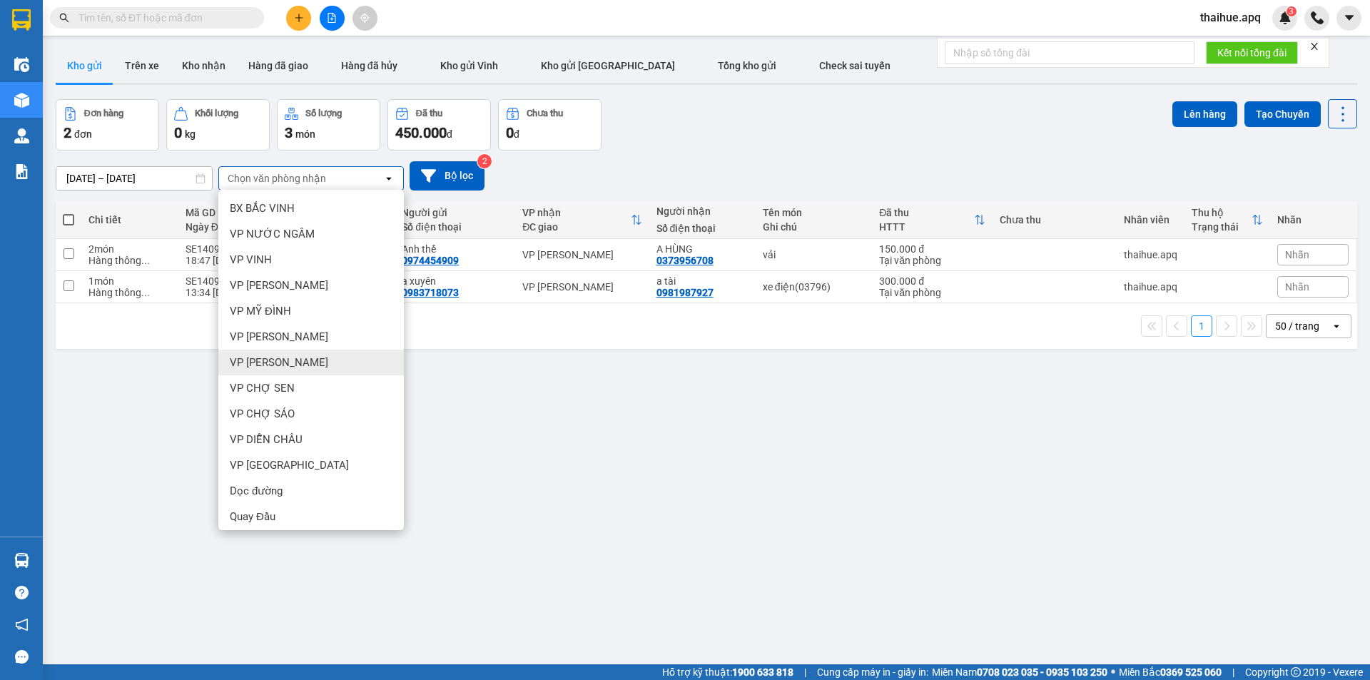
click at [274, 366] on span "VP [PERSON_NAME]" at bounding box center [279, 362] width 98 height 14
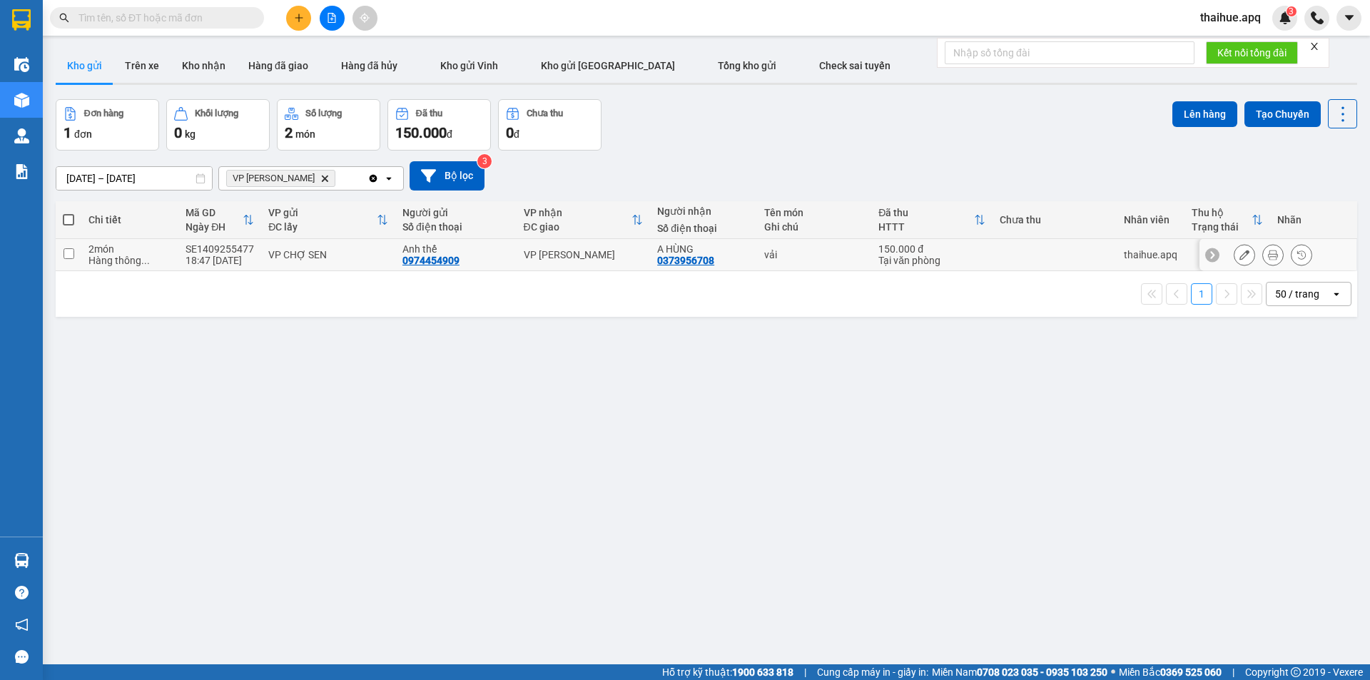
click at [367, 251] on div "VP CHỢ SEN" at bounding box center [328, 254] width 120 height 11
checkbox input "true"
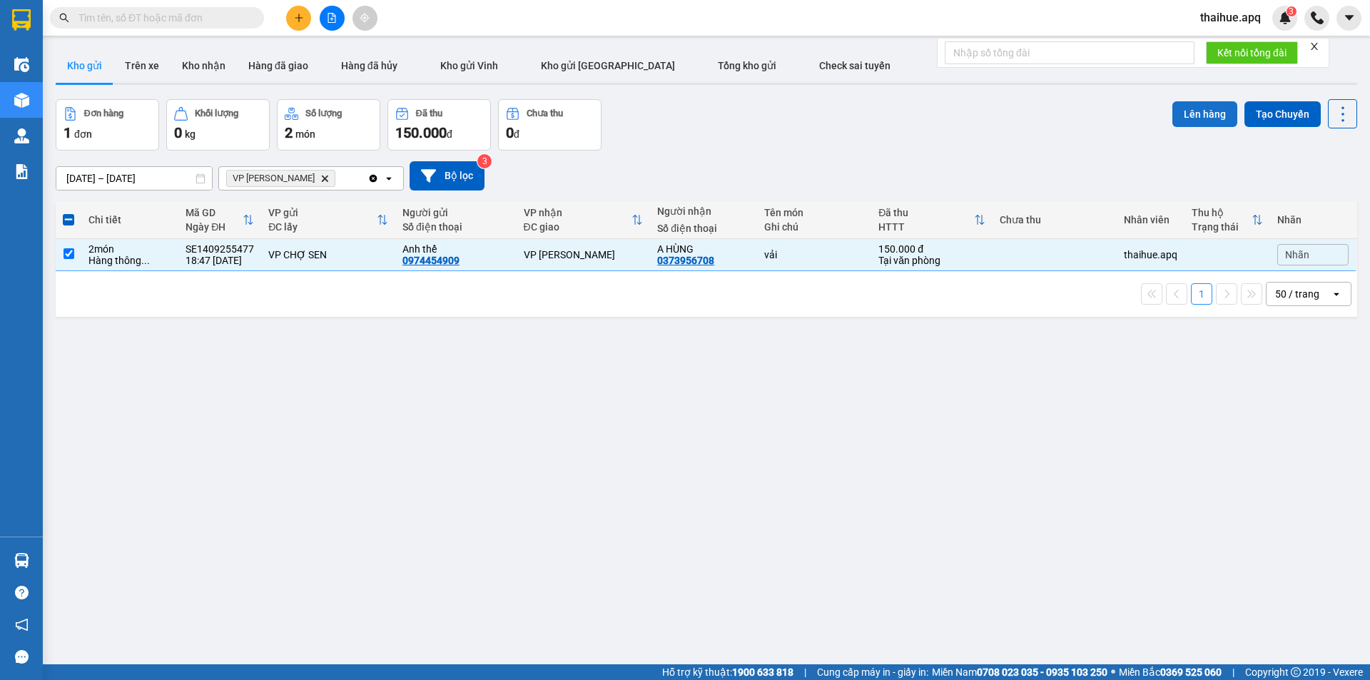
click at [1195, 111] on button "Lên hàng" at bounding box center [1205, 114] width 65 height 26
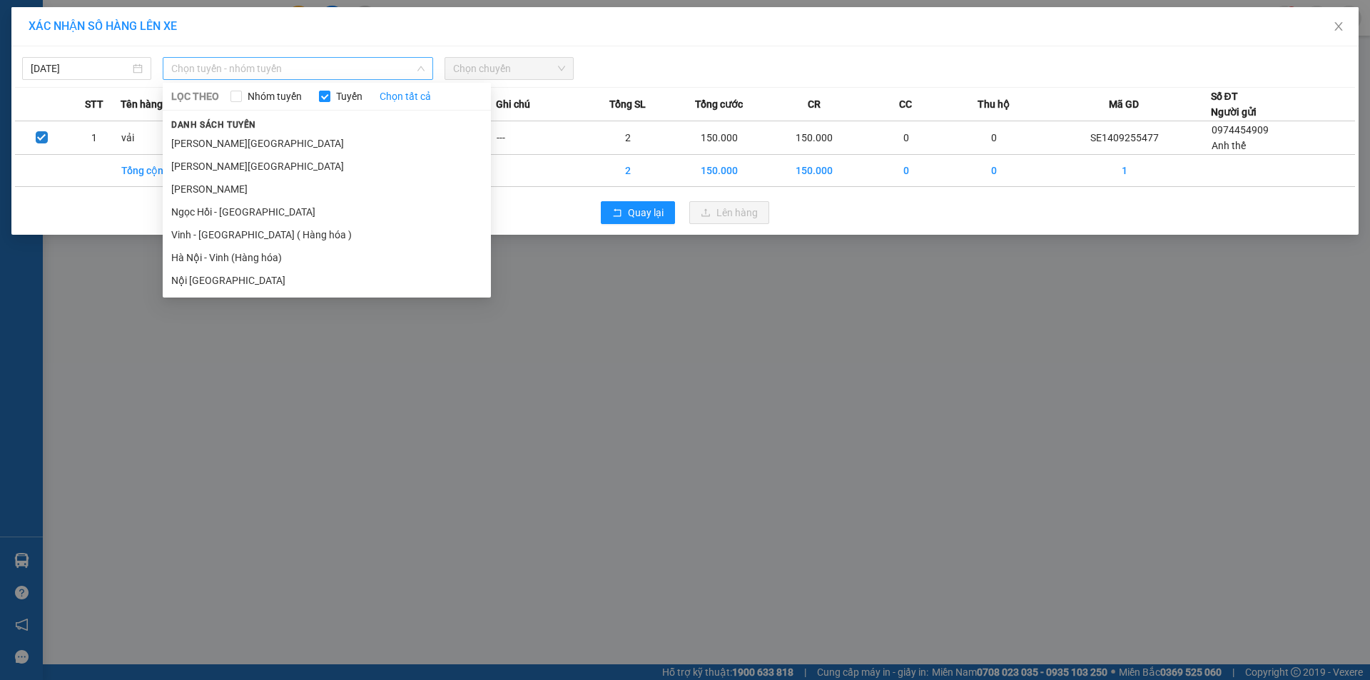
click at [290, 59] on span "Chọn tuyến - nhóm tuyến" at bounding box center [297, 68] width 253 height 21
click at [206, 234] on li "Vinh - [GEOGRAPHIC_DATA] ( Hàng hóa )" at bounding box center [327, 234] width 328 height 23
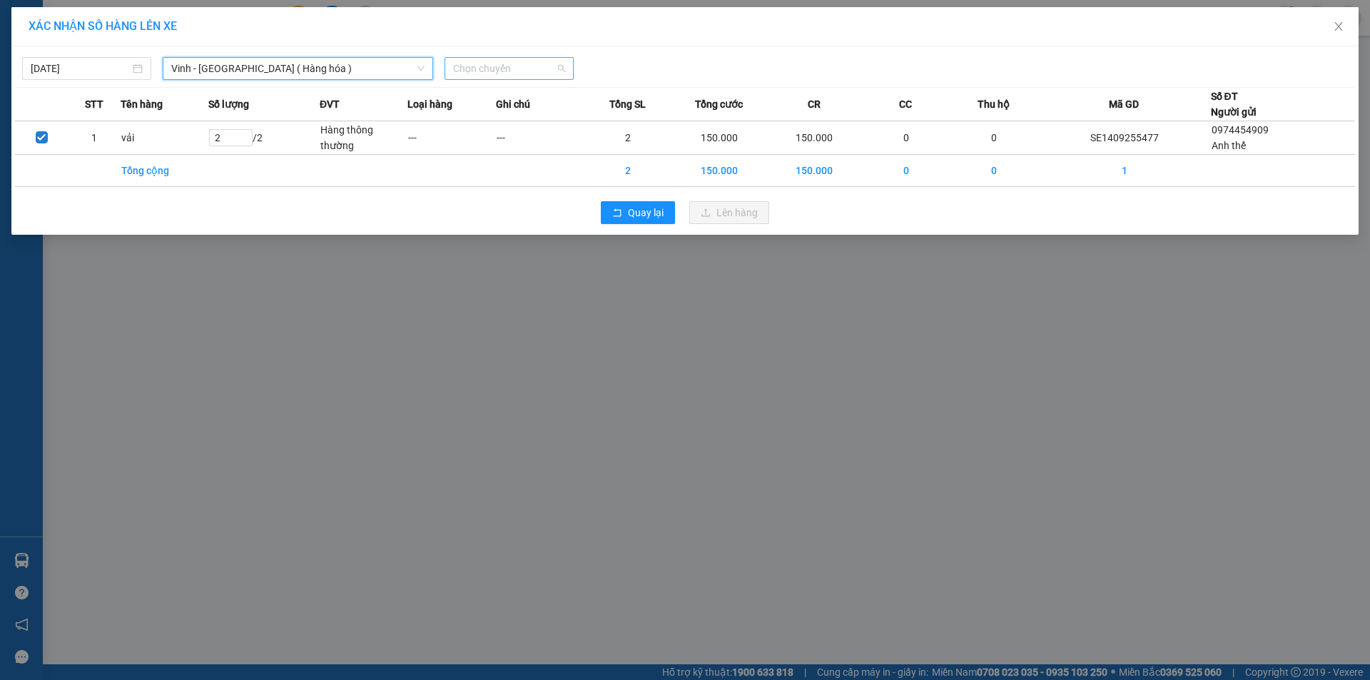
click at [526, 72] on span "Chọn chuyến" at bounding box center [509, 68] width 112 height 21
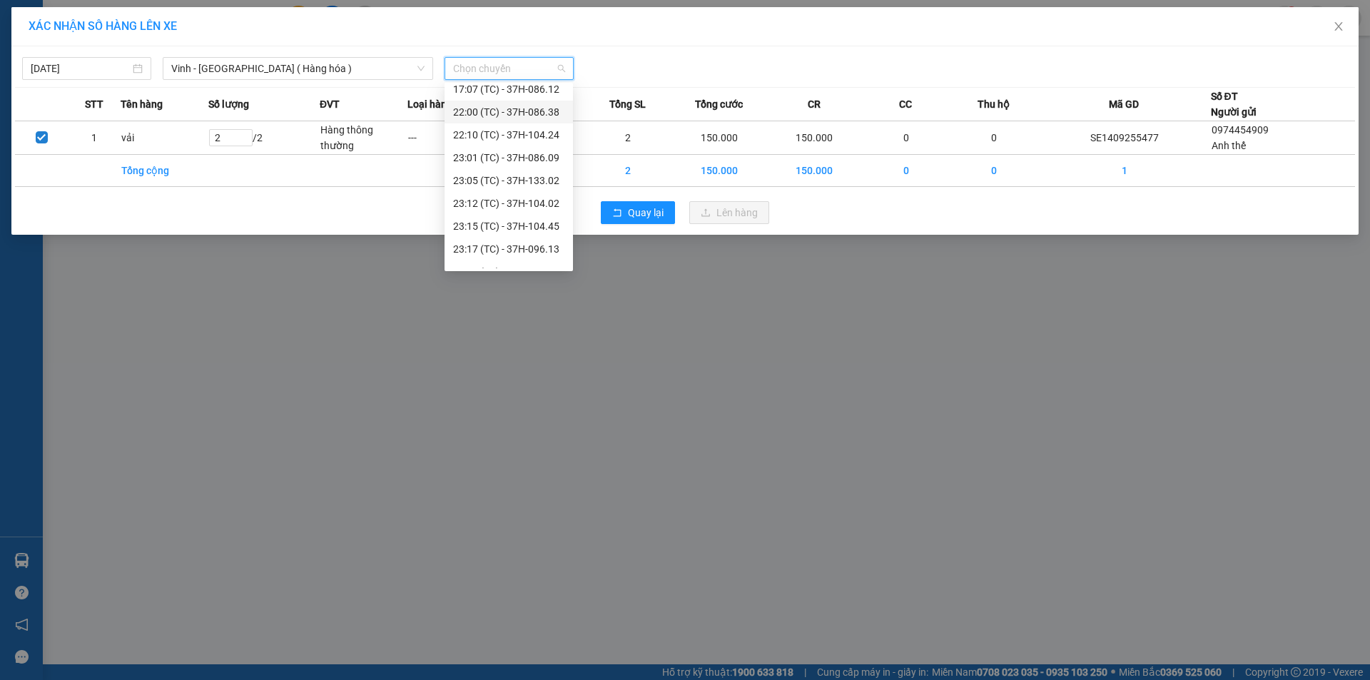
scroll to position [228, 0]
click at [551, 258] on div "23:19 (TC) - 37H-133.03" at bounding box center [508, 257] width 111 height 16
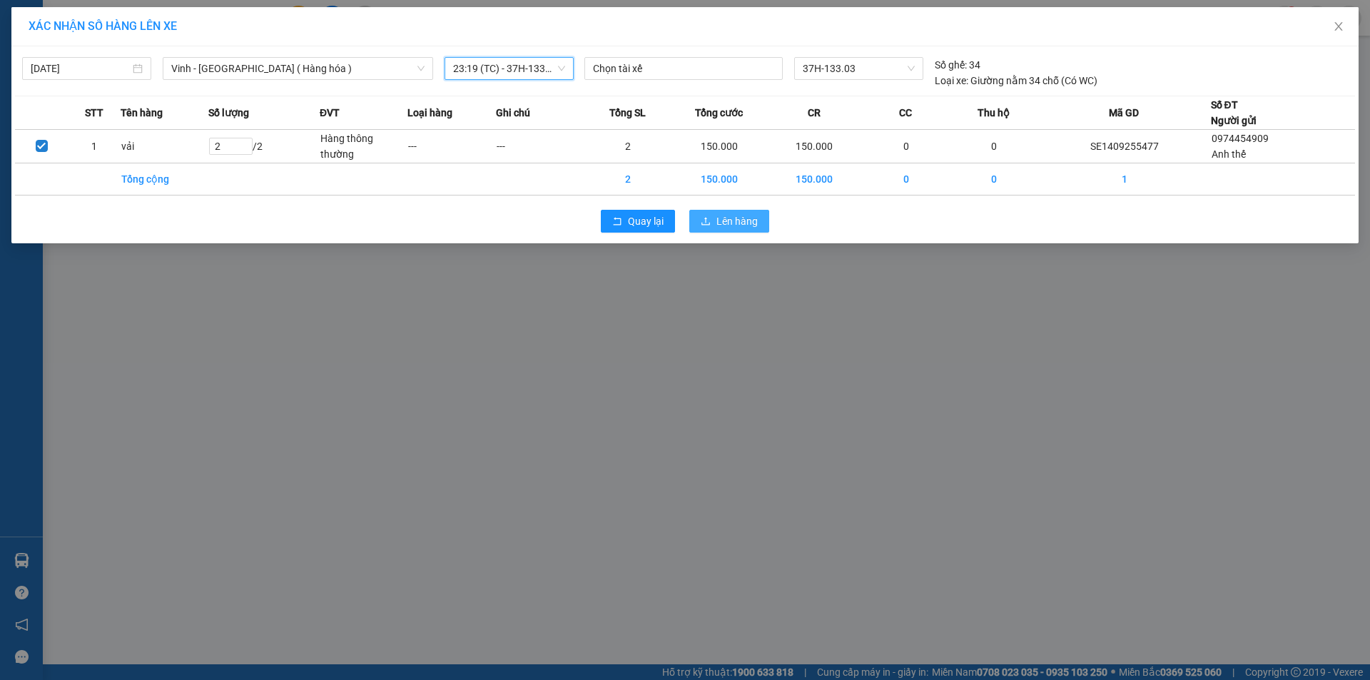
click at [734, 221] on span "Lên hàng" at bounding box center [737, 221] width 41 height 16
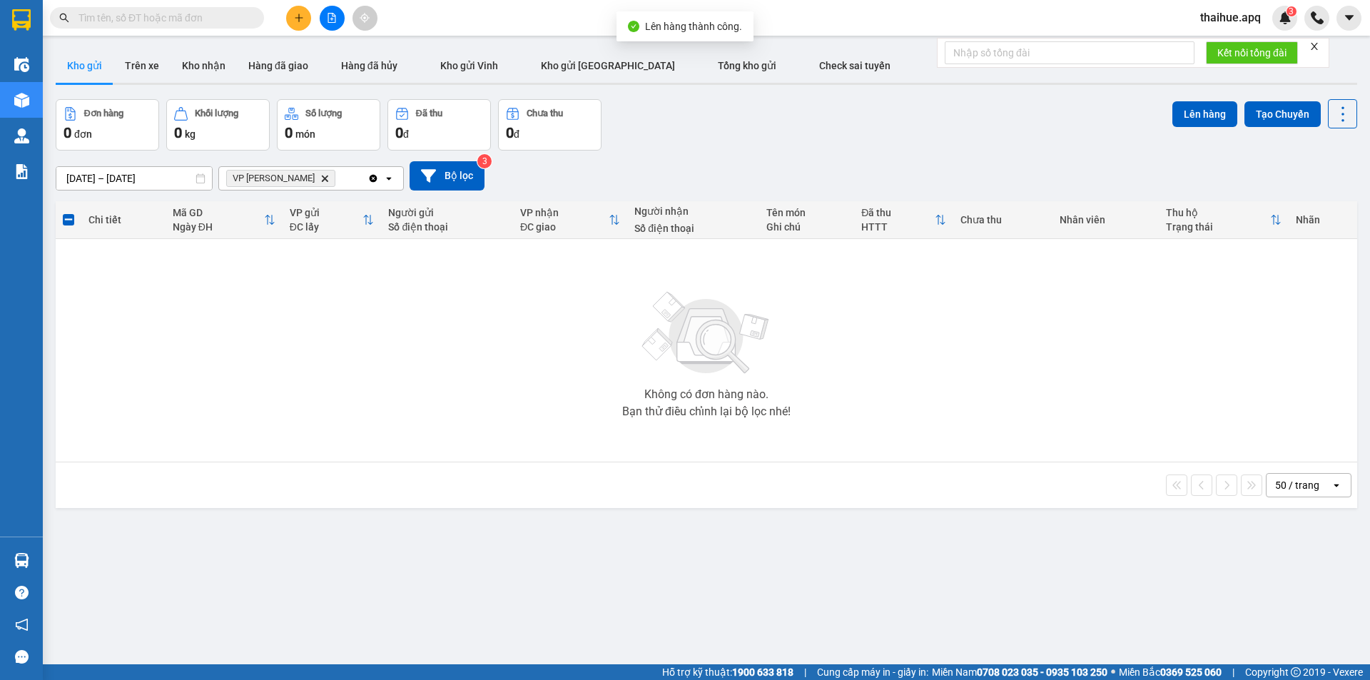
click at [320, 179] on icon "Delete" at bounding box center [324, 178] width 9 height 9
